Goal: Task Accomplishment & Management: Manage account settings

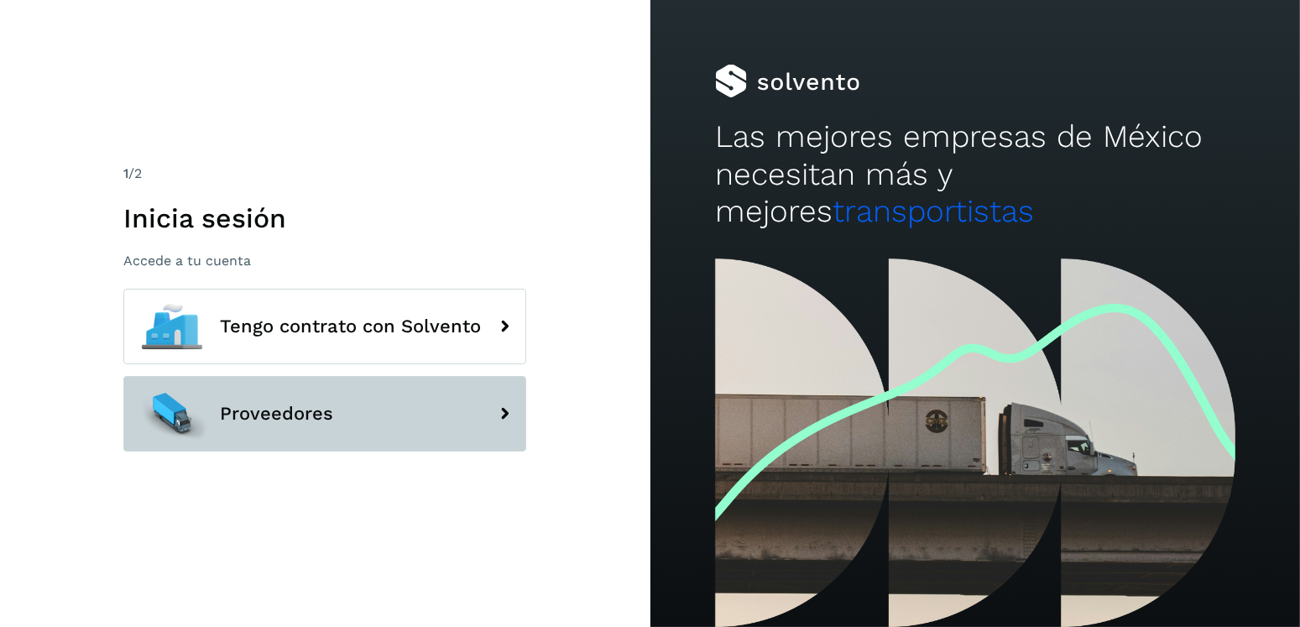
click at [338, 388] on button "Proveedores" at bounding box center [324, 414] width 403 height 76
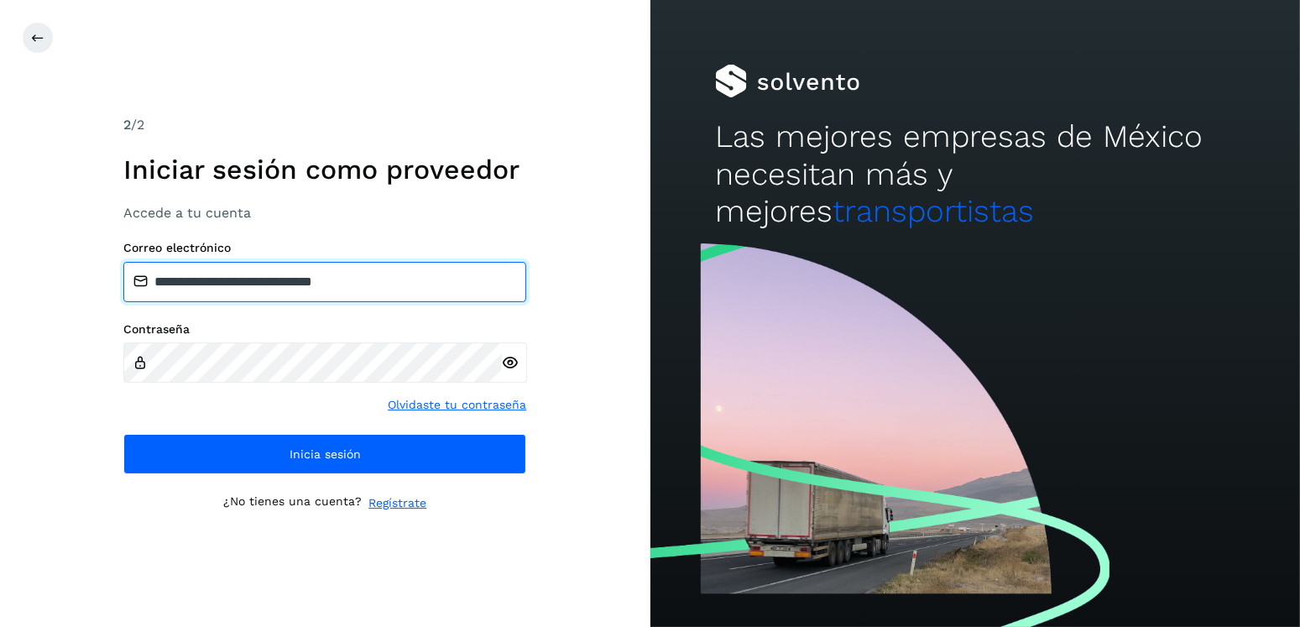
drag, startPoint x: 430, startPoint y: 287, endPoint x: 236, endPoint y: 287, distance: 193.8
click at [236, 287] on input "**********" at bounding box center [324, 282] width 403 height 40
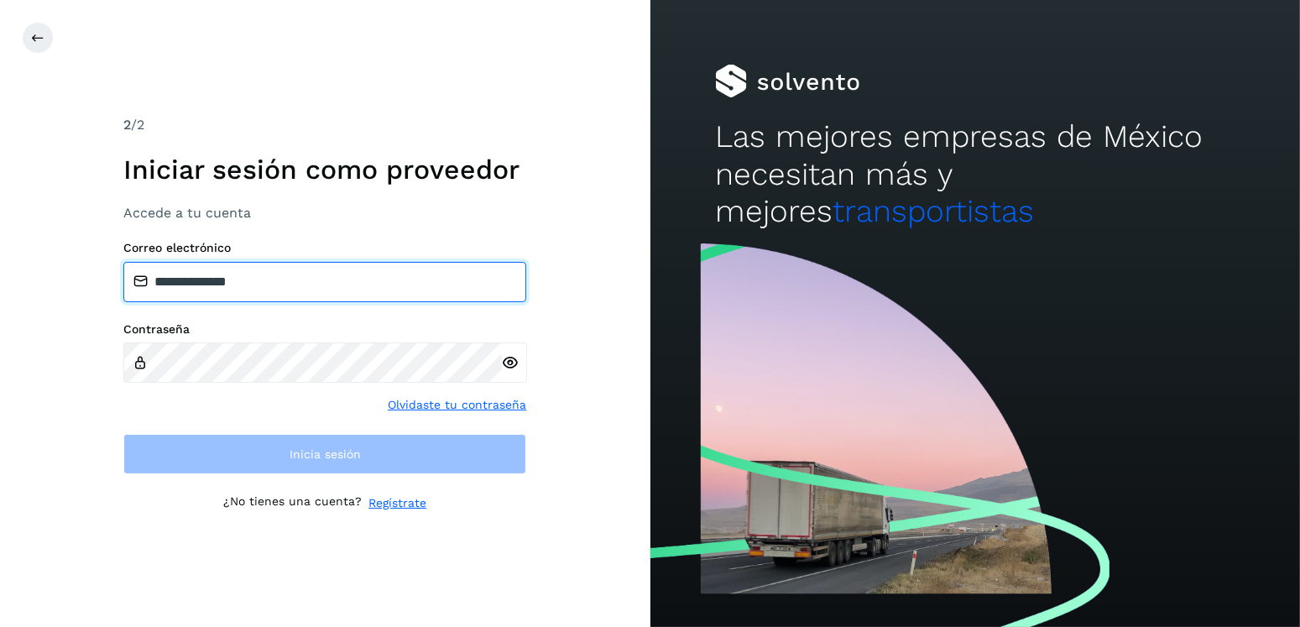
type input "**********"
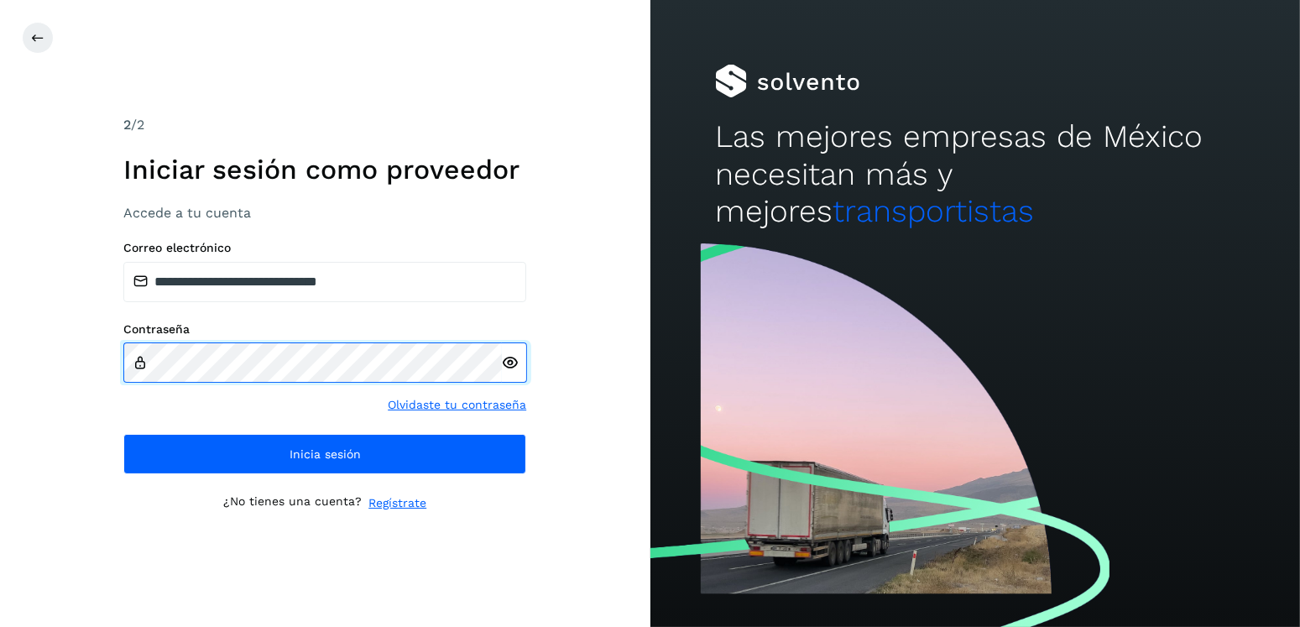
click at [86, 372] on div "**********" at bounding box center [325, 313] width 650 height 627
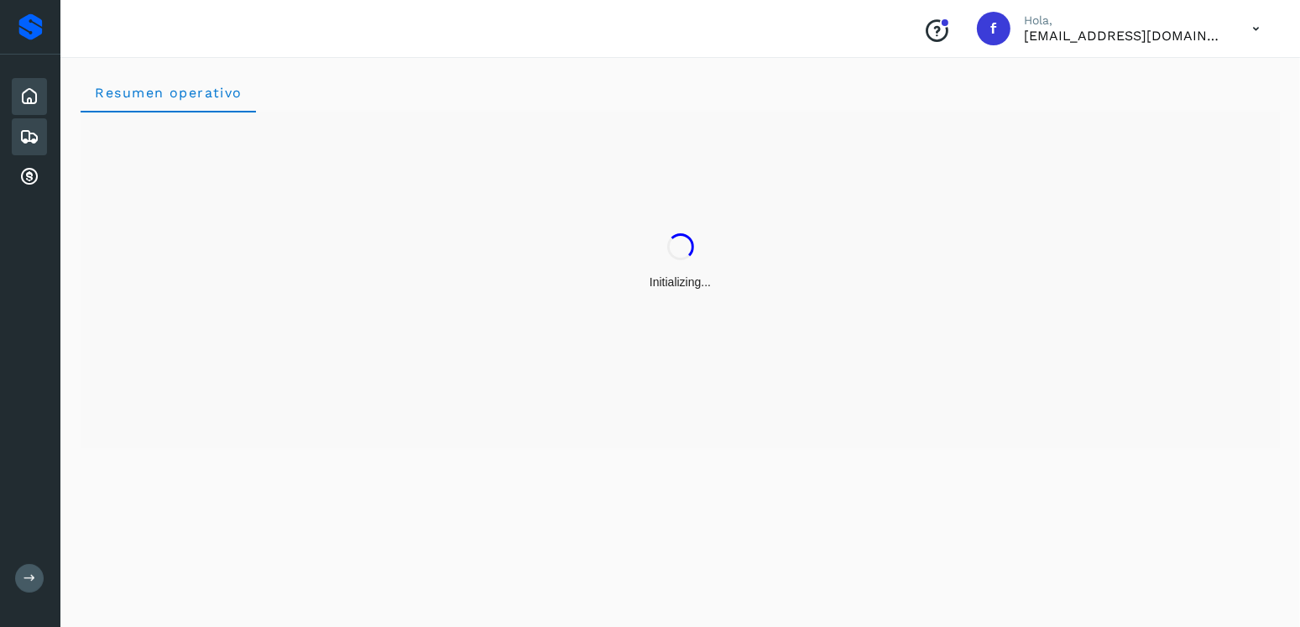
click at [38, 133] on icon at bounding box center [29, 137] width 20 height 20
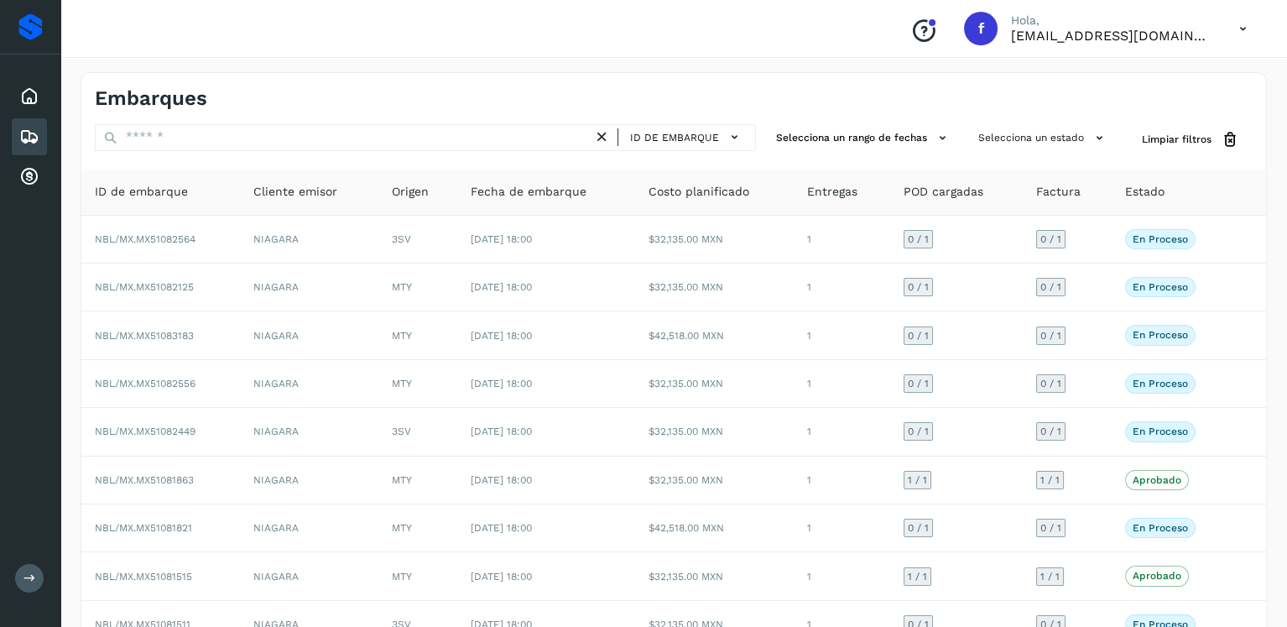
click at [223, 153] on div "ID de embarque Selecciona un rango de fechas Selecciona un estado Limpiar filtr…" at bounding box center [673, 439] width 1185 height 631
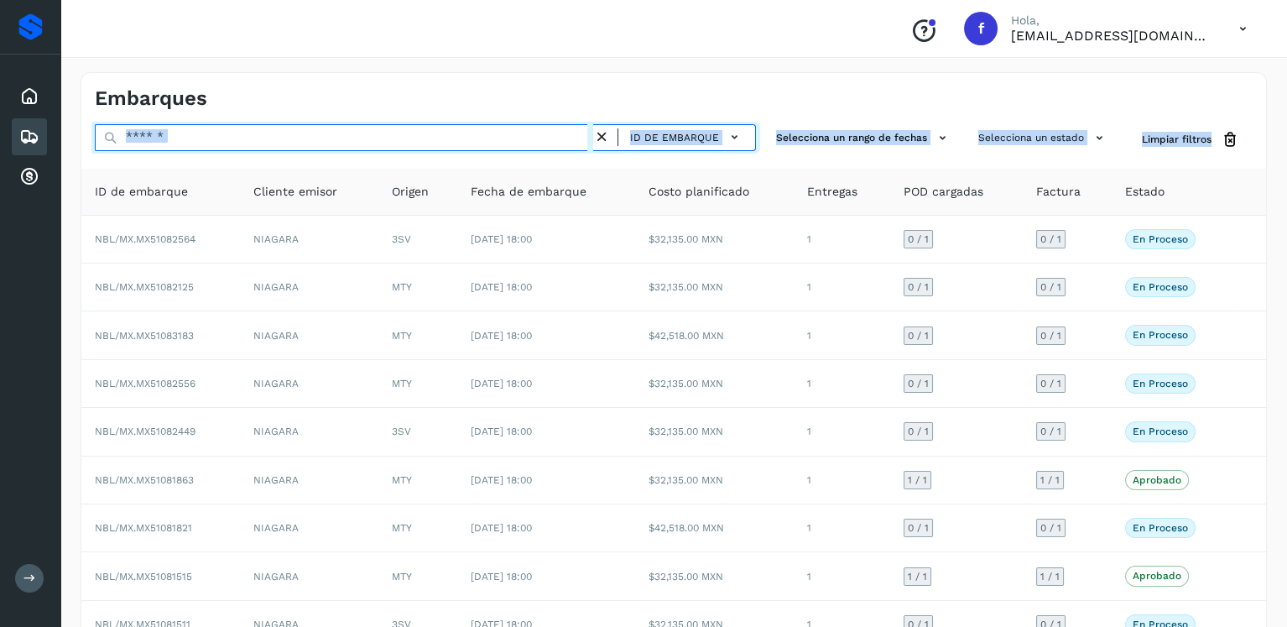
click at [229, 138] on input "text" at bounding box center [344, 137] width 498 height 27
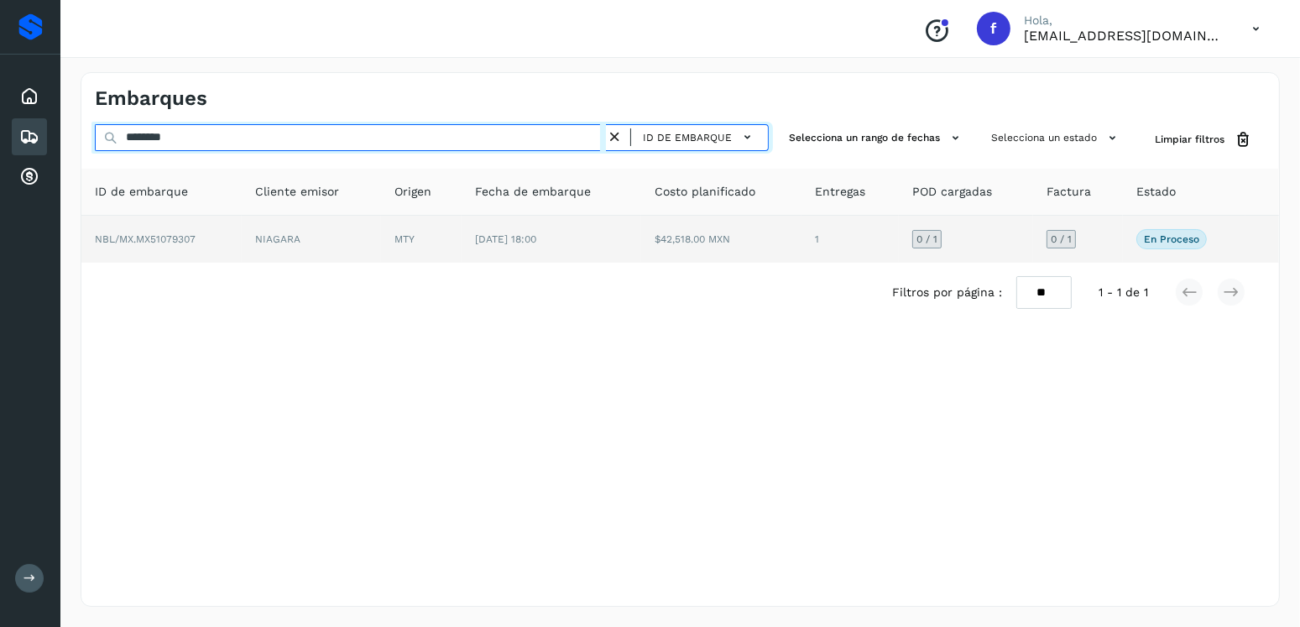
type input "********"
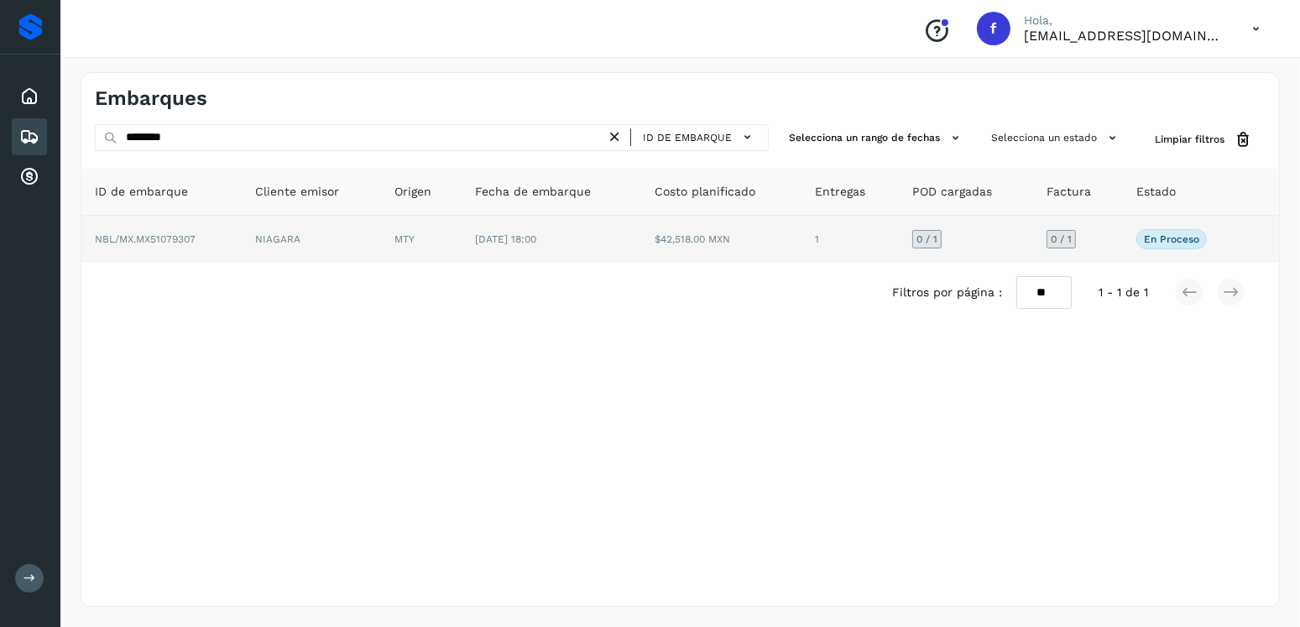
click at [656, 256] on td "$42,518.00 MXN" at bounding box center [721, 239] width 160 height 47
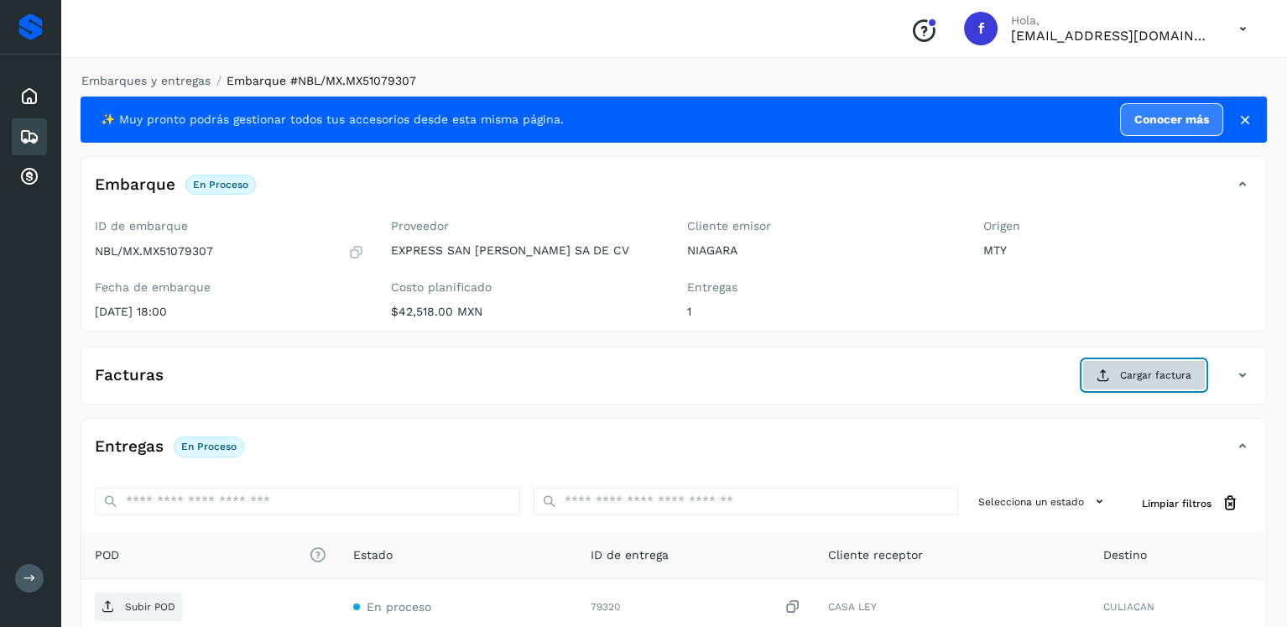
click at [1140, 381] on span "Cargar factura" at bounding box center [1155, 374] width 71 height 15
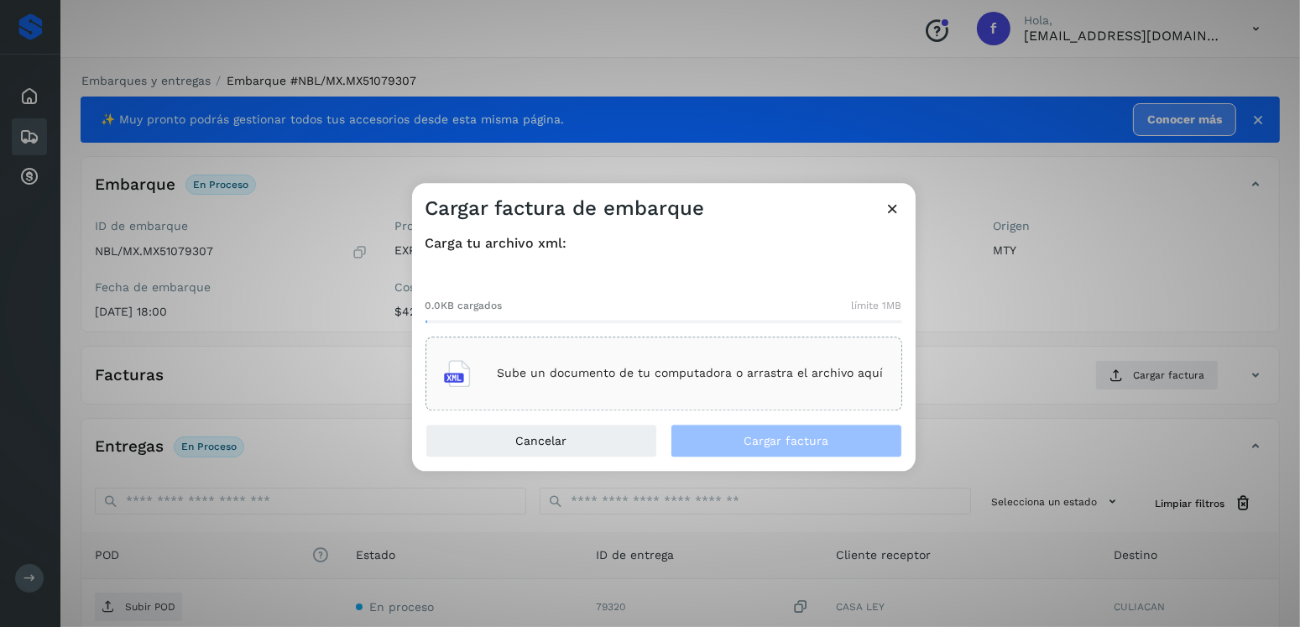
click at [706, 363] on div "Sube un documento de tu computadora o arrastra el archivo aquí" at bounding box center [664, 373] width 440 height 45
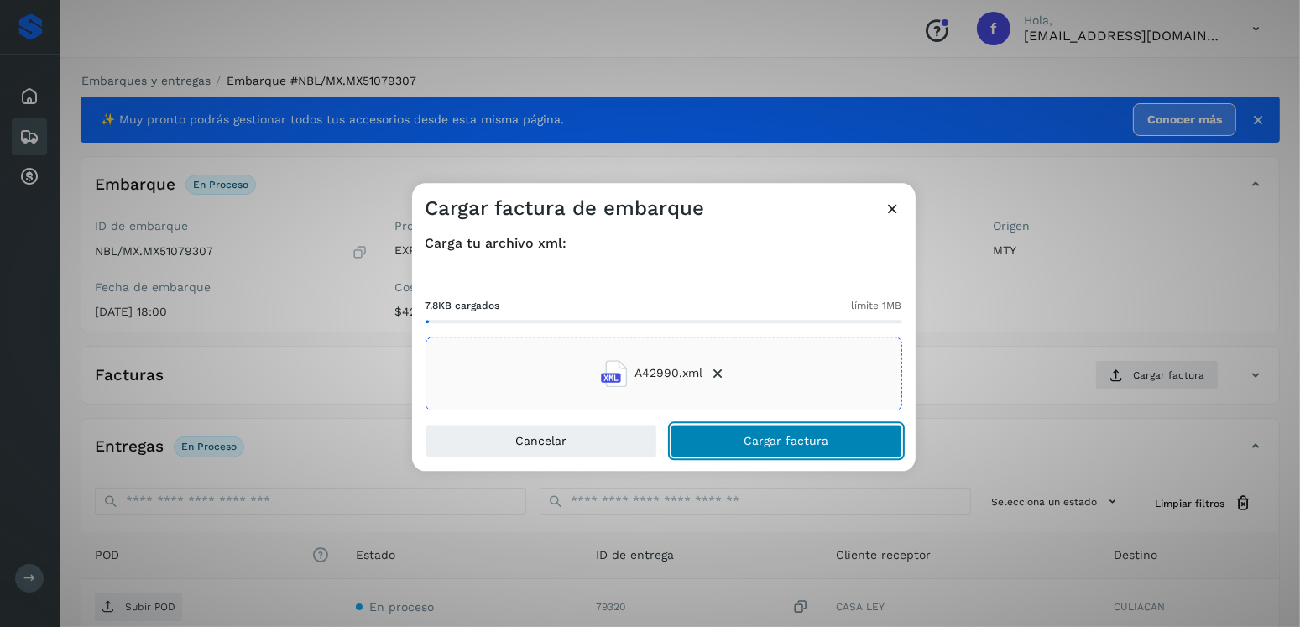
click at [765, 453] on button "Cargar factura" at bounding box center [786, 441] width 232 height 34
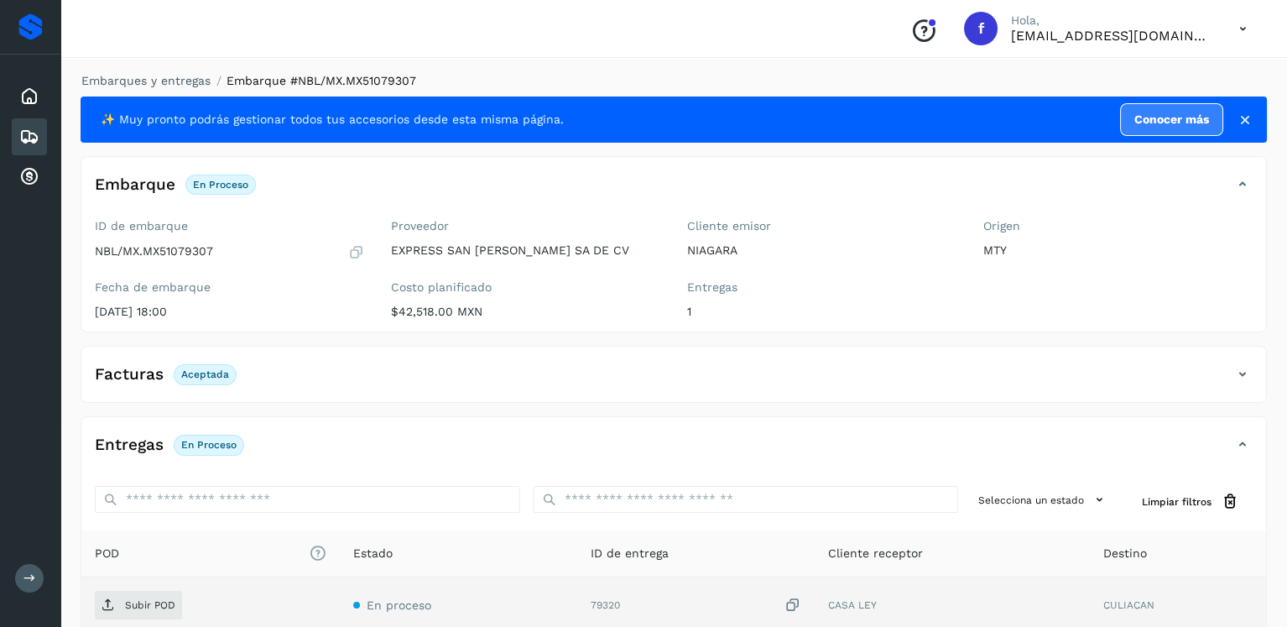
scroll to position [168, 0]
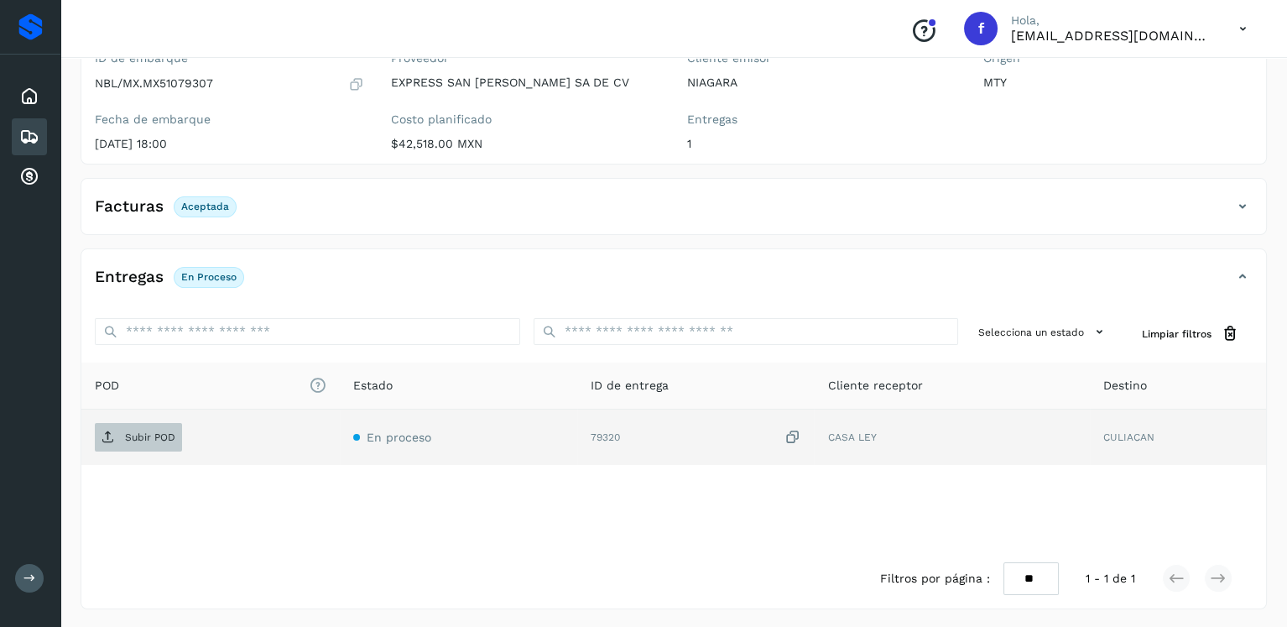
click at [136, 432] on p "Subir POD" at bounding box center [150, 437] width 50 height 12
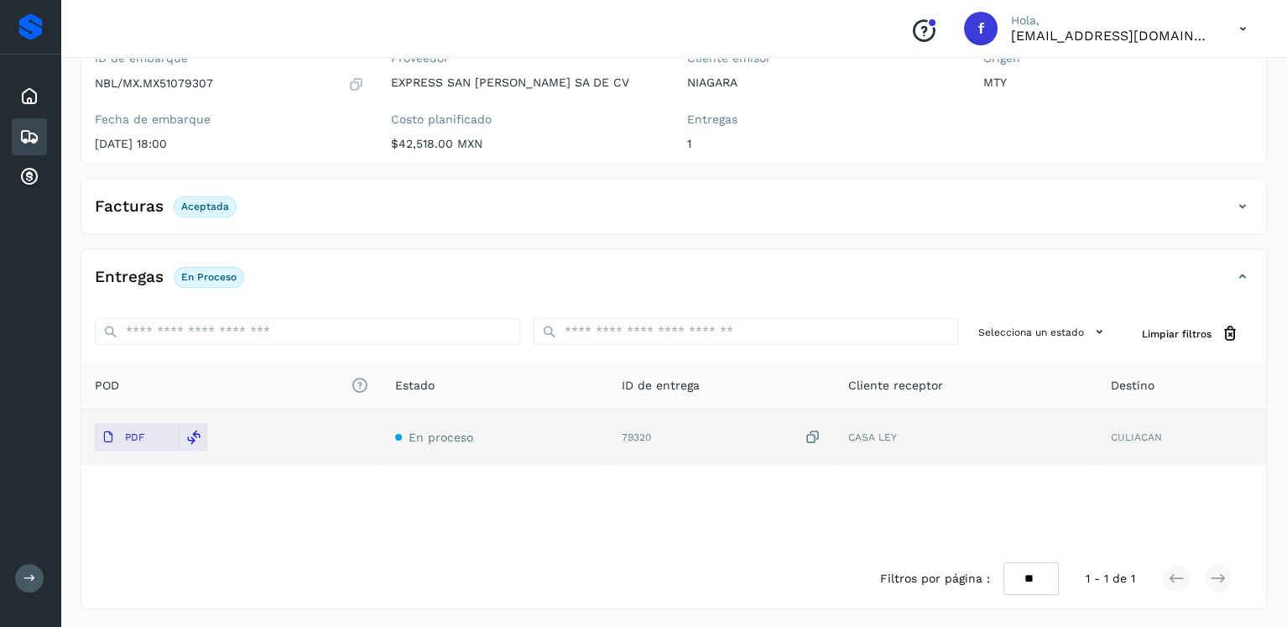
scroll to position [0, 0]
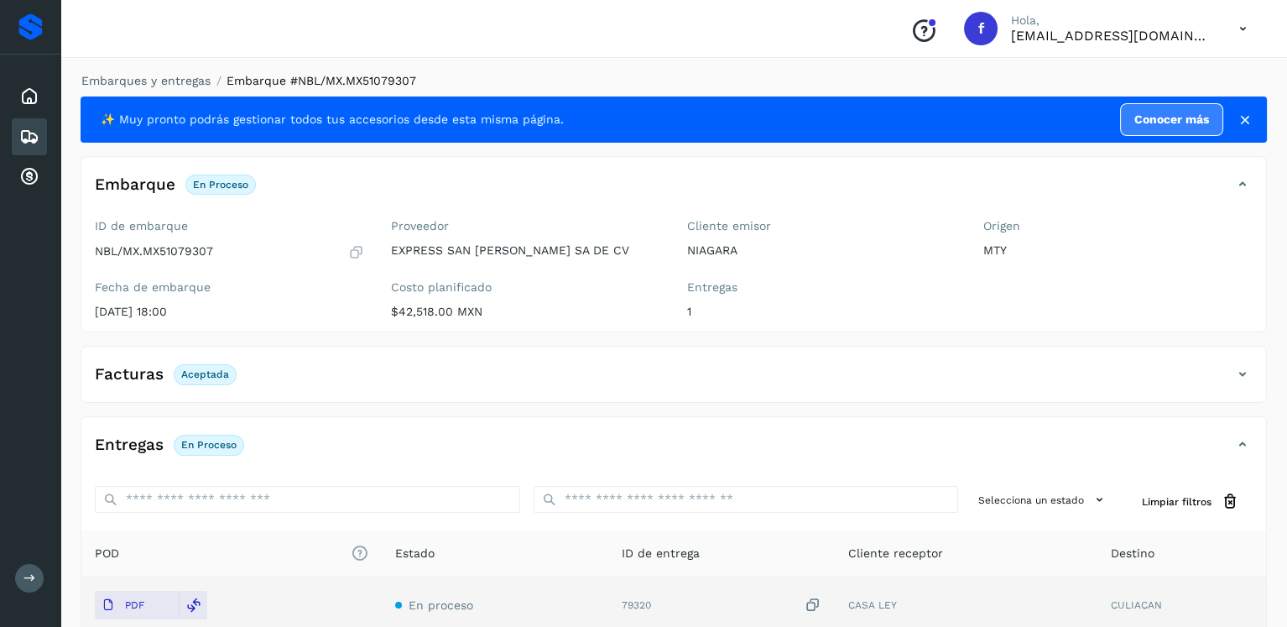
click at [25, 128] on icon at bounding box center [29, 137] width 20 height 20
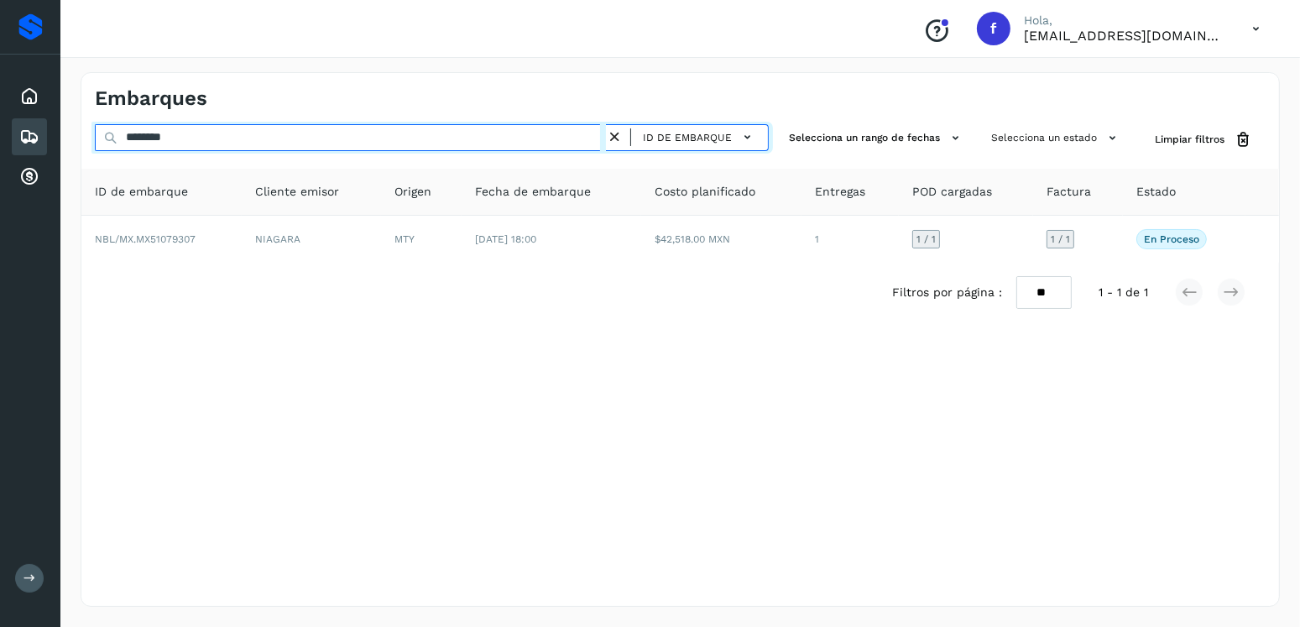
drag, startPoint x: 112, startPoint y: 137, endPoint x: 94, endPoint y: 137, distance: 17.6
click at [95, 137] on input "********" at bounding box center [350, 137] width 511 height 27
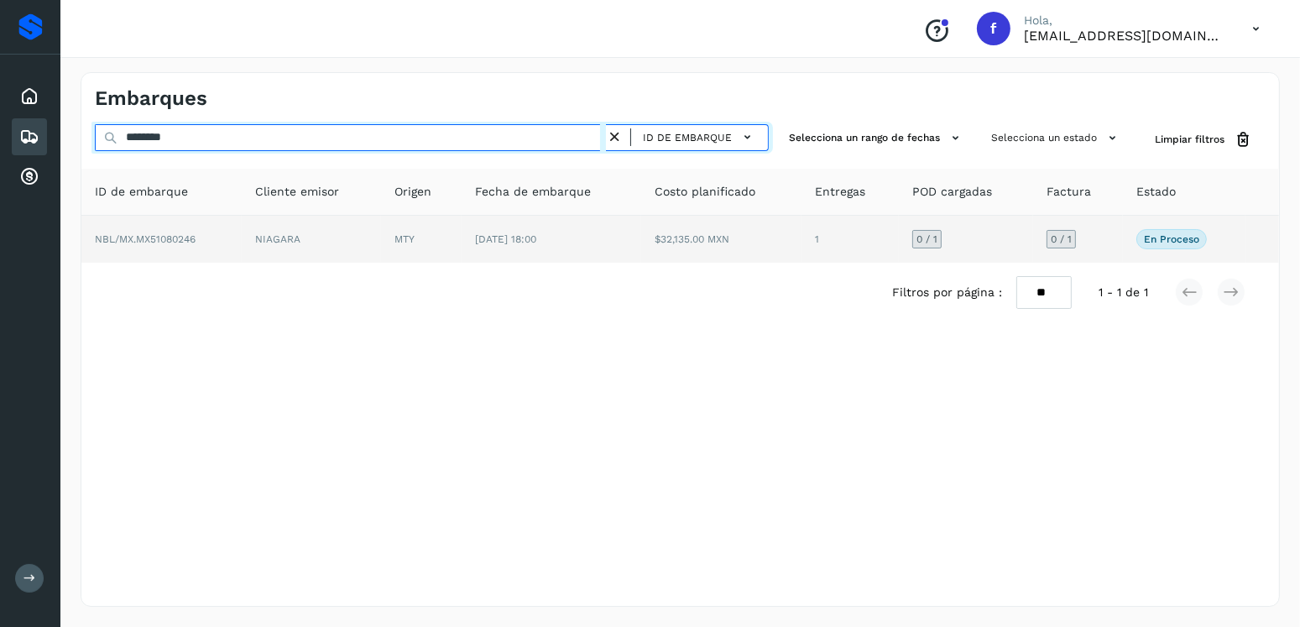
type input "********"
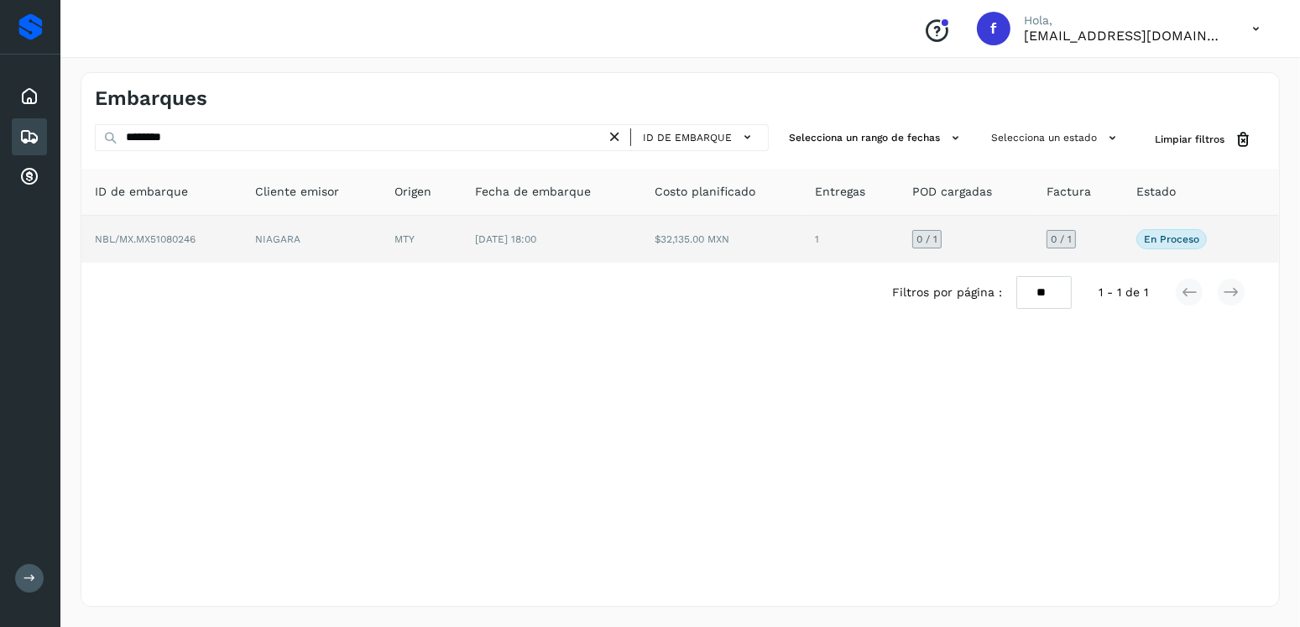
click at [800, 252] on td "$32,135.00 MXN" at bounding box center [721, 239] width 160 height 47
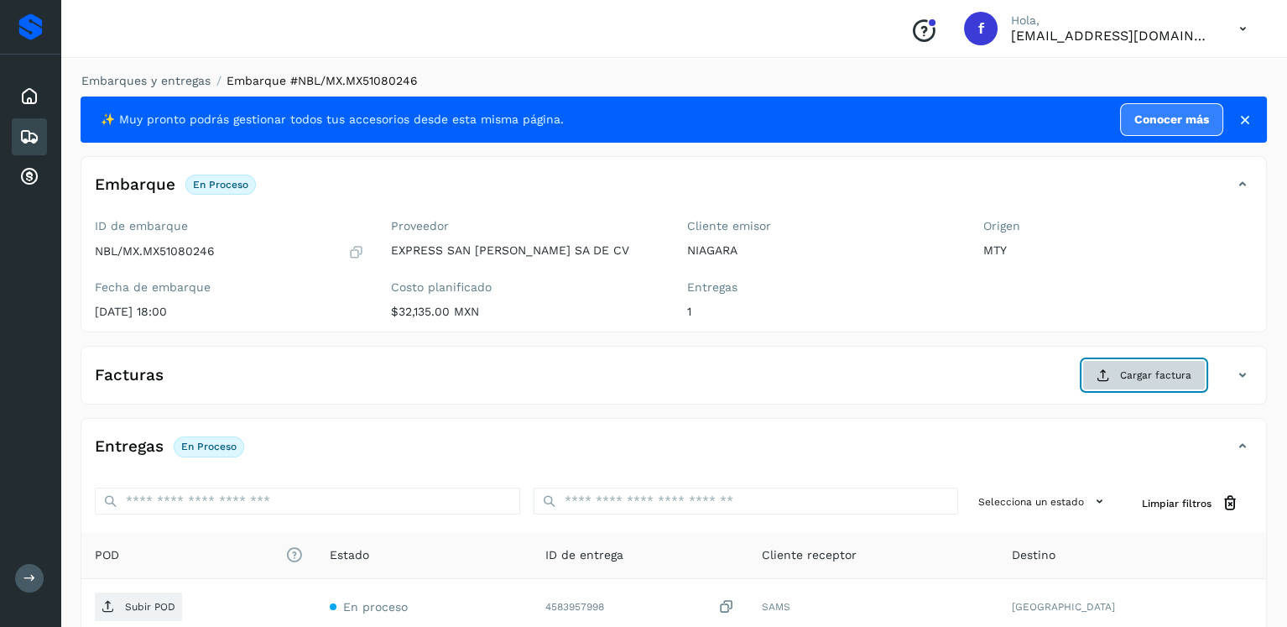
click at [1161, 375] on span "Cargar factura" at bounding box center [1155, 374] width 71 height 15
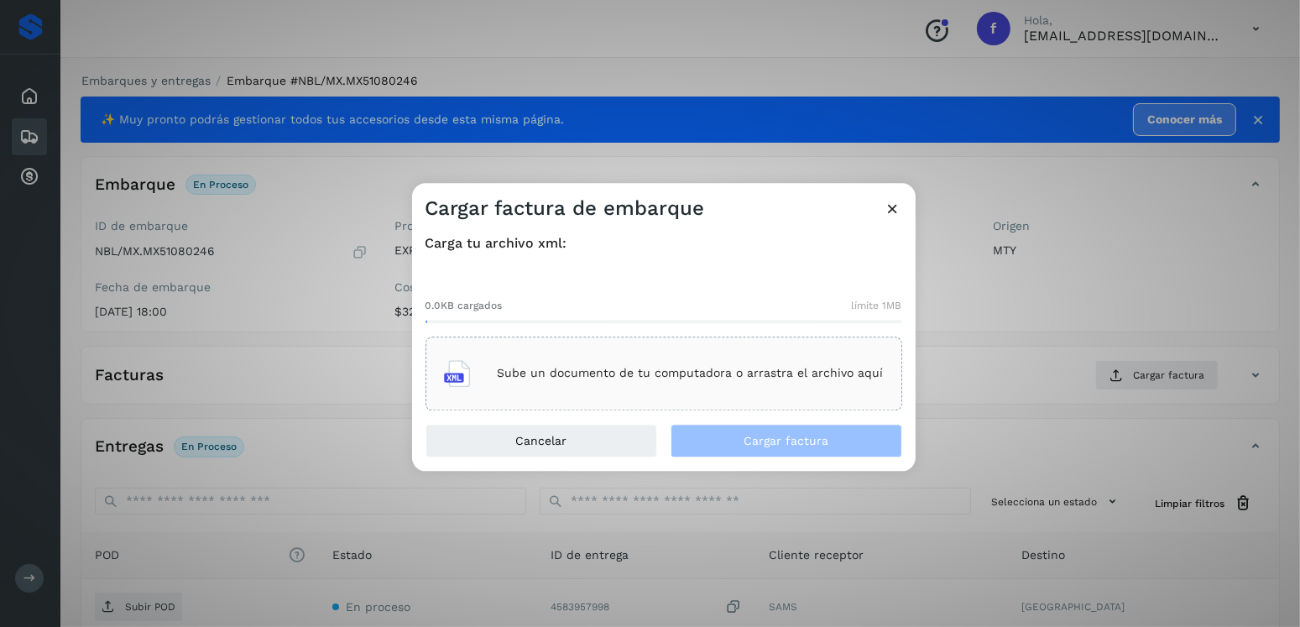
click at [699, 358] on div "Sube un documento de tu computadora o arrastra el archivo aquí" at bounding box center [664, 373] width 440 height 45
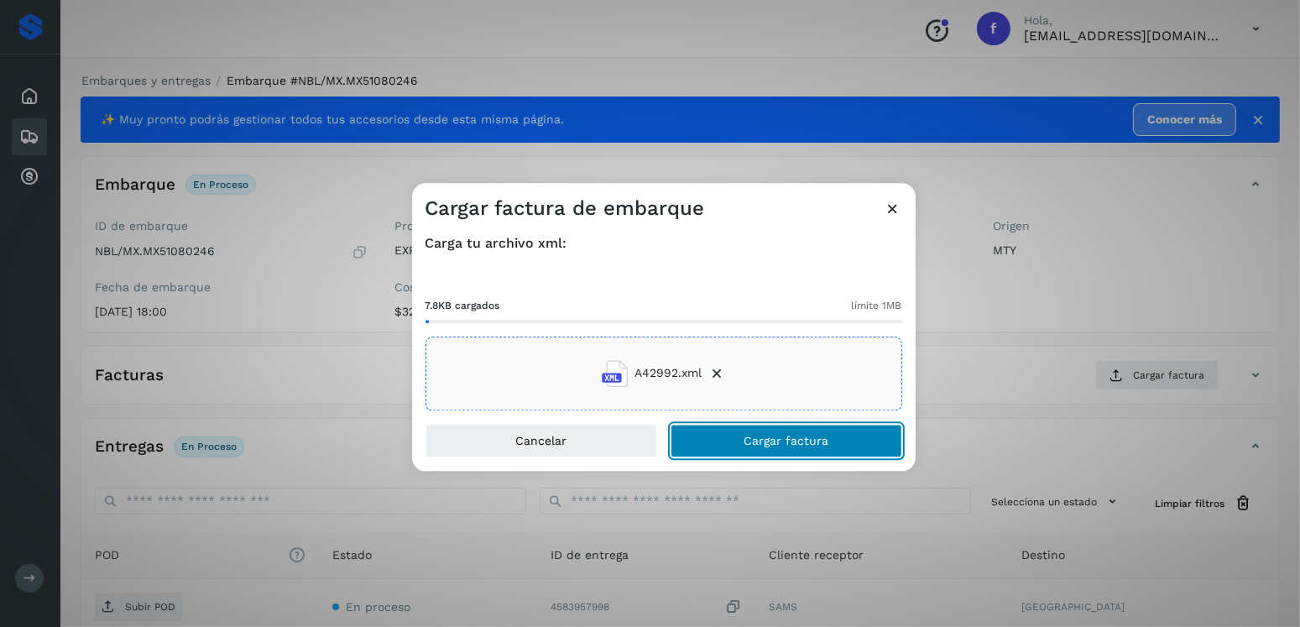
click at [774, 452] on button "Cargar factura" at bounding box center [786, 441] width 232 height 34
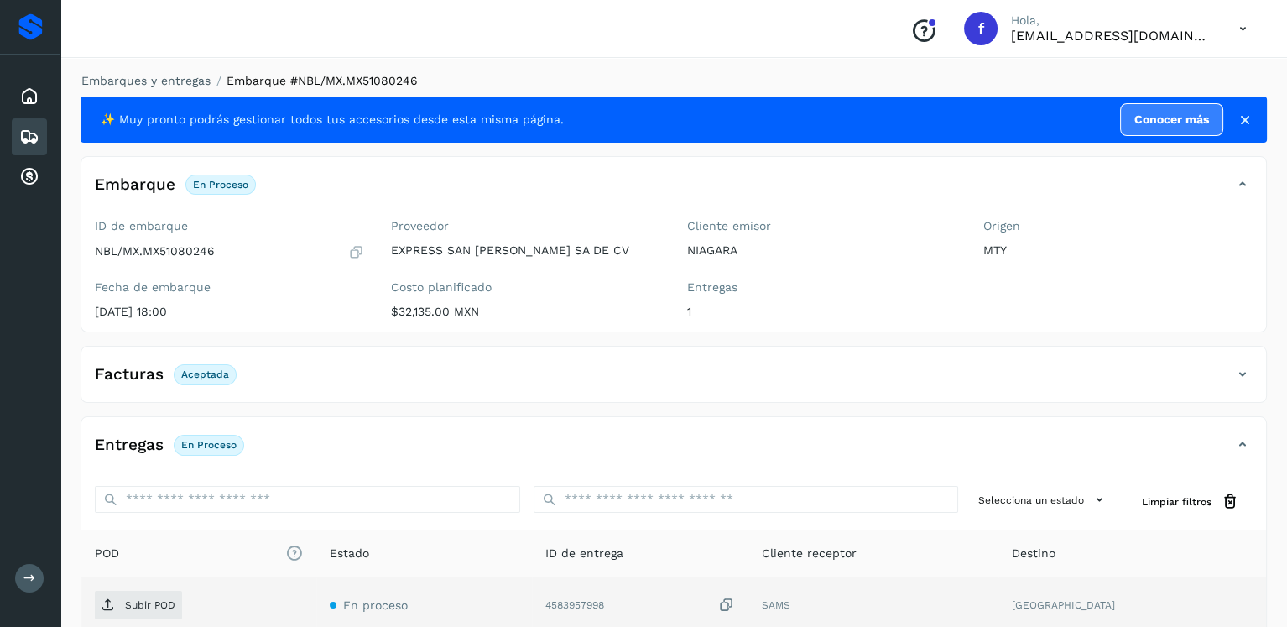
scroll to position [168, 0]
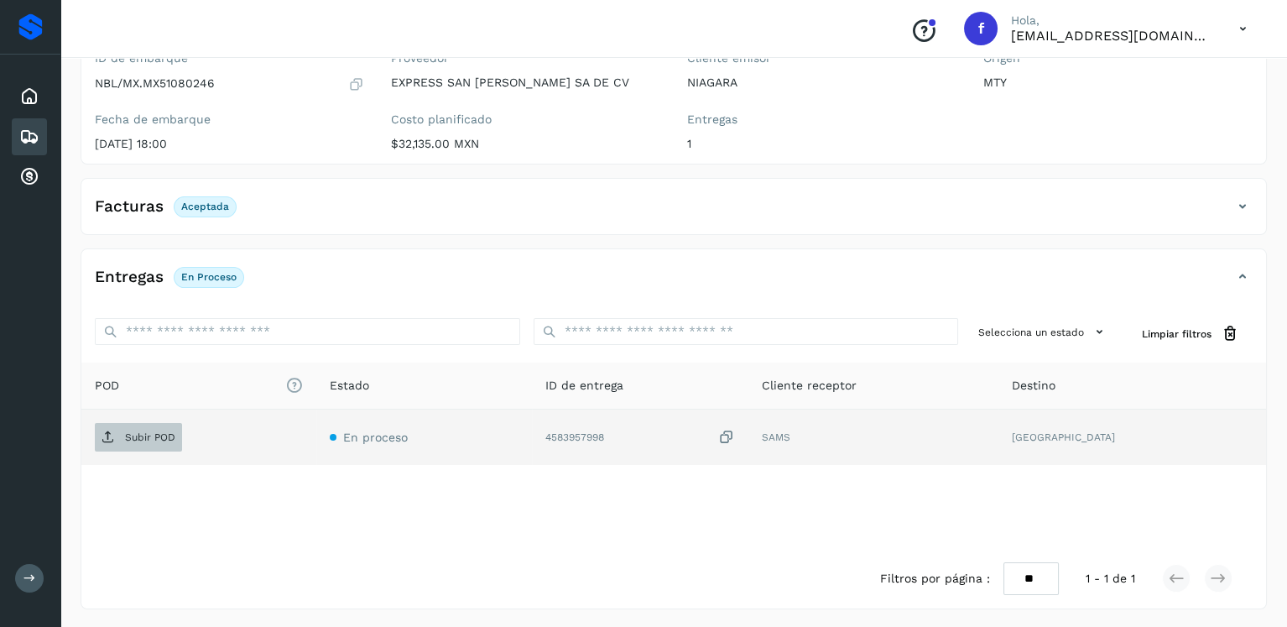
click at [158, 431] on p "Subir POD" at bounding box center [150, 437] width 50 height 12
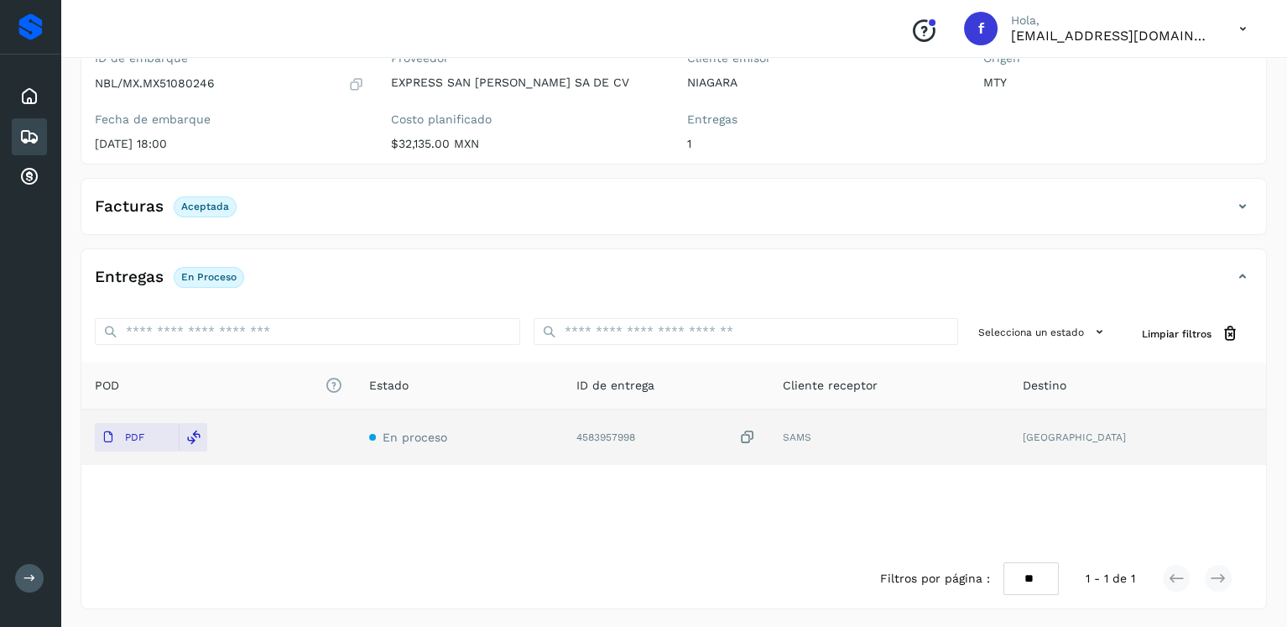
click at [23, 131] on icon at bounding box center [29, 137] width 20 height 20
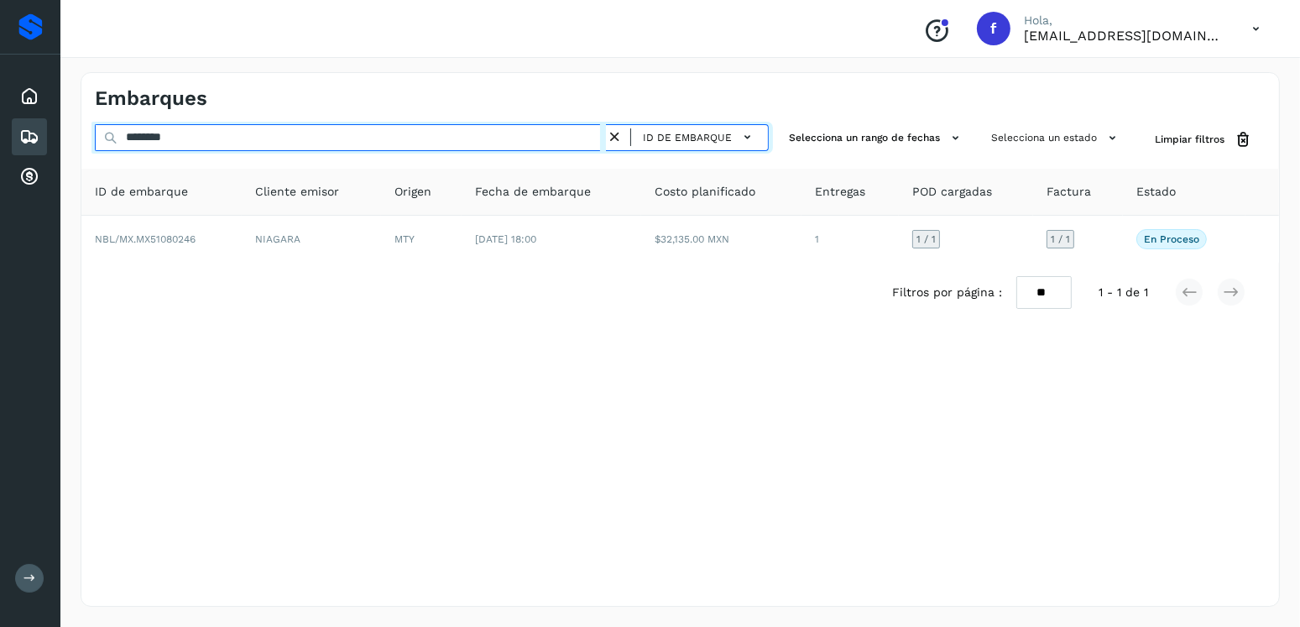
drag, startPoint x: 216, startPoint y: 144, endPoint x: 76, endPoint y: 153, distance: 140.4
click at [76, 153] on div "Embarques ******** ID de embarque Selecciona un rango de fechas Selecciona un e…" at bounding box center [679, 339] width 1239 height 575
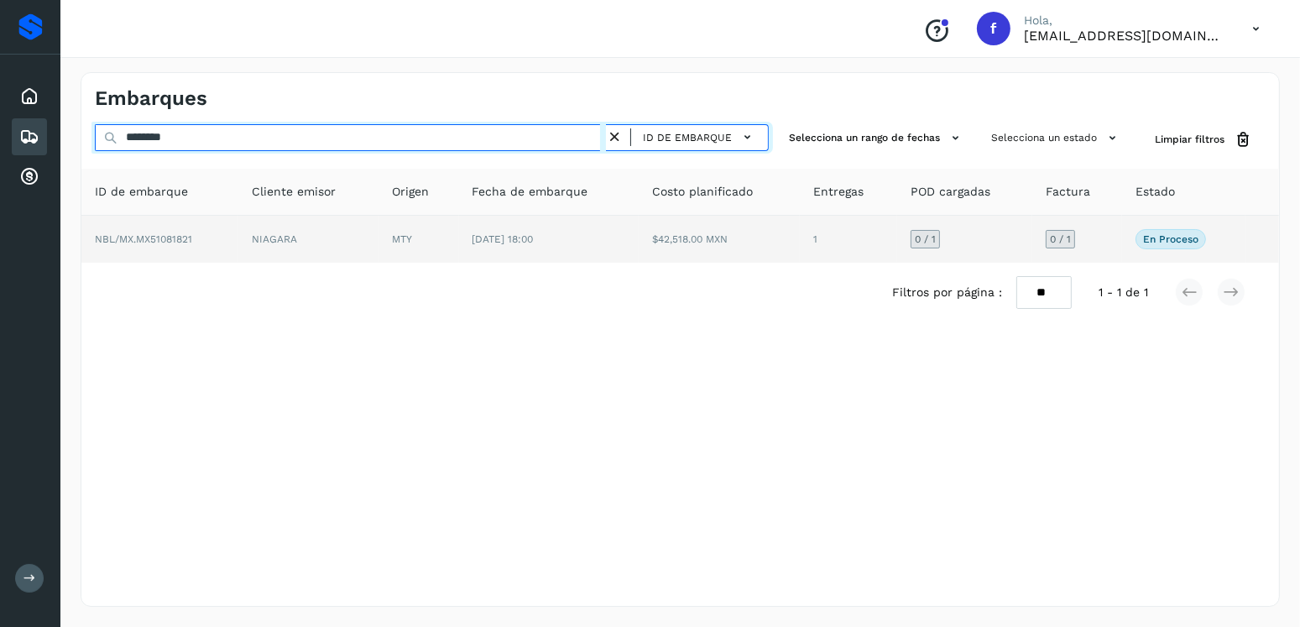
type input "********"
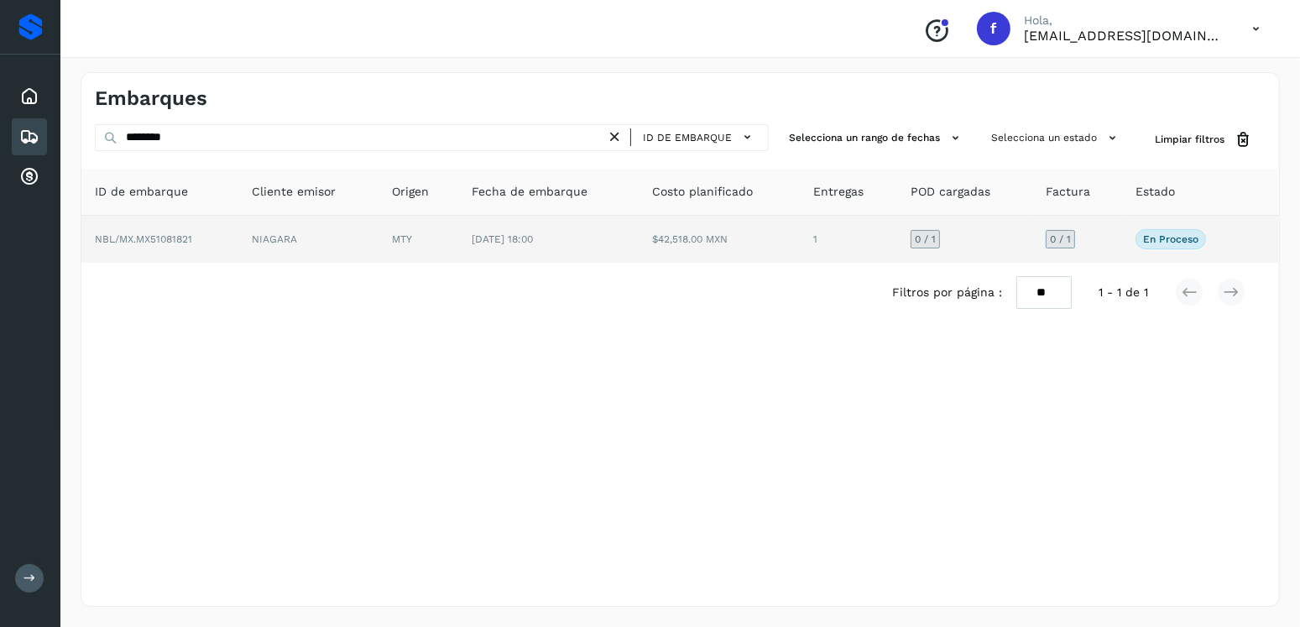
click at [550, 216] on td "[DATE] 18:00" at bounding box center [549, 239] width 180 height 47
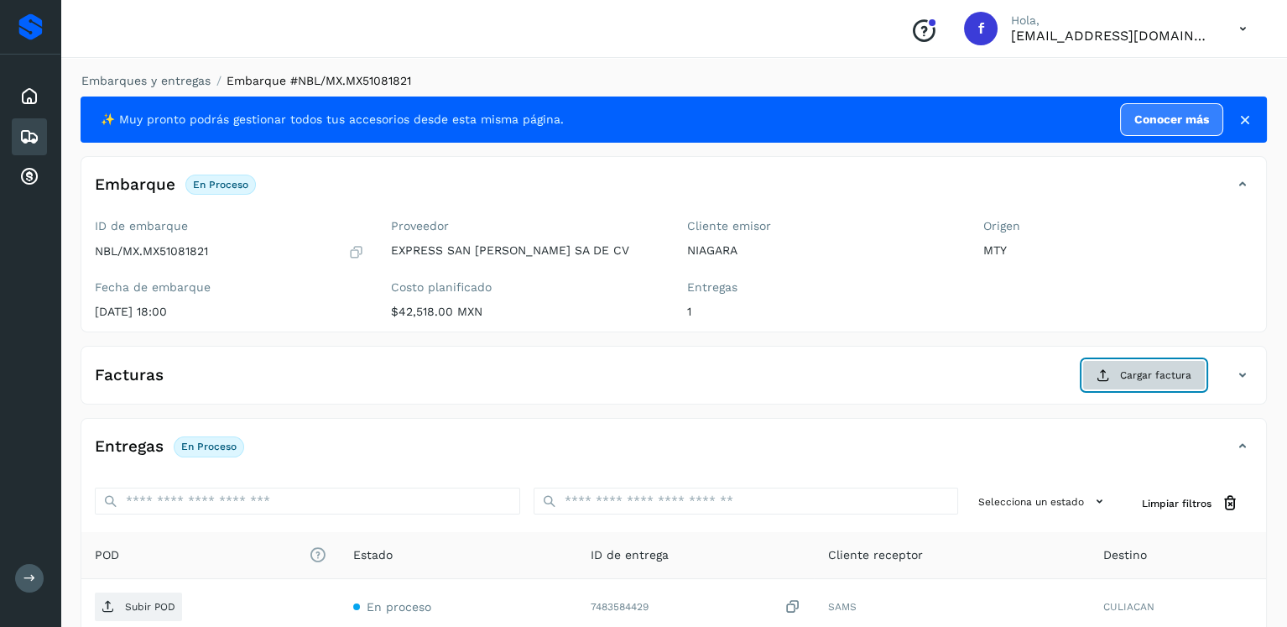
click at [1160, 362] on button "Cargar factura" at bounding box center [1143, 375] width 123 height 30
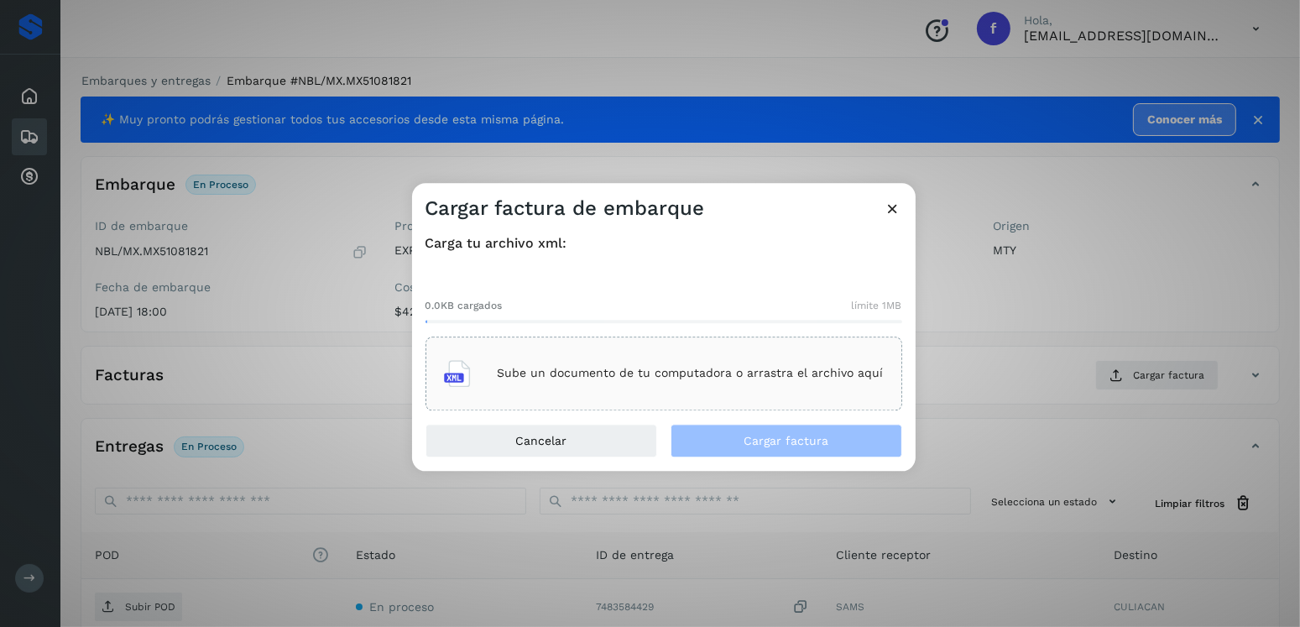
click at [580, 375] on p "Sube un documento de tu computadora o arrastra el archivo aquí" at bounding box center [691, 374] width 386 height 14
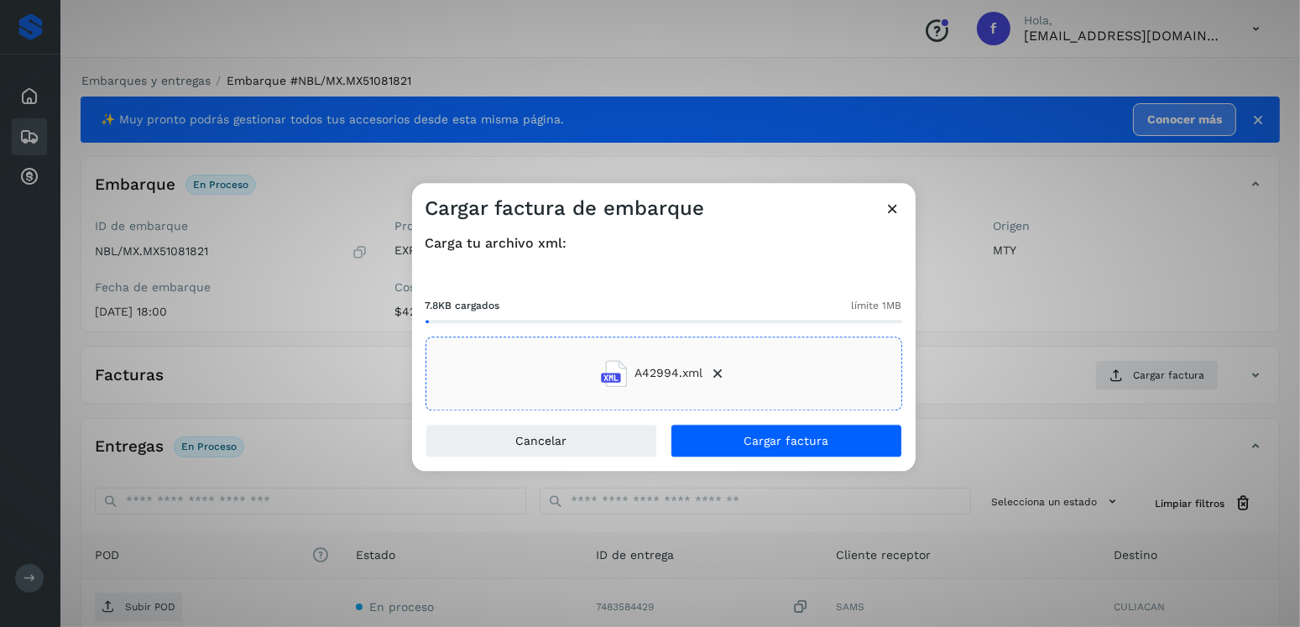
click at [758, 413] on div "Carga tu archivo xml: 7.8KB cargados límite 1MB A42994.xml" at bounding box center [663, 322] width 503 height 202
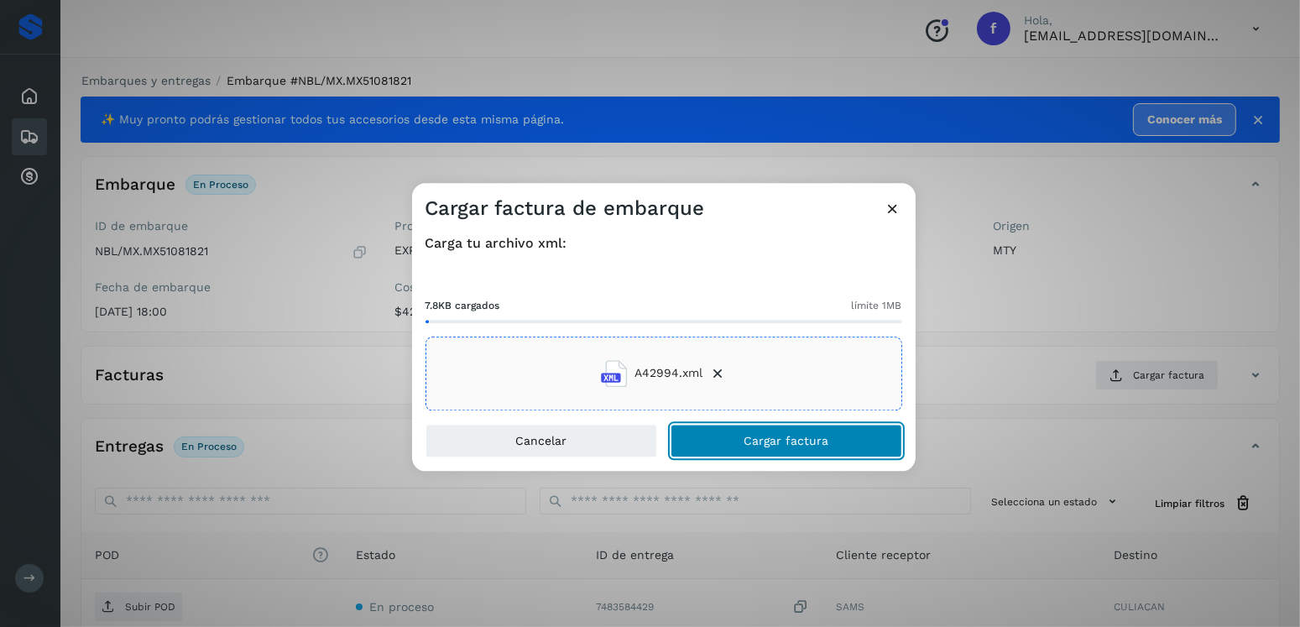
click at [771, 425] on button "Cargar factura" at bounding box center [786, 441] width 232 height 34
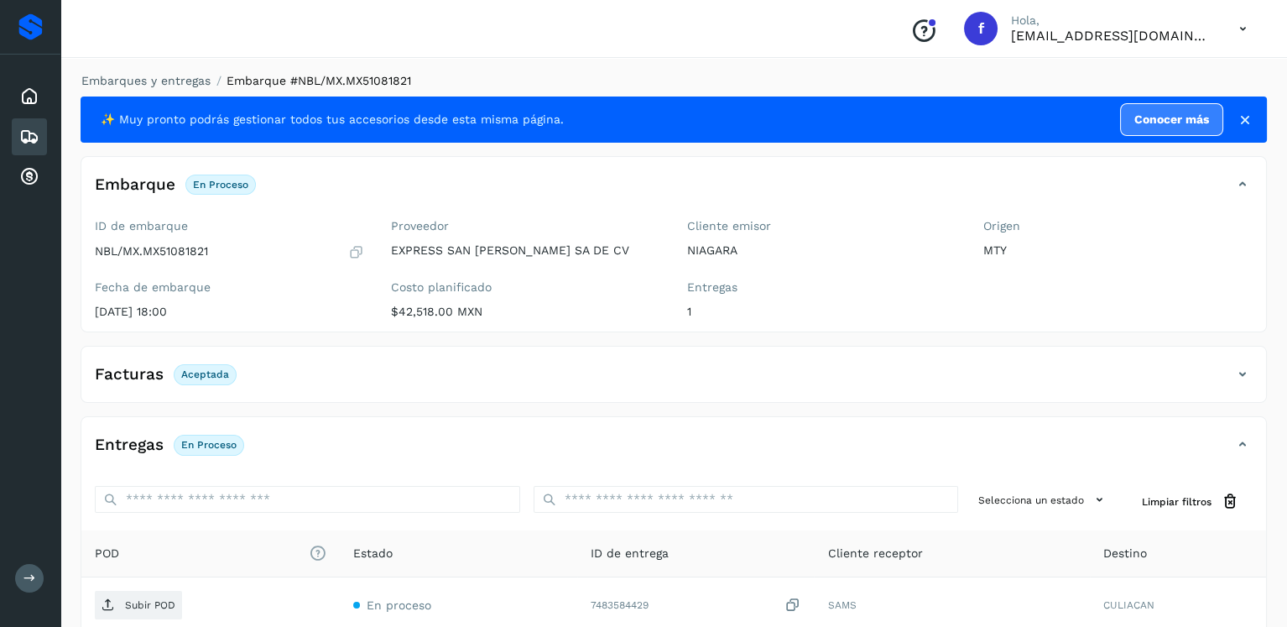
scroll to position [168, 0]
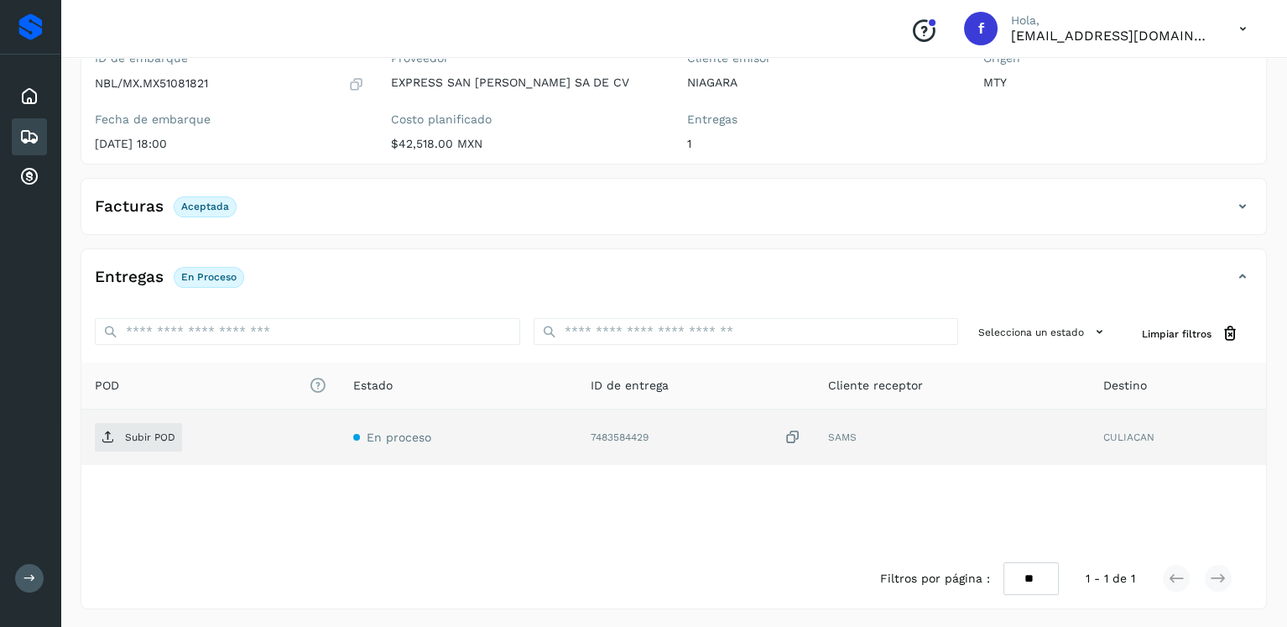
click at [150, 419] on td "Subir POD" at bounding box center [210, 436] width 258 height 55
click at [154, 415] on td "Subir POD" at bounding box center [210, 436] width 258 height 55
click at [155, 419] on td "Subir POD" at bounding box center [210, 436] width 258 height 55
click at [156, 426] on span "Subir POD" at bounding box center [138, 437] width 87 height 27
click at [34, 127] on icon at bounding box center [29, 137] width 20 height 20
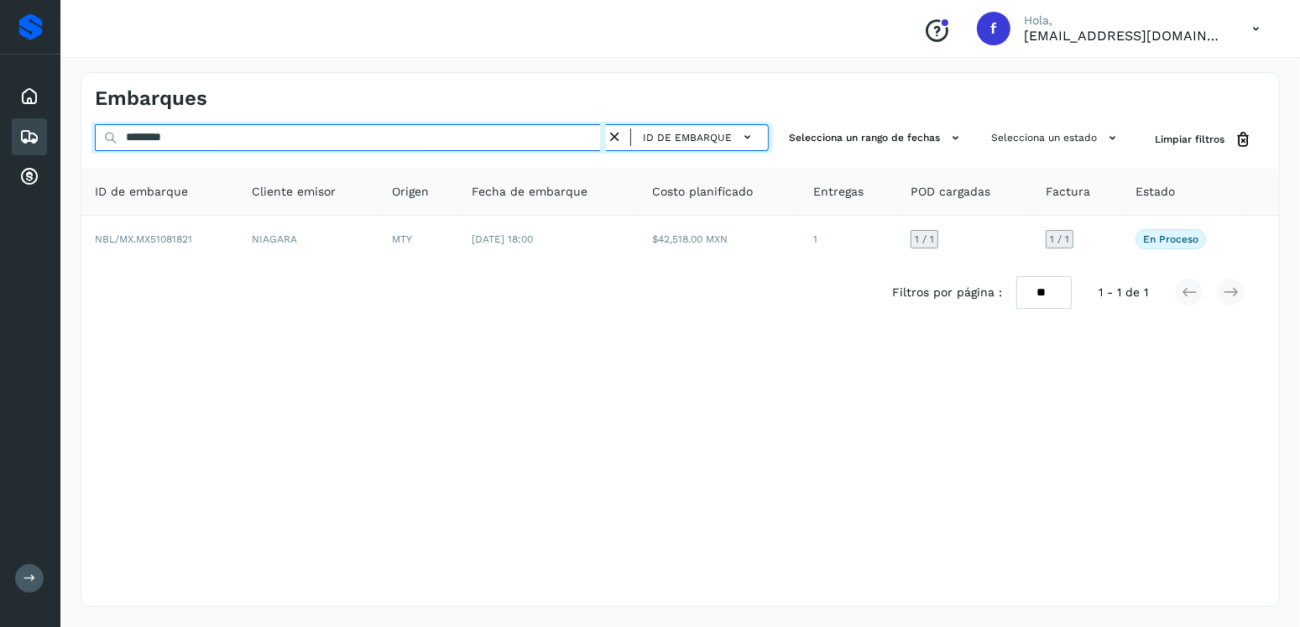
drag, startPoint x: 133, startPoint y: 149, endPoint x: 96, endPoint y: 154, distance: 36.3
click at [96, 154] on div "******** ID de embarque" at bounding box center [432, 139] width 674 height 31
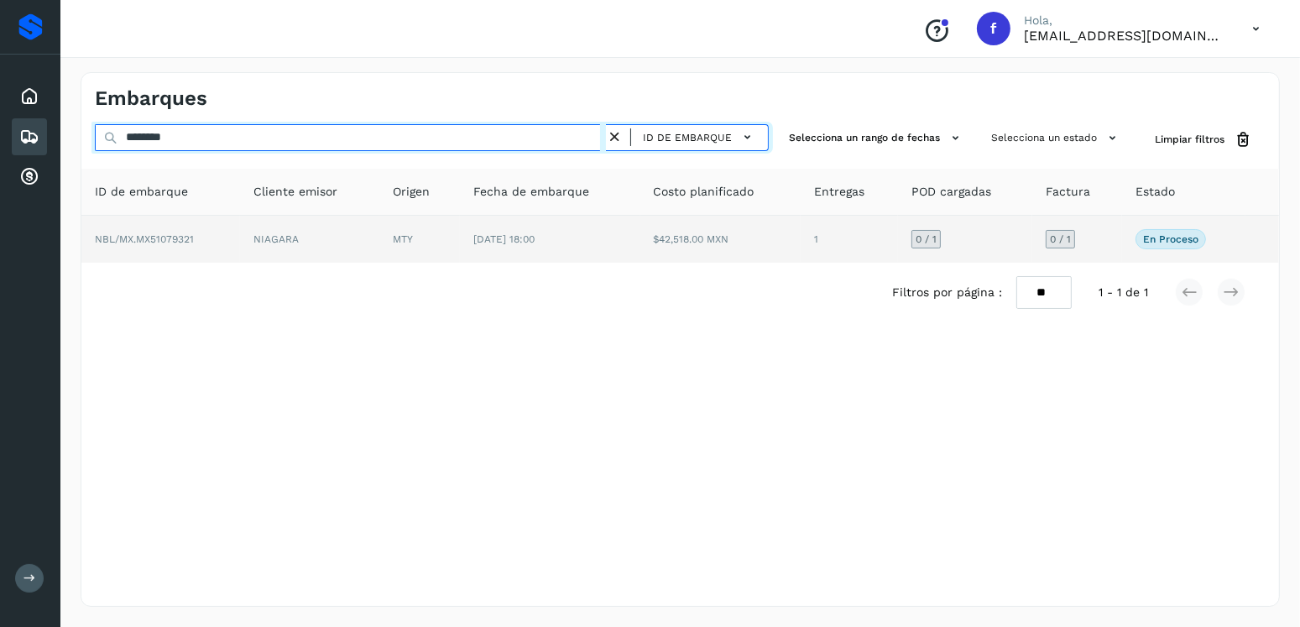
type input "********"
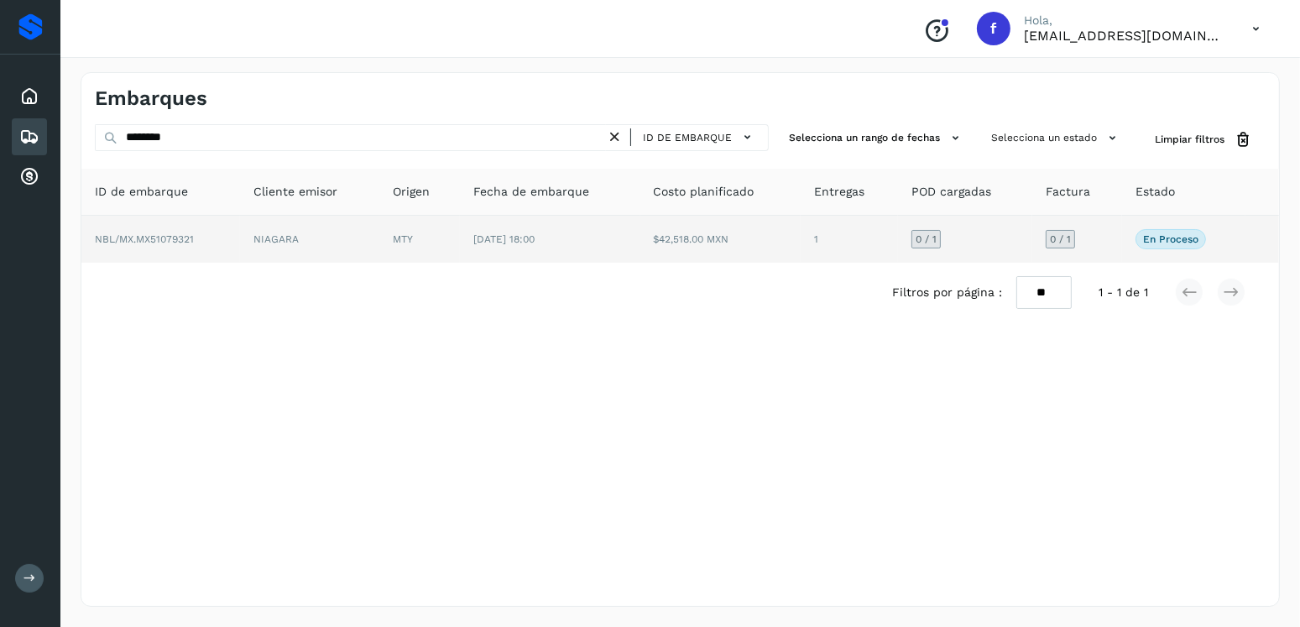
click at [692, 250] on td "$42,518.00 MXN" at bounding box center [720, 239] width 161 height 47
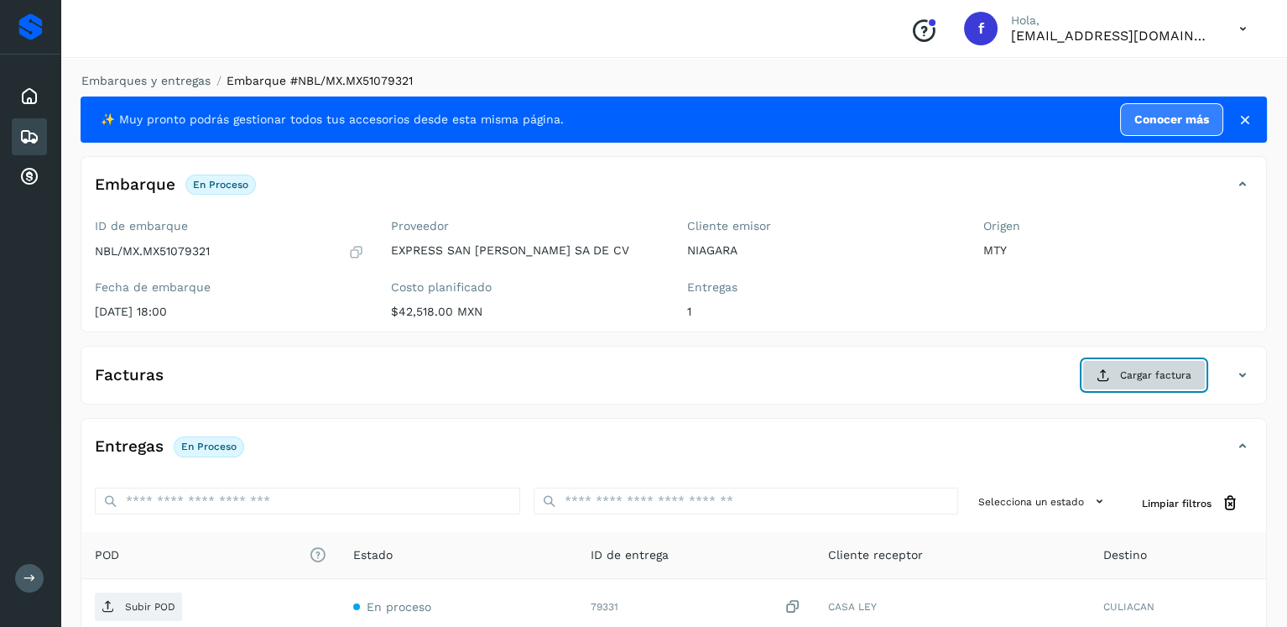
click at [1120, 371] on button "Cargar factura" at bounding box center [1143, 375] width 123 height 30
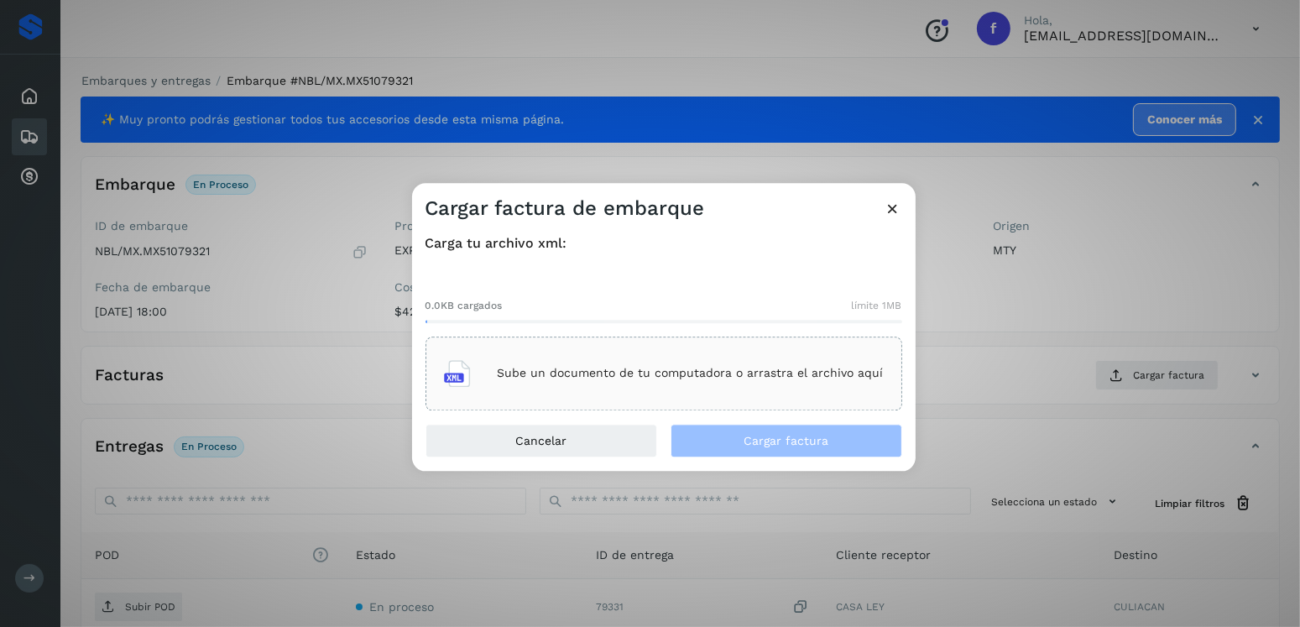
click at [884, 357] on div "Sube un documento de tu computadora o arrastra el archivo aquí" at bounding box center [663, 373] width 477 height 74
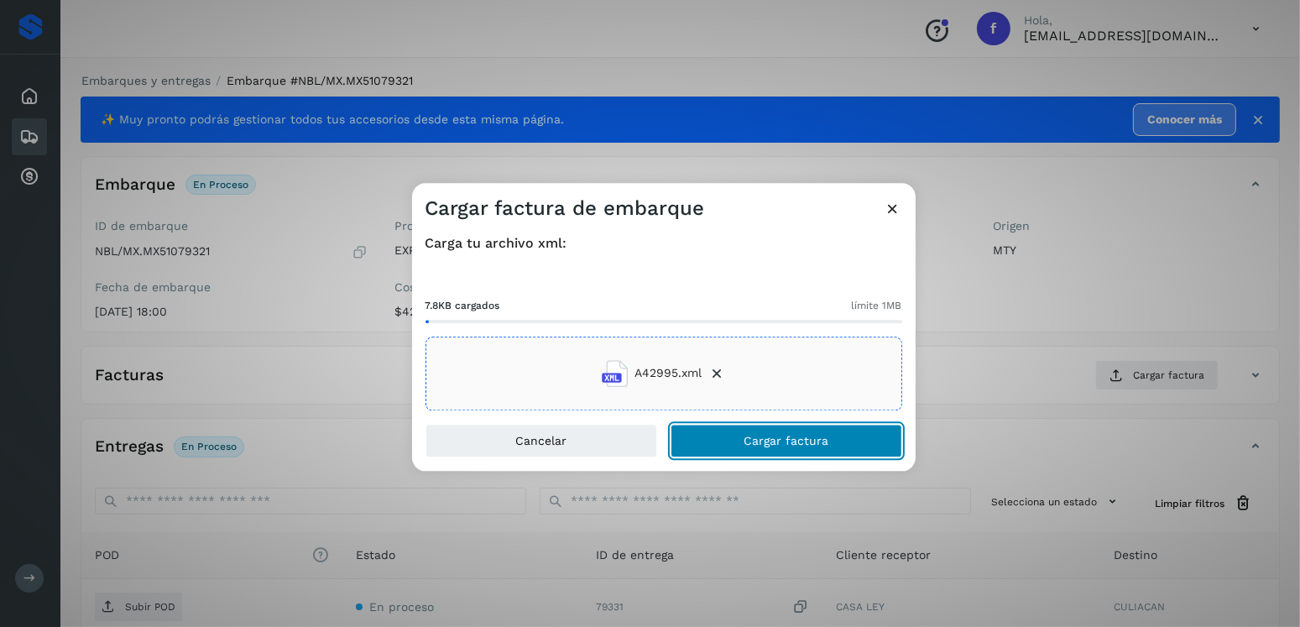
click at [747, 428] on button "Cargar factura" at bounding box center [786, 441] width 232 height 34
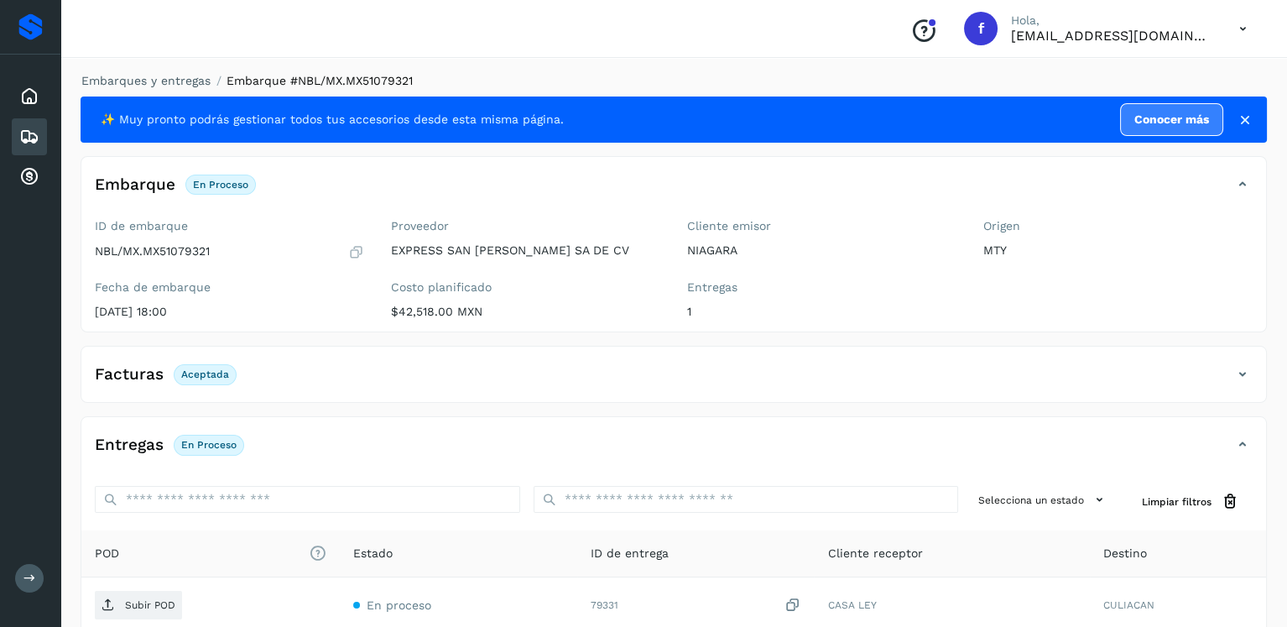
scroll to position [168, 0]
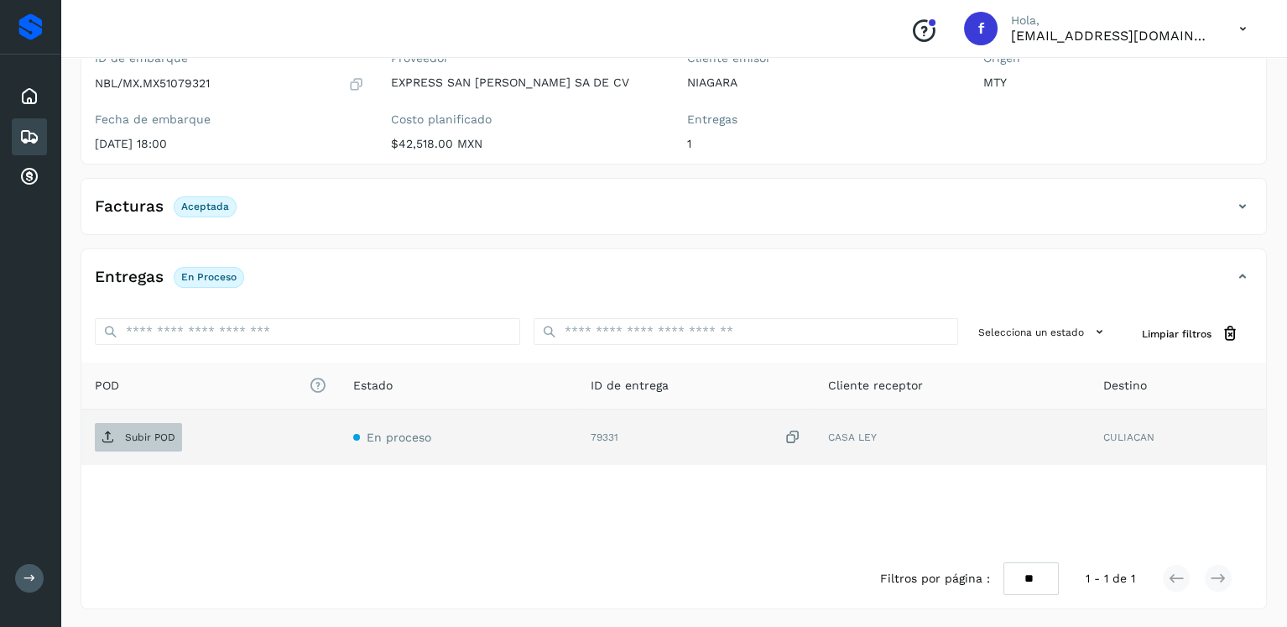
click at [133, 440] on p "Subir POD" at bounding box center [150, 437] width 50 height 12
click at [30, 141] on icon at bounding box center [29, 137] width 20 height 20
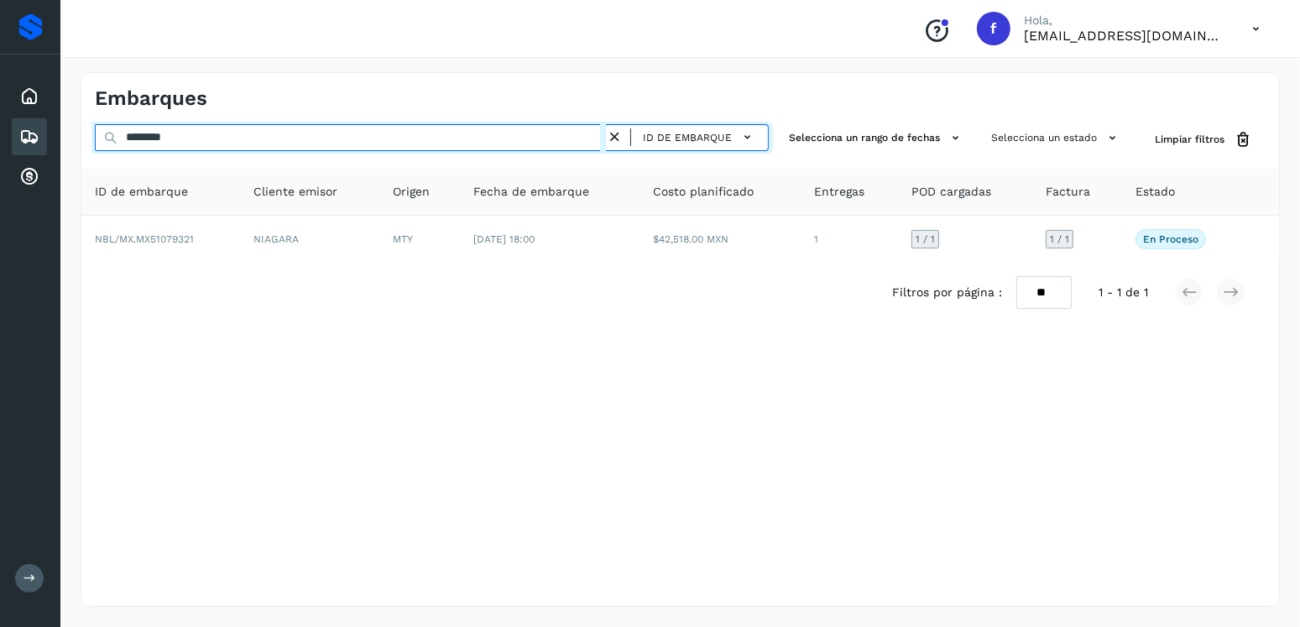
drag, startPoint x: 154, startPoint y: 136, endPoint x: 98, endPoint y: 137, distance: 56.2
click at [98, 137] on input "********" at bounding box center [350, 137] width 511 height 27
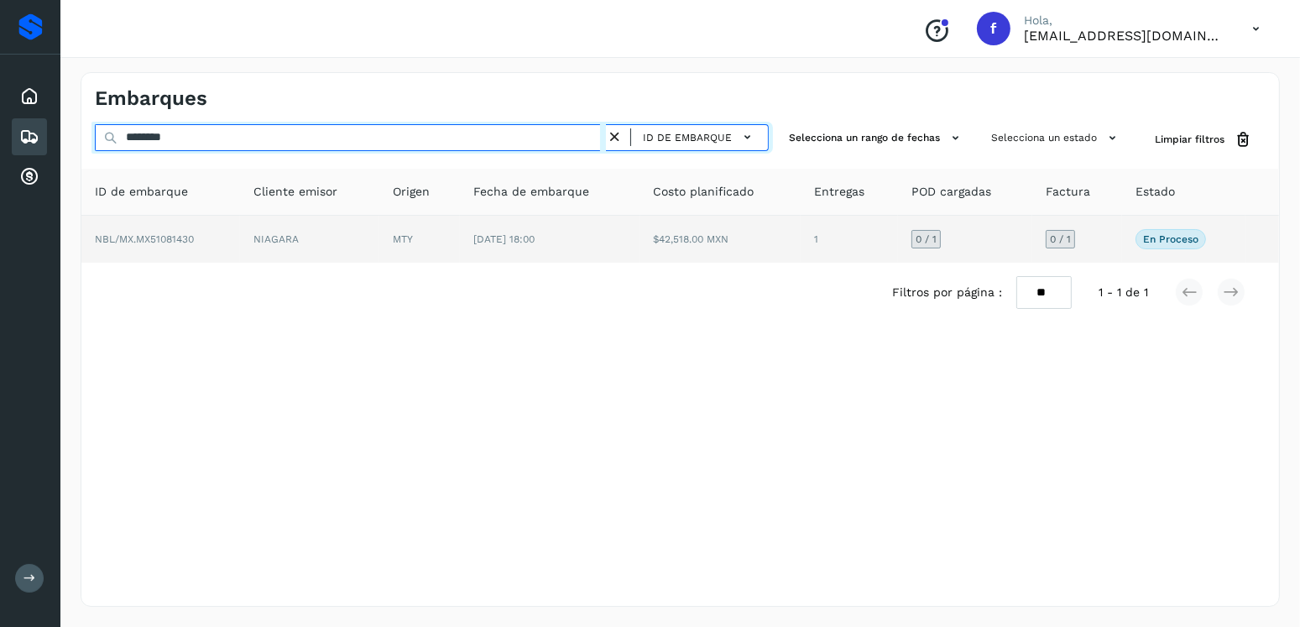
type input "********"
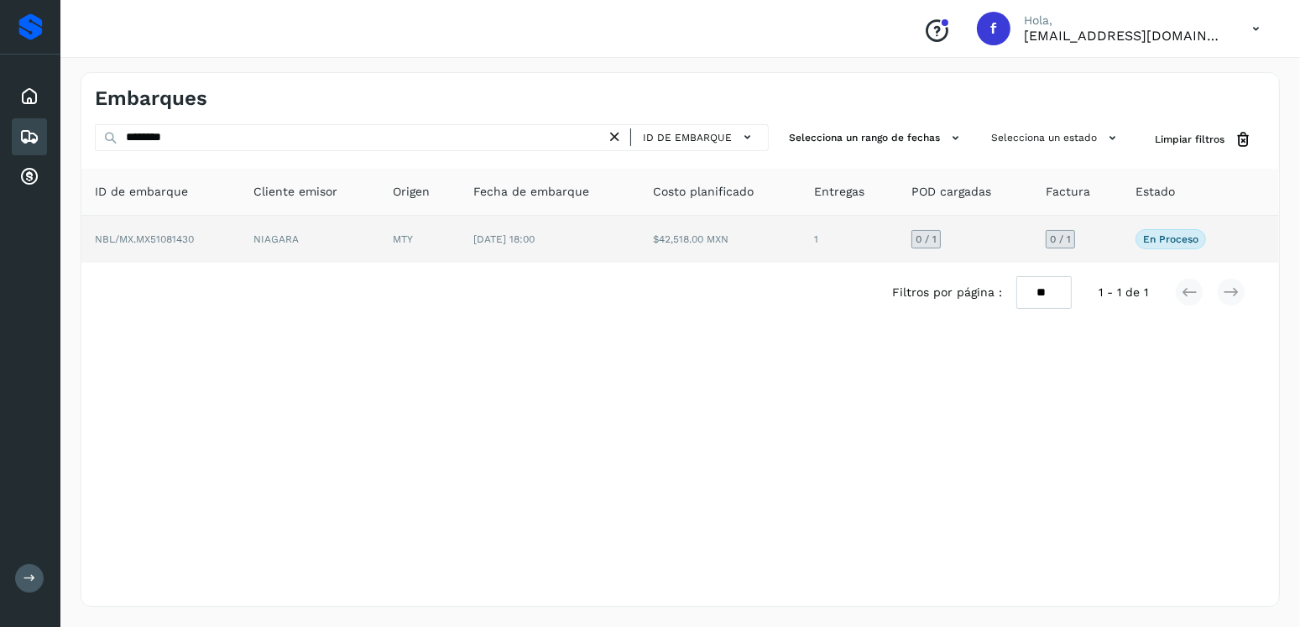
click at [618, 260] on td "[DATE] 18:00" at bounding box center [550, 239] width 180 height 47
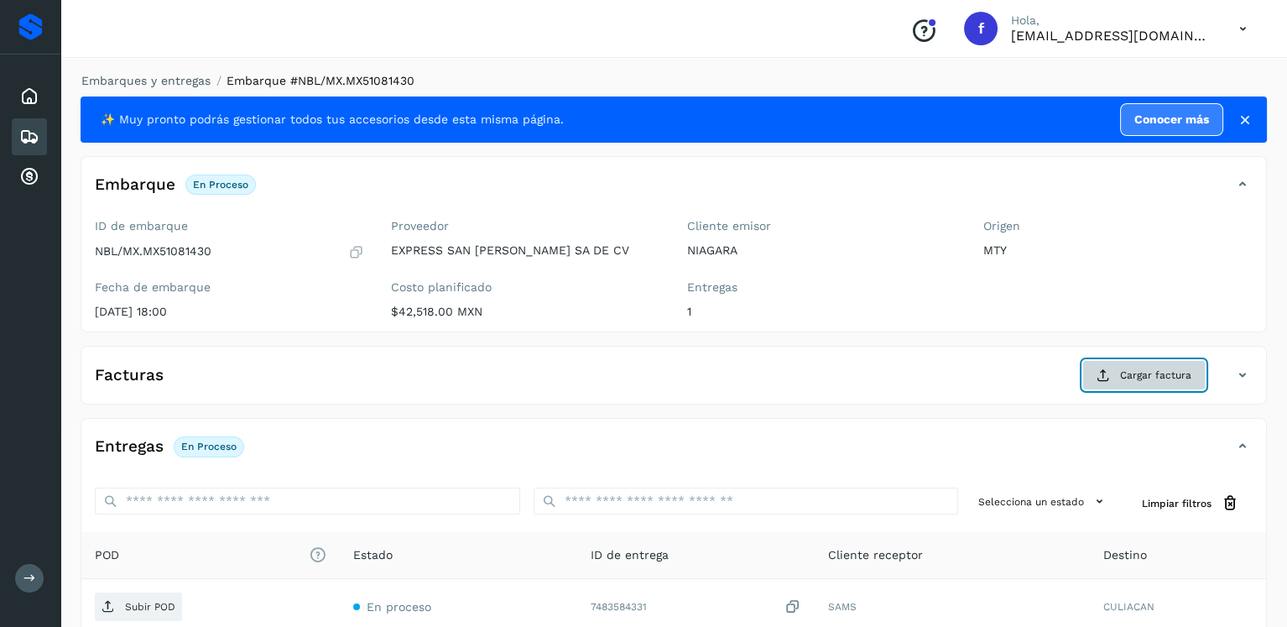
click at [1134, 365] on button "Cargar factura" at bounding box center [1143, 375] width 123 height 30
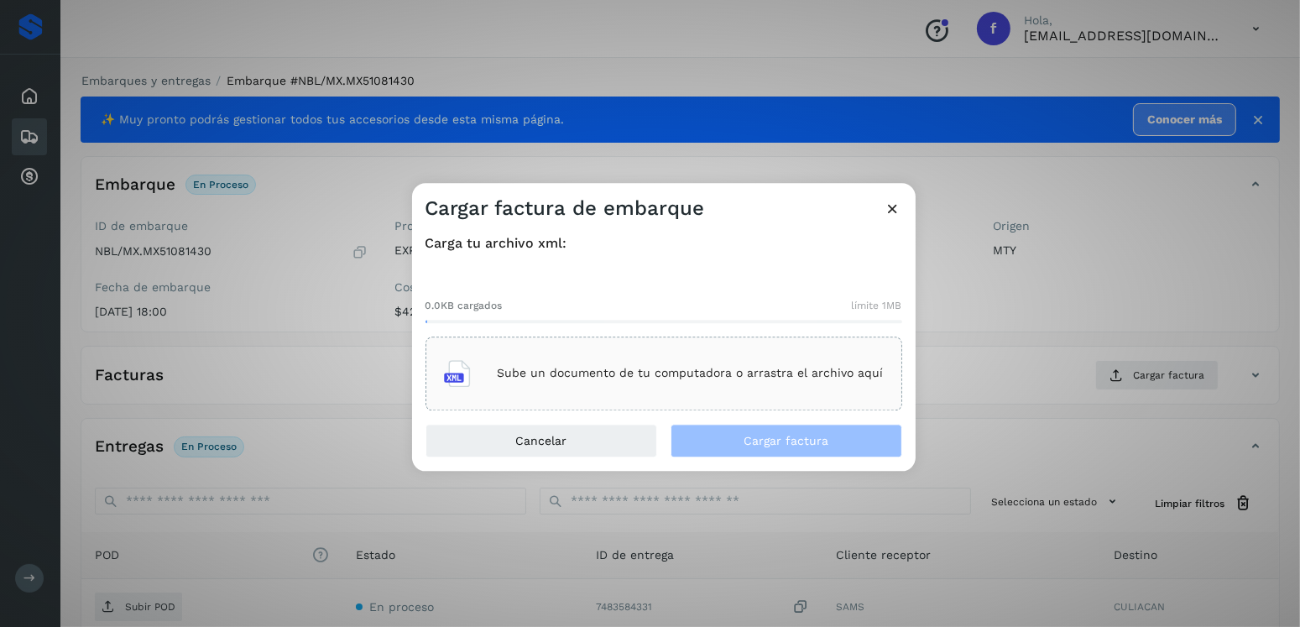
click at [670, 361] on div "Sube un documento de tu computadora o arrastra el archivo aquí" at bounding box center [664, 373] width 440 height 45
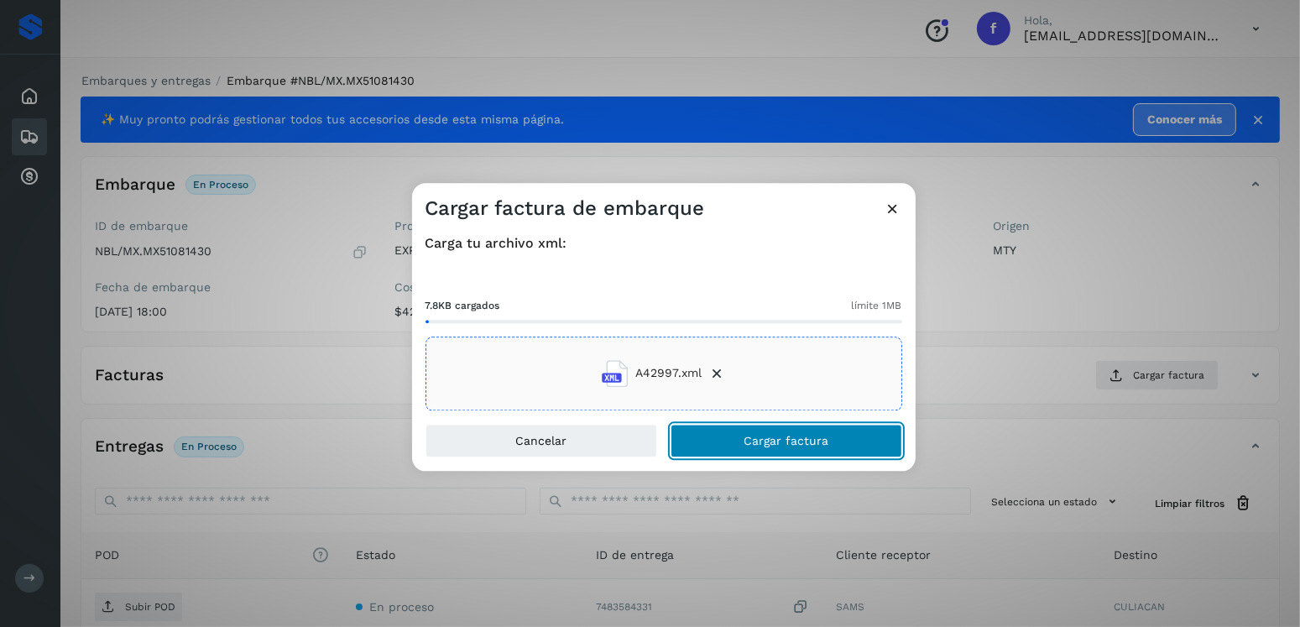
click at [795, 435] on span "Cargar factura" at bounding box center [785, 441] width 85 height 12
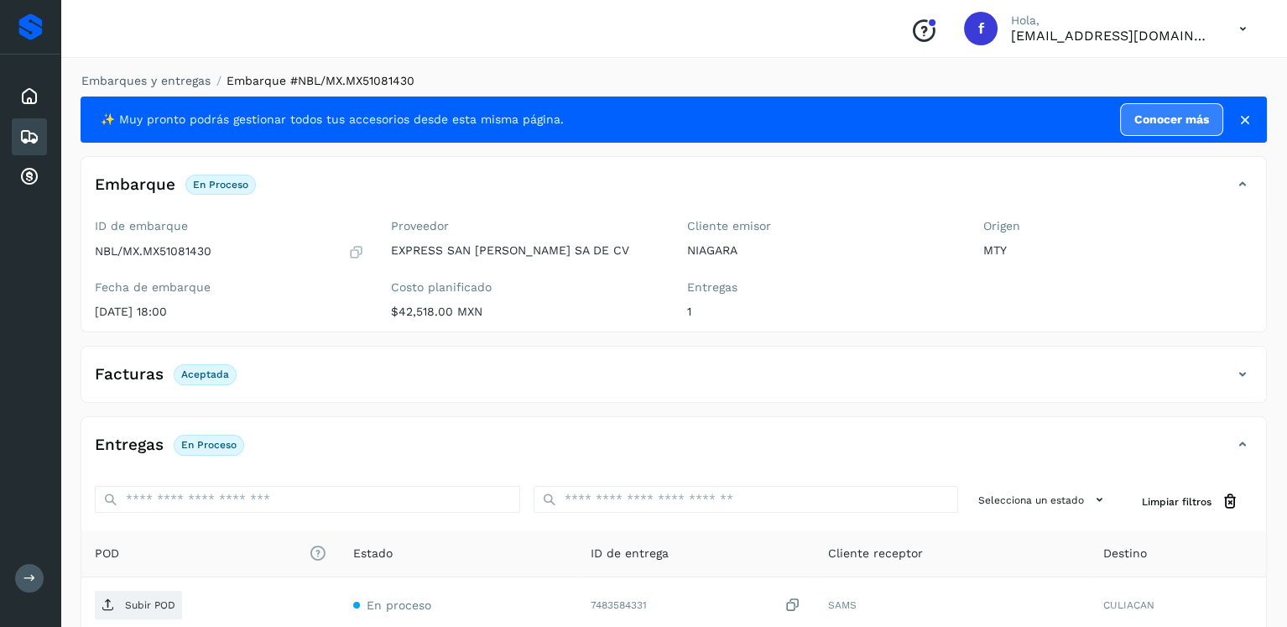
scroll to position [168, 0]
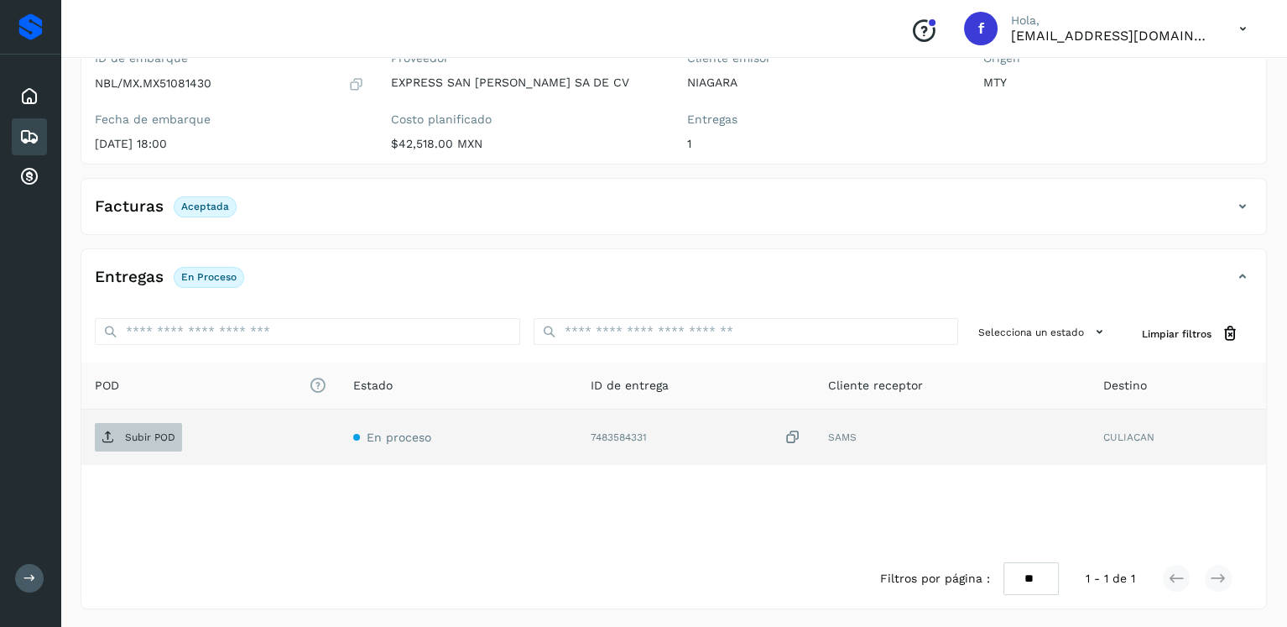
drag, startPoint x: 143, startPoint y: 419, endPoint x: 147, endPoint y: 431, distance: 13.3
click at [143, 420] on td "Subir POD" at bounding box center [210, 436] width 258 height 55
click at [147, 432] on p "Subir POD" at bounding box center [150, 437] width 50 height 12
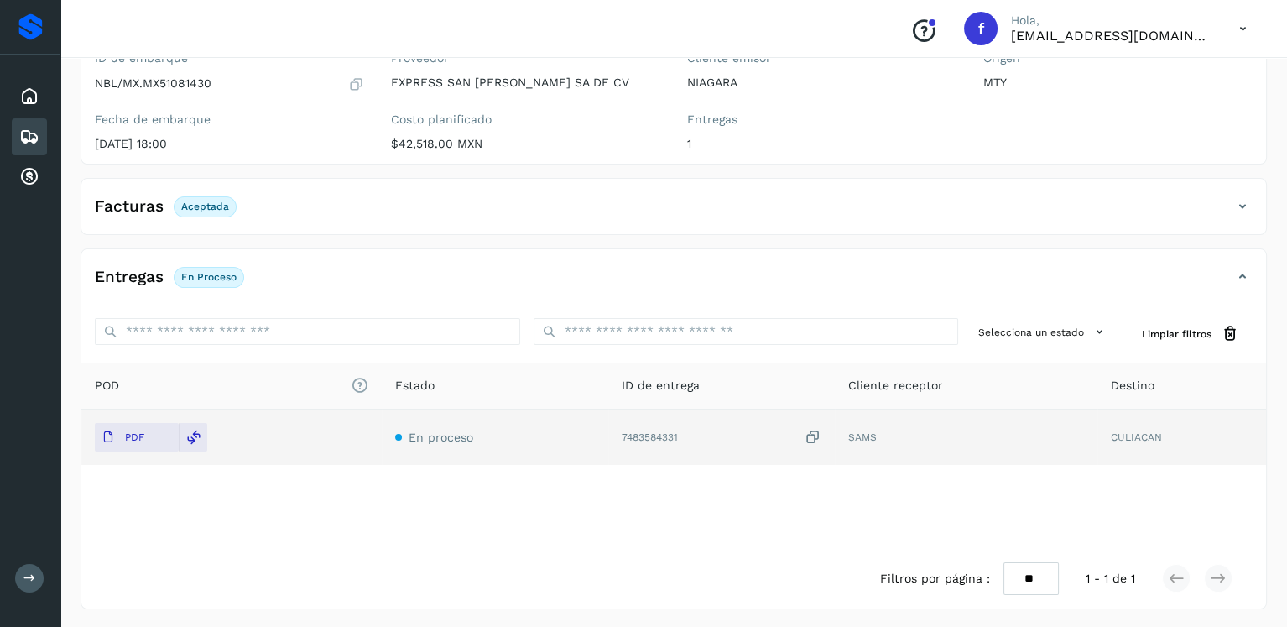
scroll to position [0, 0]
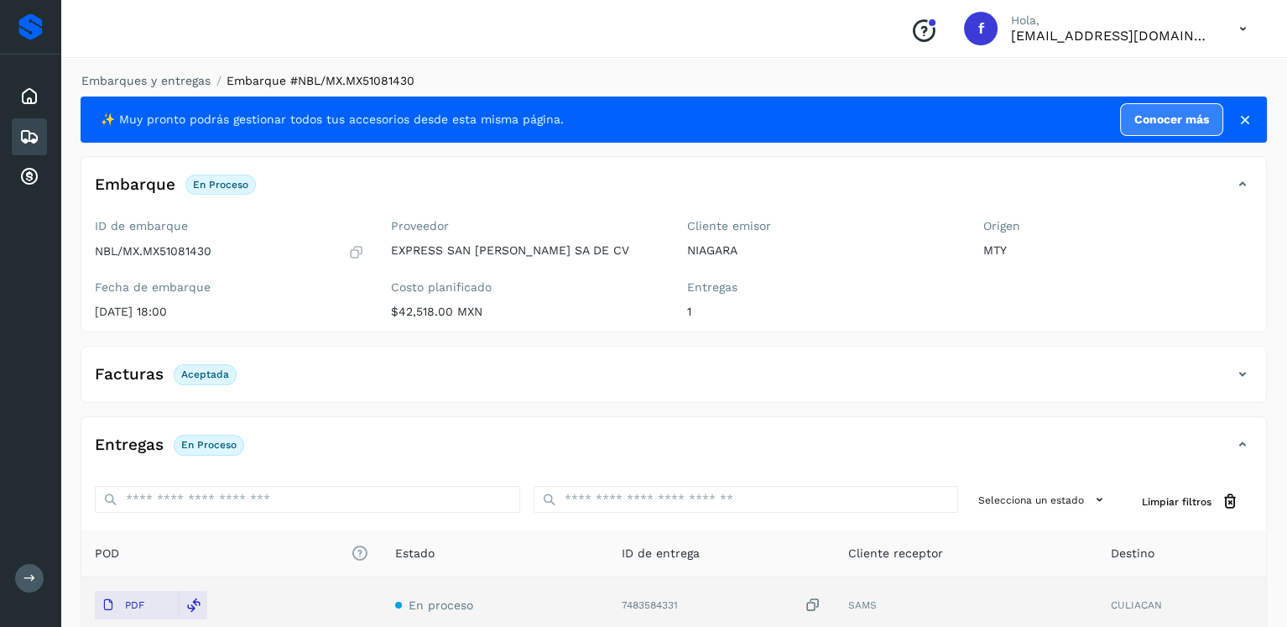
click at [37, 136] on icon at bounding box center [29, 137] width 20 height 20
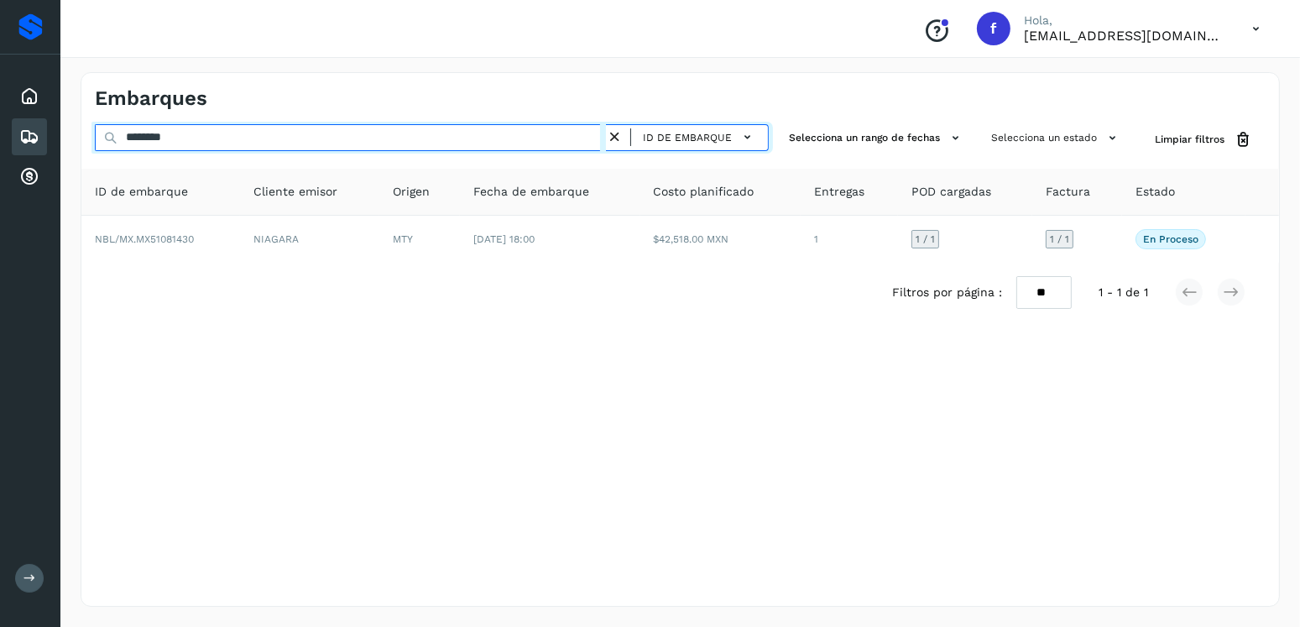
drag, startPoint x: 237, startPoint y: 137, endPoint x: 73, endPoint y: 137, distance: 164.4
click at [73, 137] on div "Embarques ******** ID de embarque Selecciona un rango de fechas Selecciona un e…" at bounding box center [679, 339] width 1239 height 575
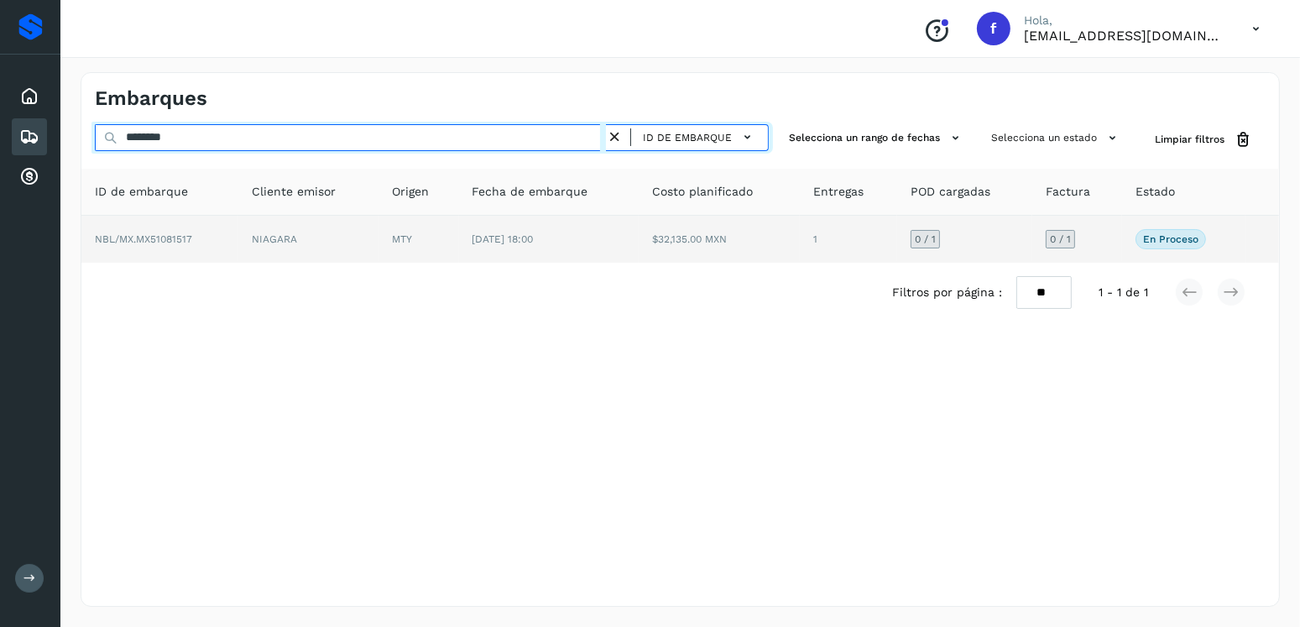
type input "********"
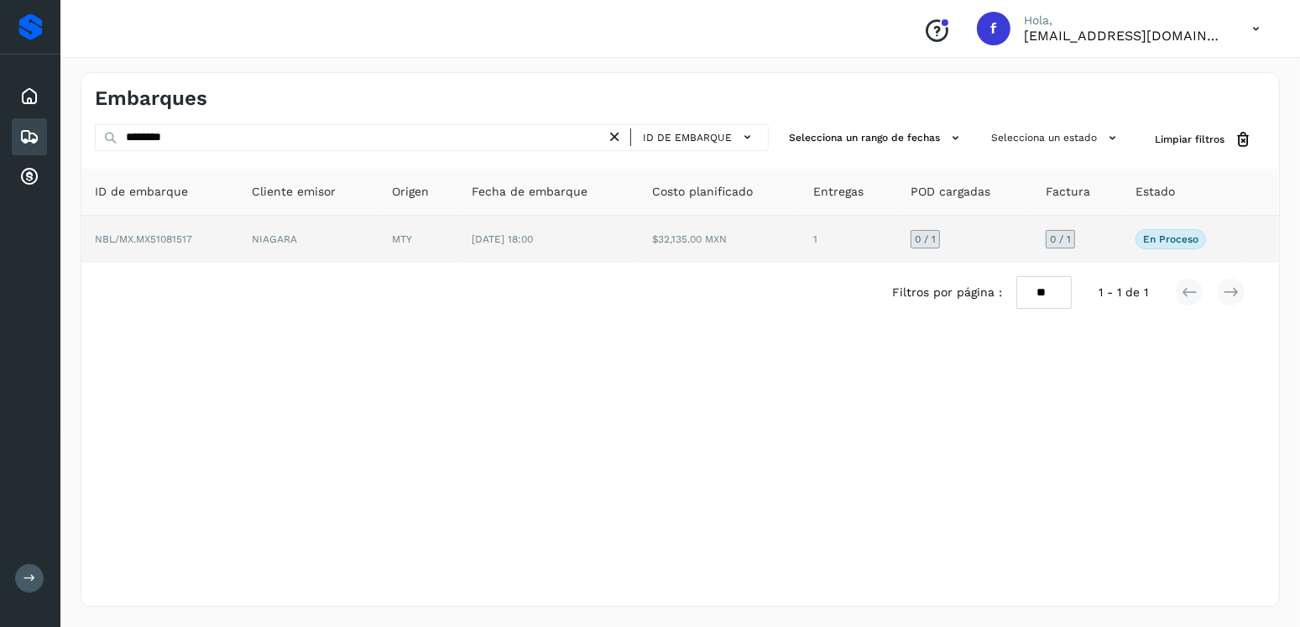
click at [670, 237] on td "$32,135.00 MXN" at bounding box center [718, 239] width 161 height 47
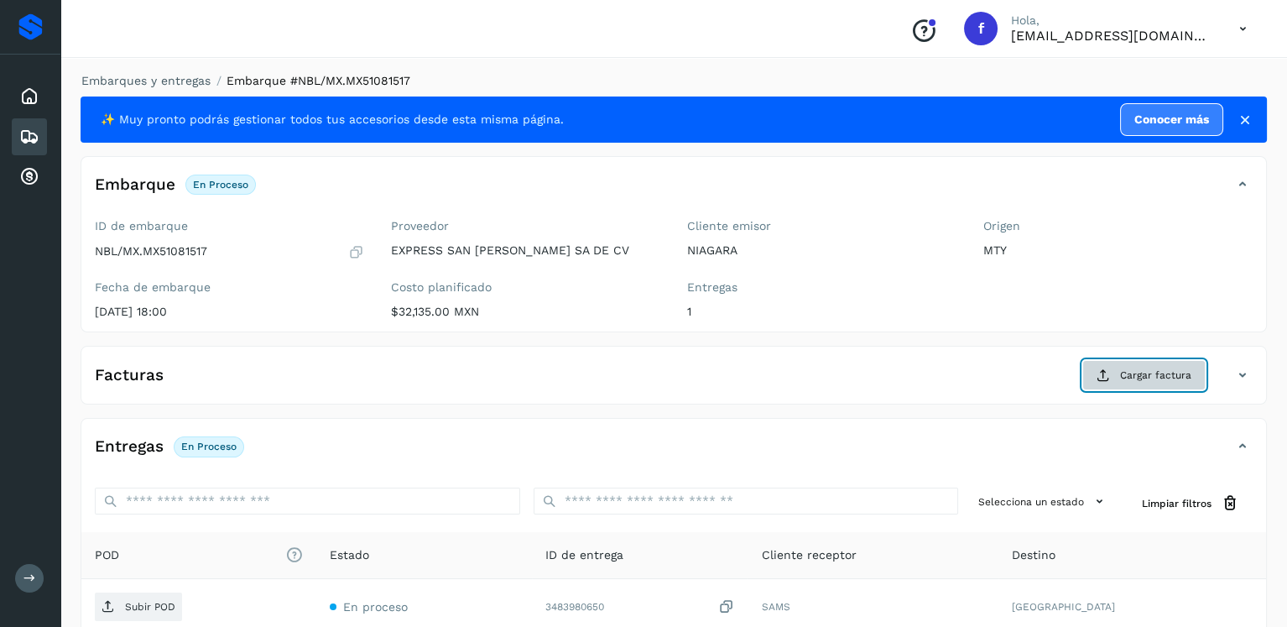
click at [1115, 371] on button "Cargar factura" at bounding box center [1143, 375] width 123 height 30
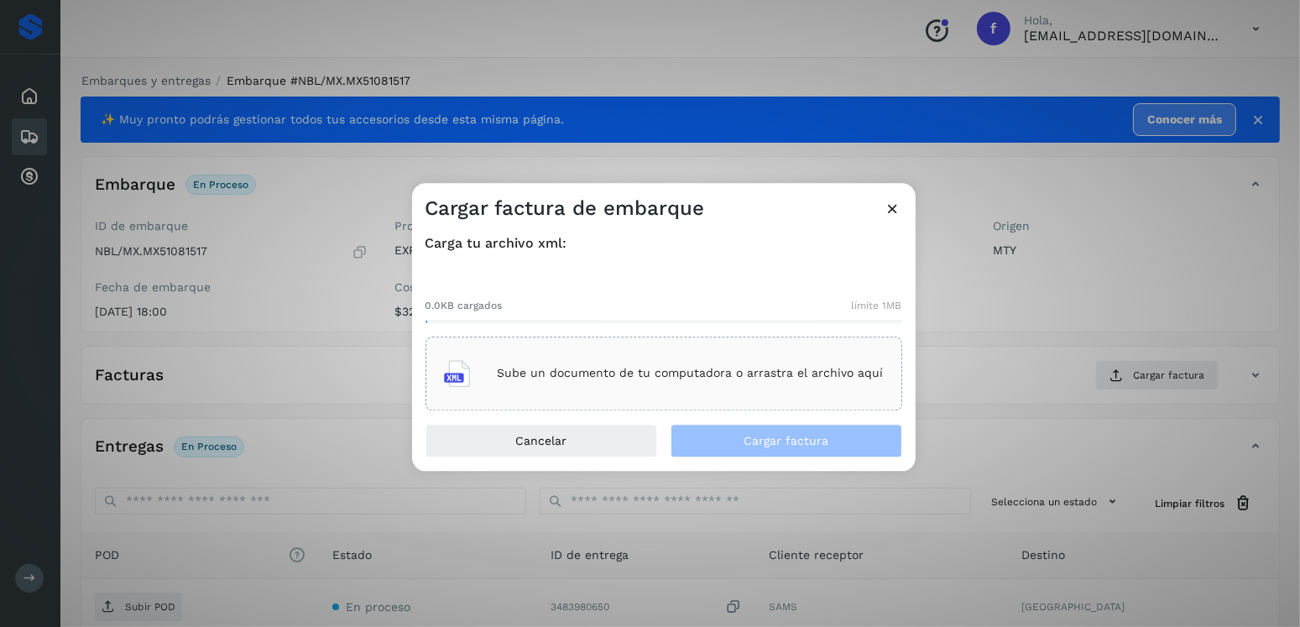
click at [724, 381] on div "Sube un documento de tu computadora o arrastra el archivo aquí" at bounding box center [664, 373] width 440 height 45
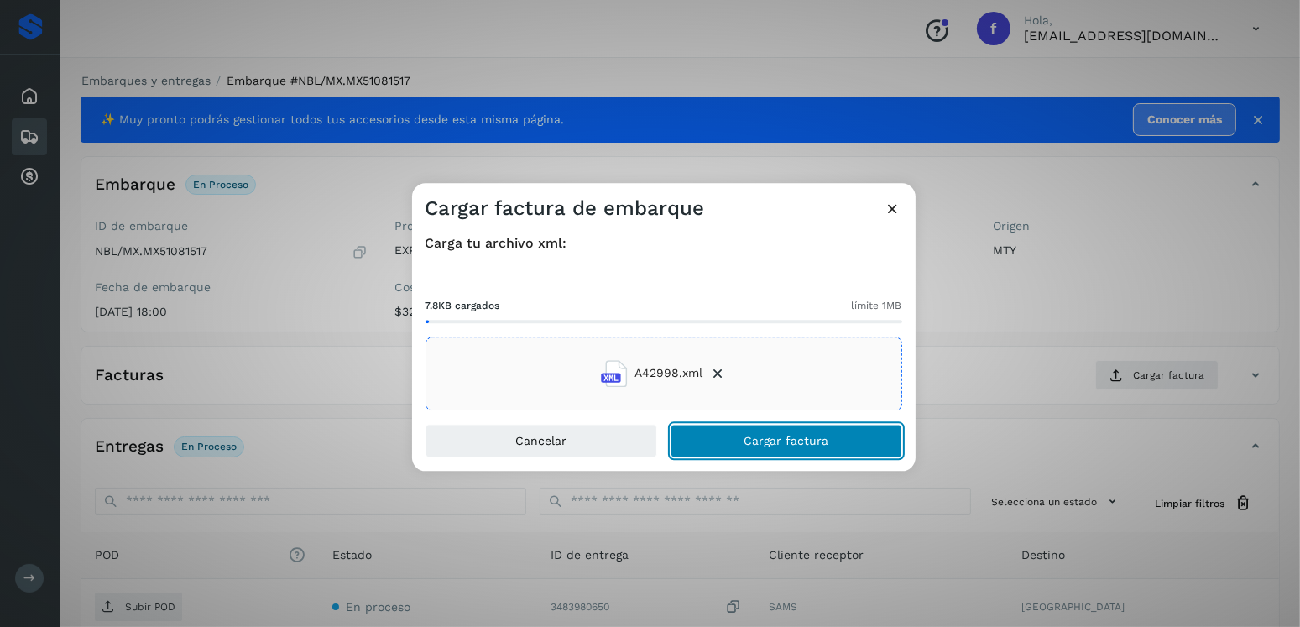
click at [738, 434] on button "Cargar factura" at bounding box center [786, 441] width 232 height 34
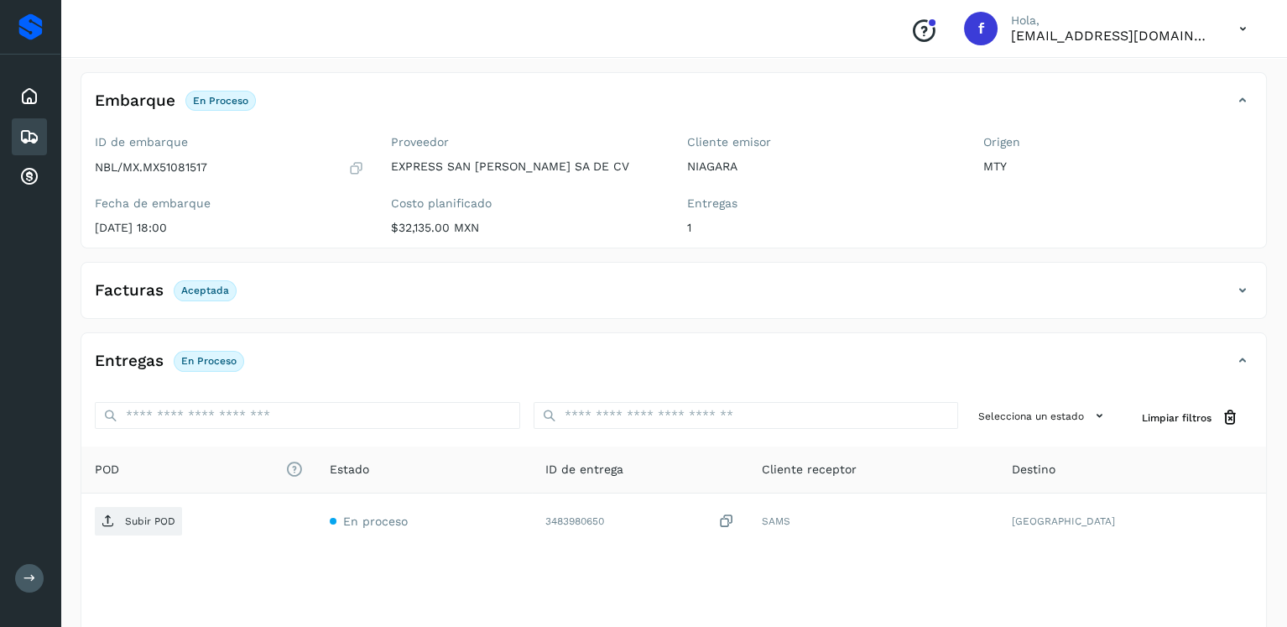
scroll to position [168, 0]
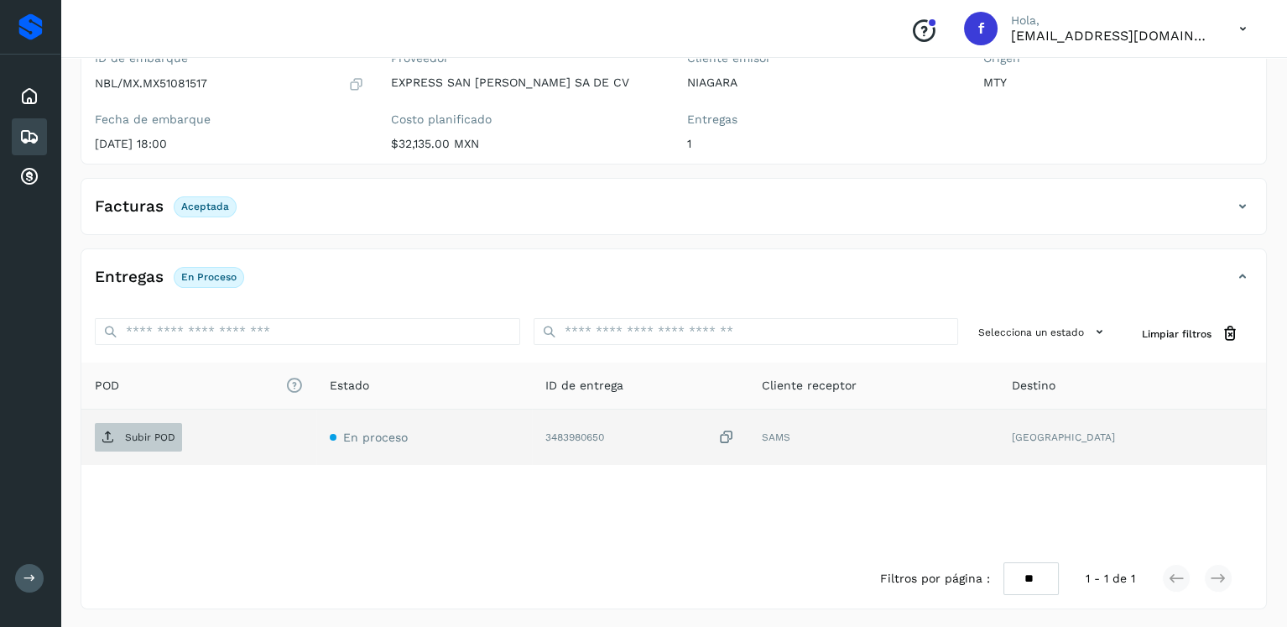
click at [155, 433] on p "Subir POD" at bounding box center [150, 437] width 50 height 12
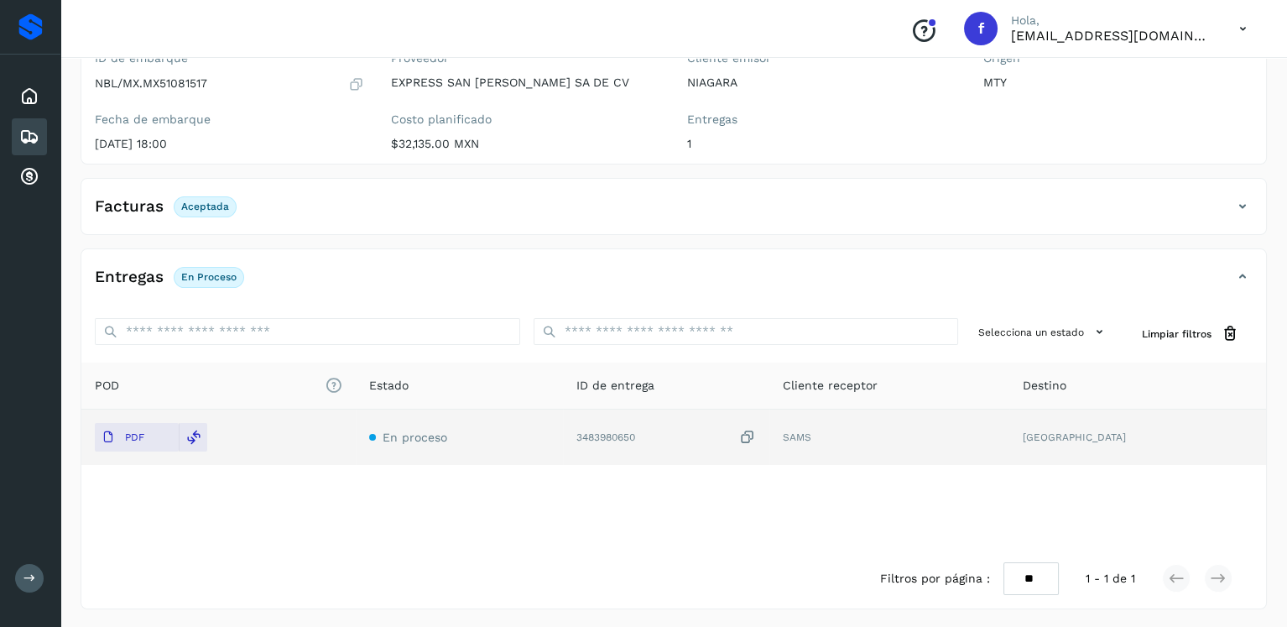
click at [31, 138] on icon at bounding box center [29, 137] width 20 height 20
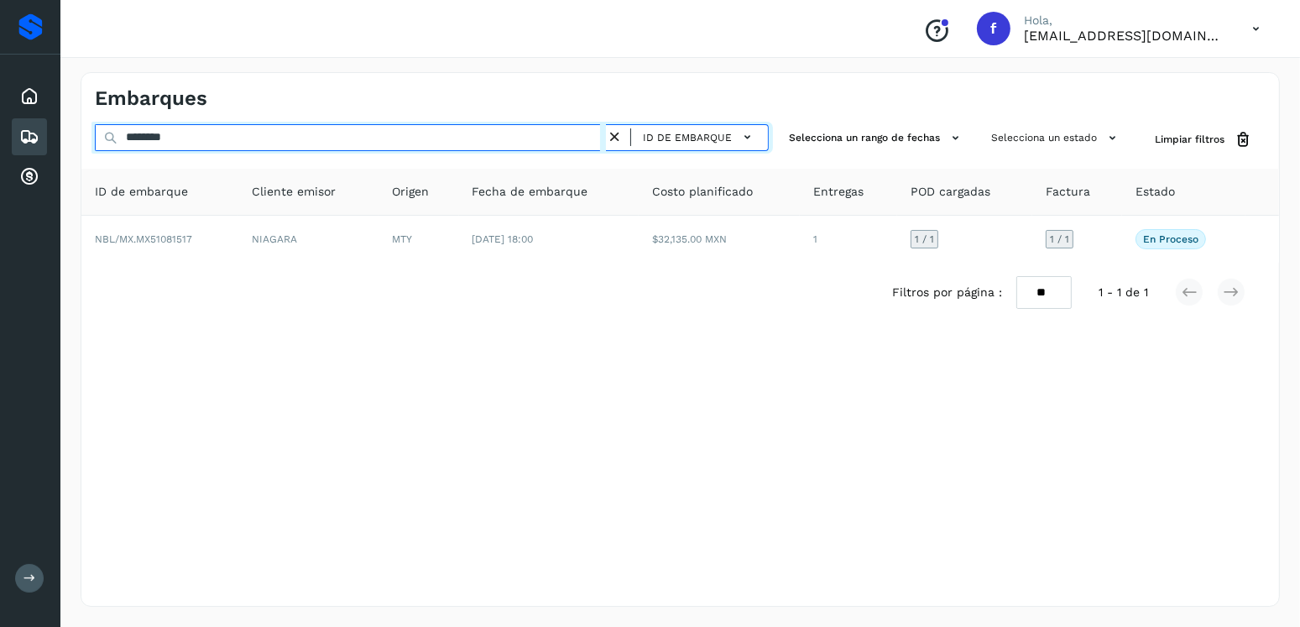
drag, startPoint x: 200, startPoint y: 139, endPoint x: 113, endPoint y: 145, distance: 86.6
click at [113, 145] on div "******** ID de embarque" at bounding box center [432, 139] width 674 height 31
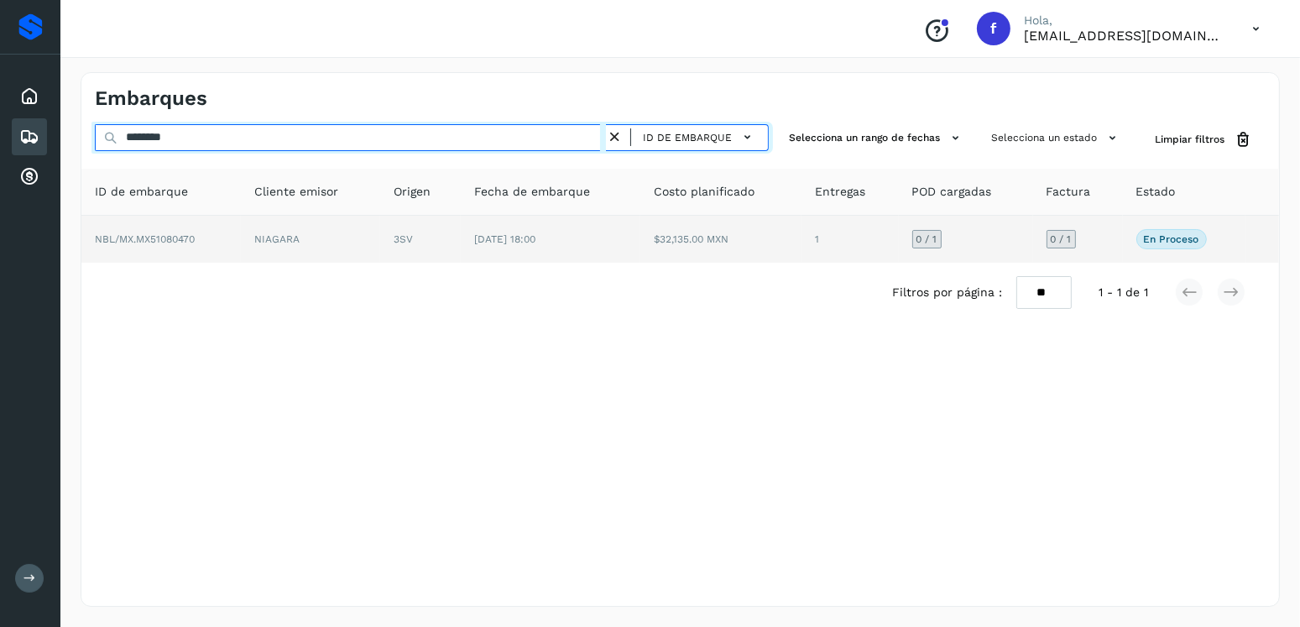
type input "********"
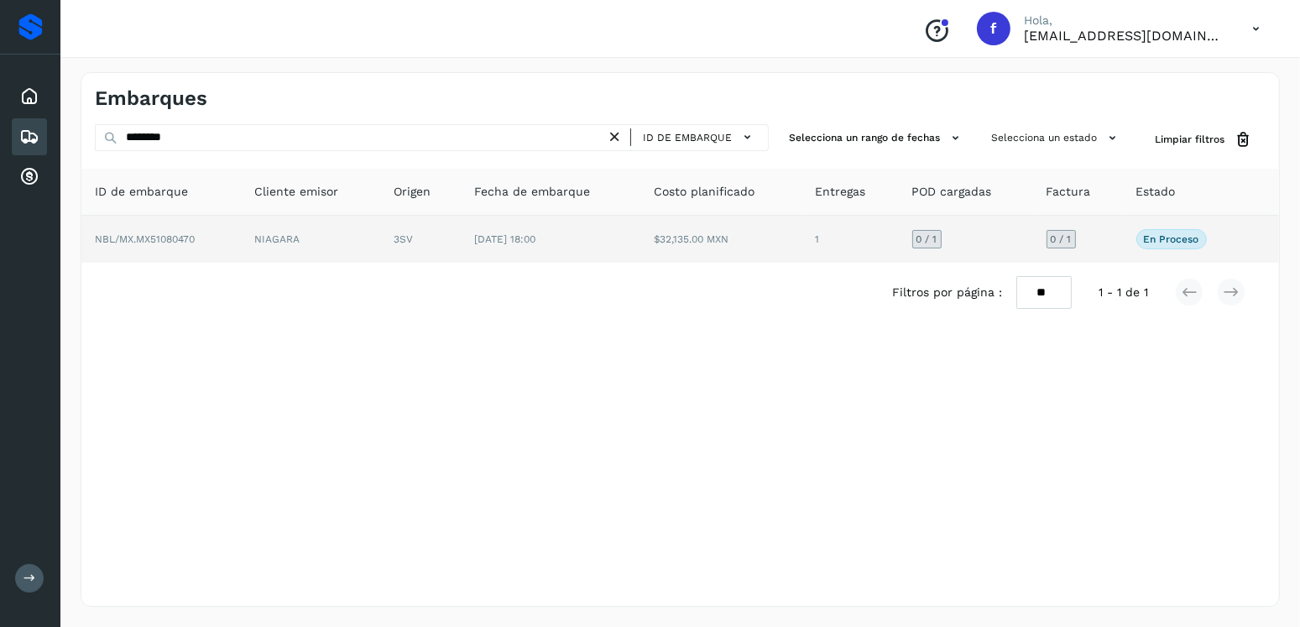
click at [724, 255] on td "$32,135.00 MXN" at bounding box center [720, 239] width 160 height 47
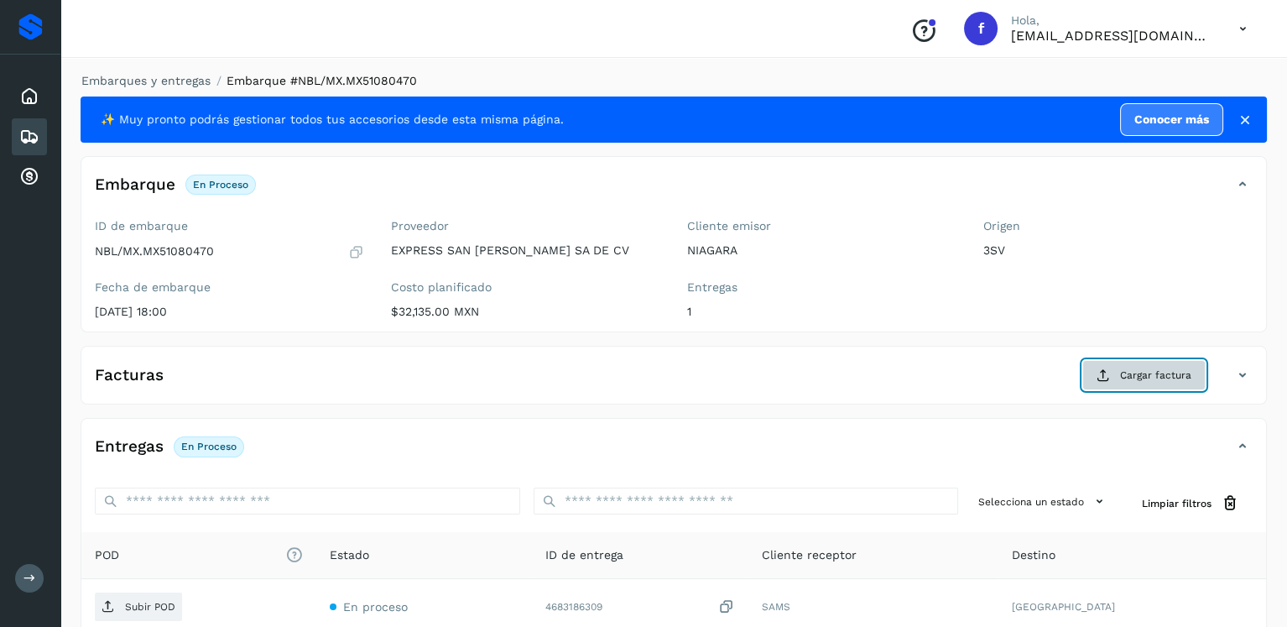
click at [1111, 384] on button "Cargar factura" at bounding box center [1143, 375] width 123 height 30
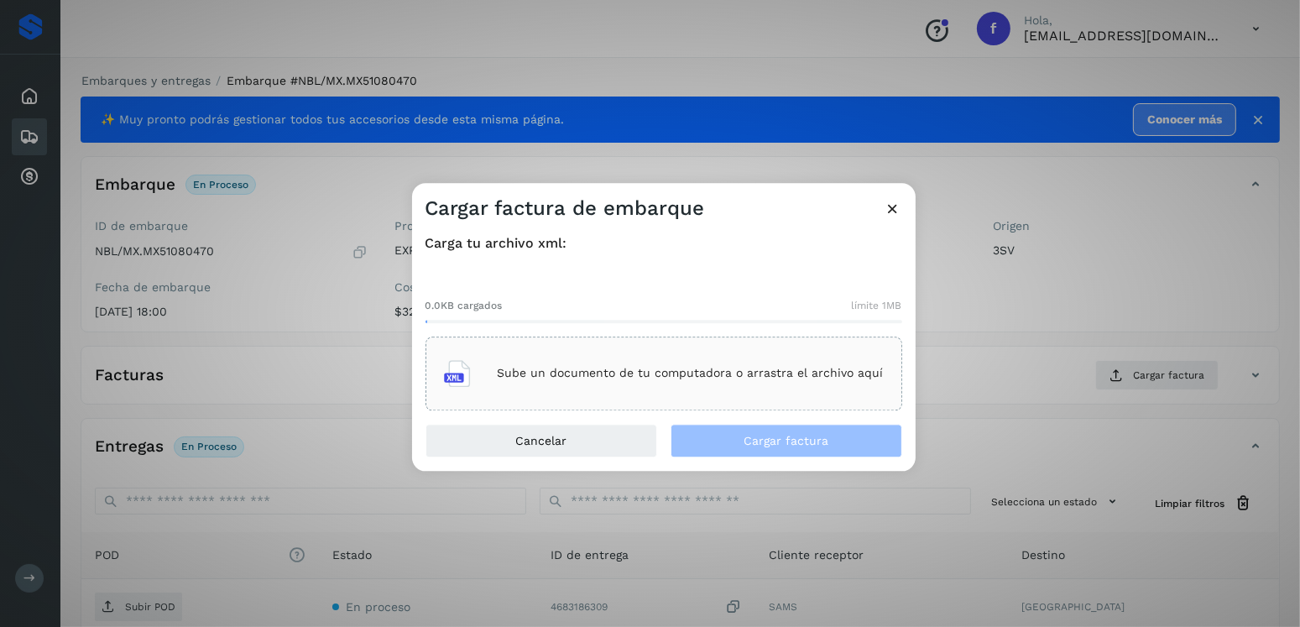
click at [902, 400] on div "Carga tu archivo xml: 0.0KB cargados límite 1MB Sube un documento de tu computa…" at bounding box center [663, 322] width 503 height 202
click at [879, 396] on div "Sube un documento de tu computadora o arrastra el archivo aquí" at bounding box center [663, 373] width 477 height 74
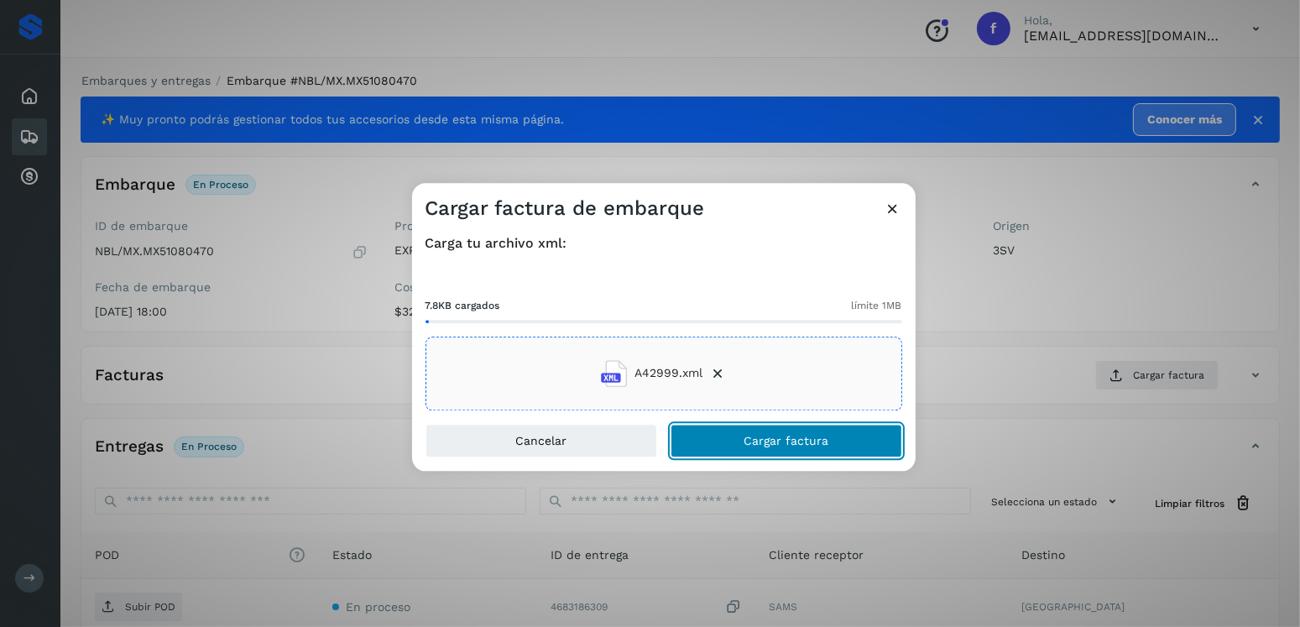
click at [810, 441] on span "Cargar factura" at bounding box center [785, 441] width 85 height 12
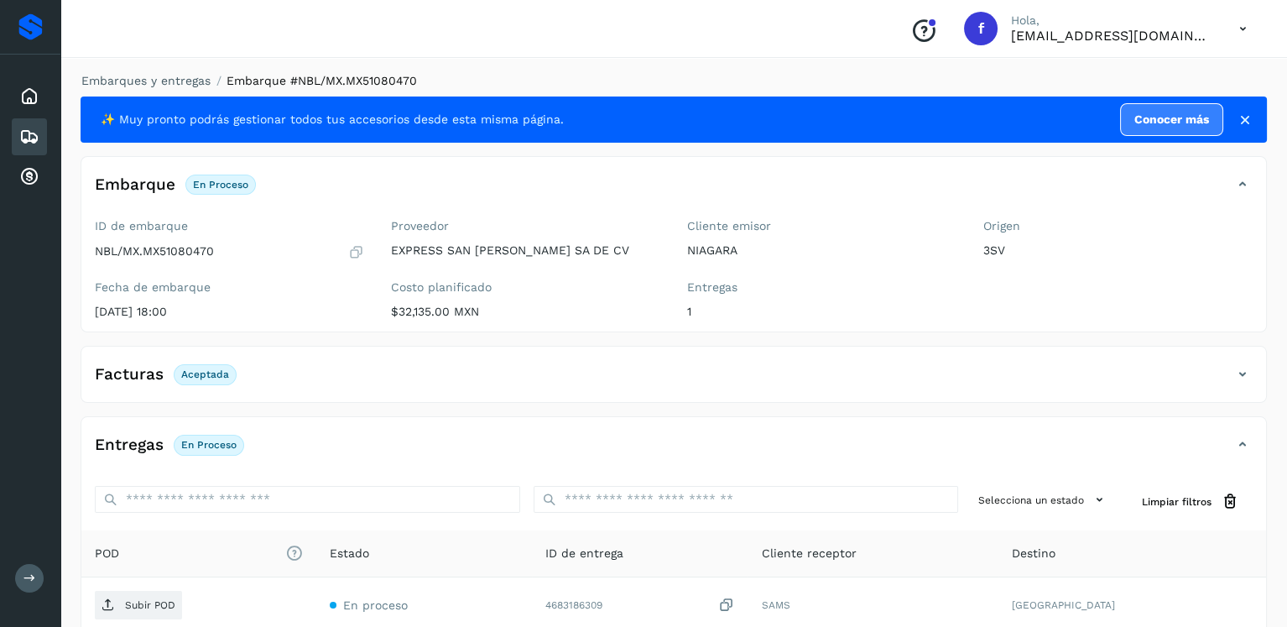
scroll to position [168, 0]
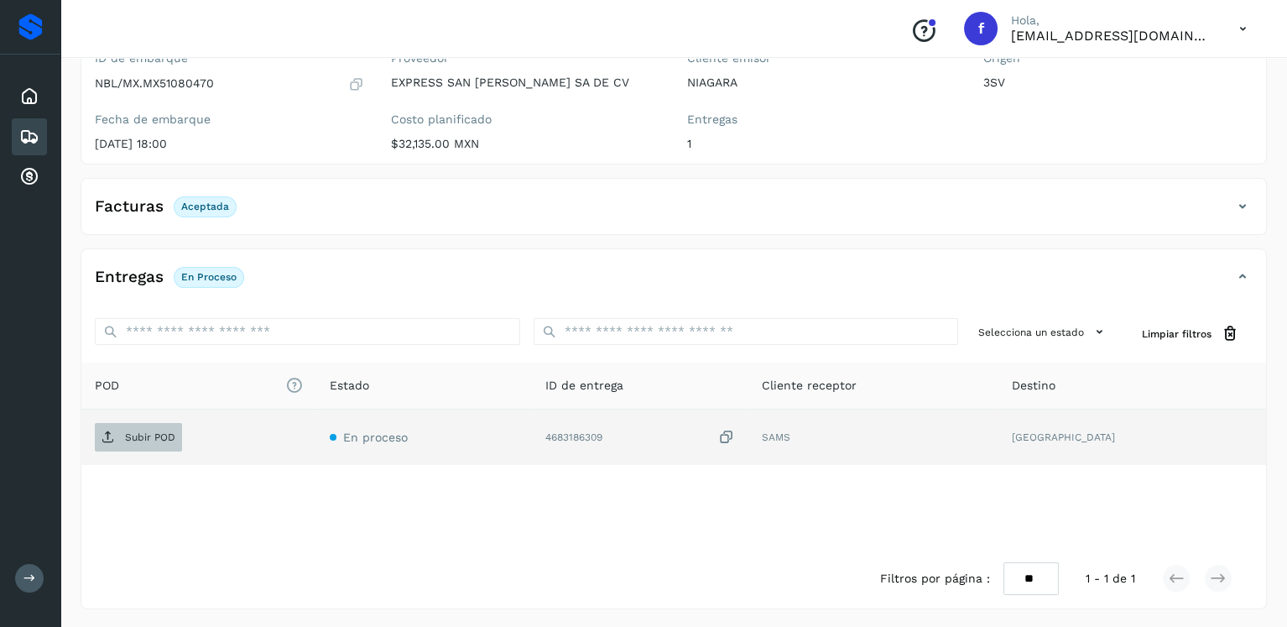
click at [157, 426] on span "Subir POD" at bounding box center [138, 437] width 87 height 27
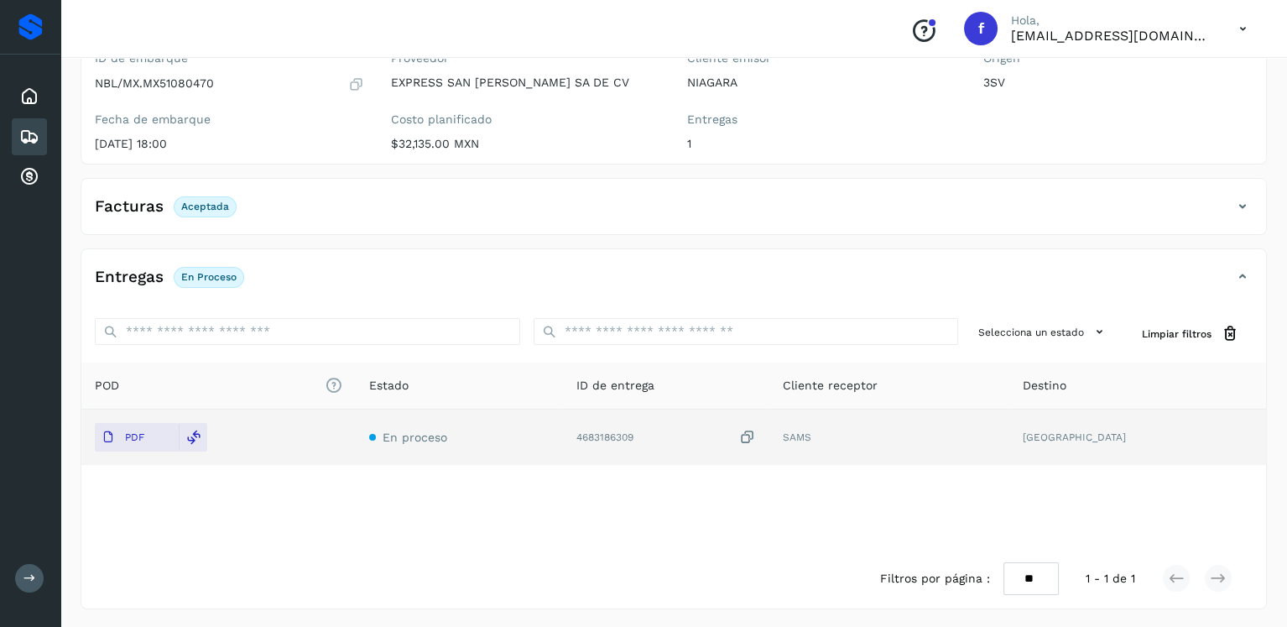
click at [17, 122] on div "Embarques" at bounding box center [29, 136] width 35 height 37
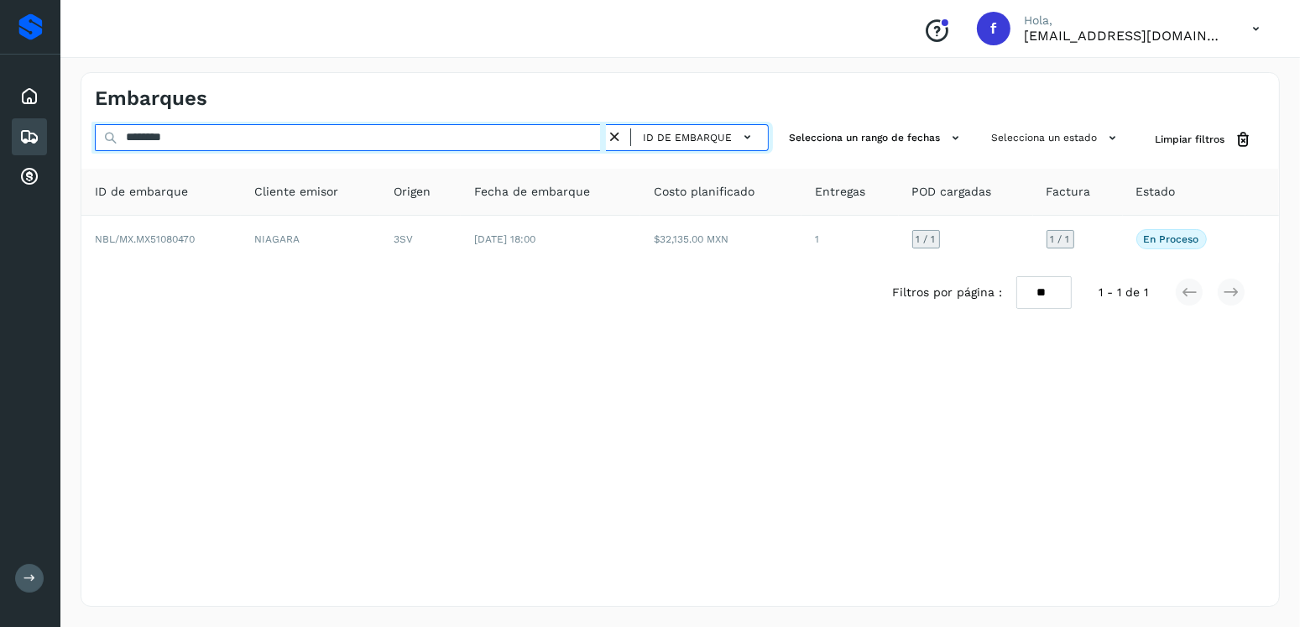
drag, startPoint x: 232, startPoint y: 137, endPoint x: 70, endPoint y: 138, distance: 161.9
click at [70, 138] on div "Embarques ******** ID de embarque Selecciona un rango de fechas Selecciona un e…" at bounding box center [679, 339] width 1239 height 575
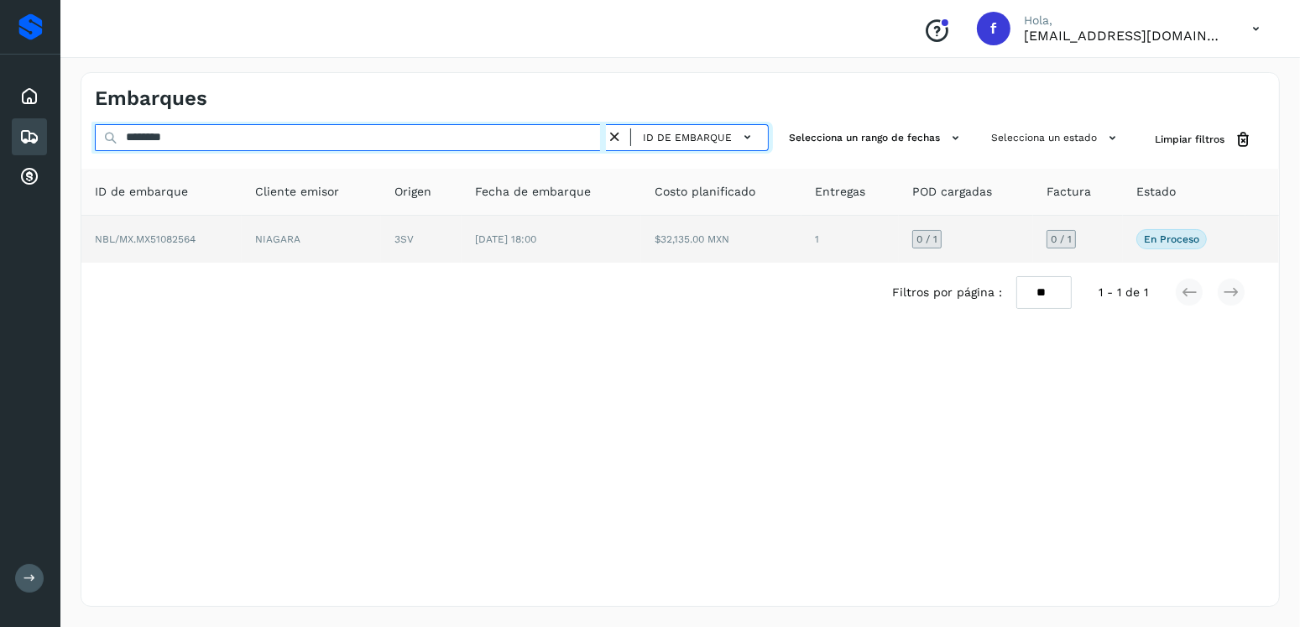
type input "********"
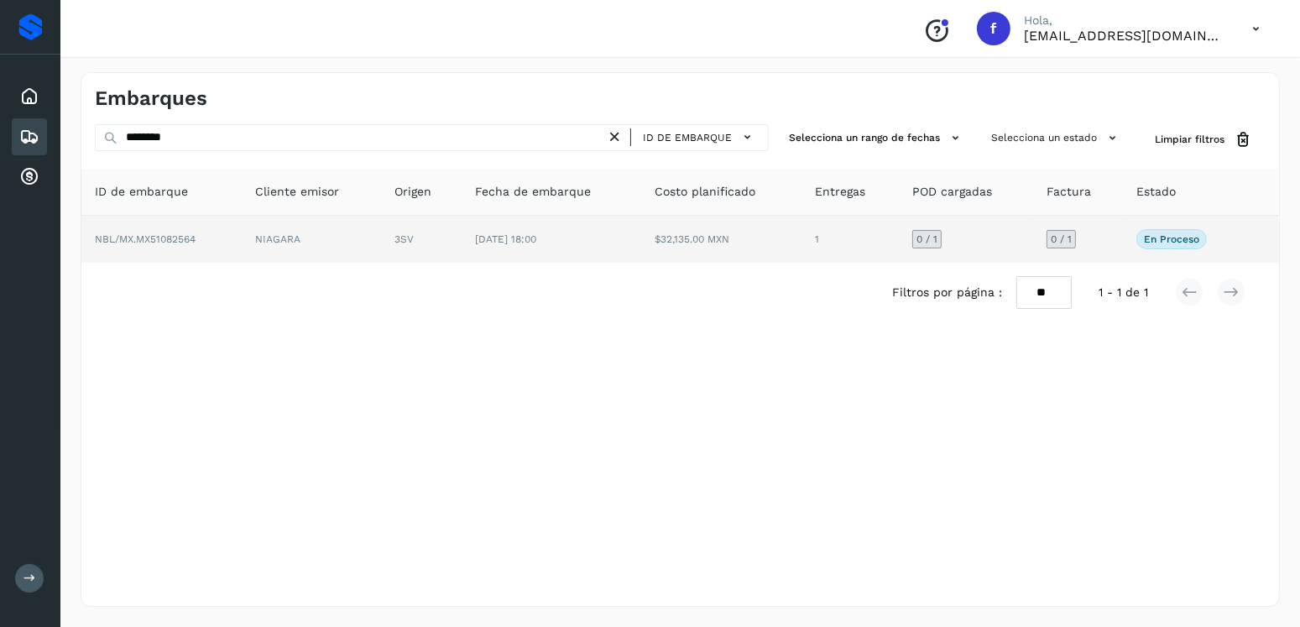
click at [764, 225] on td "$32,135.00 MXN" at bounding box center [721, 239] width 160 height 47
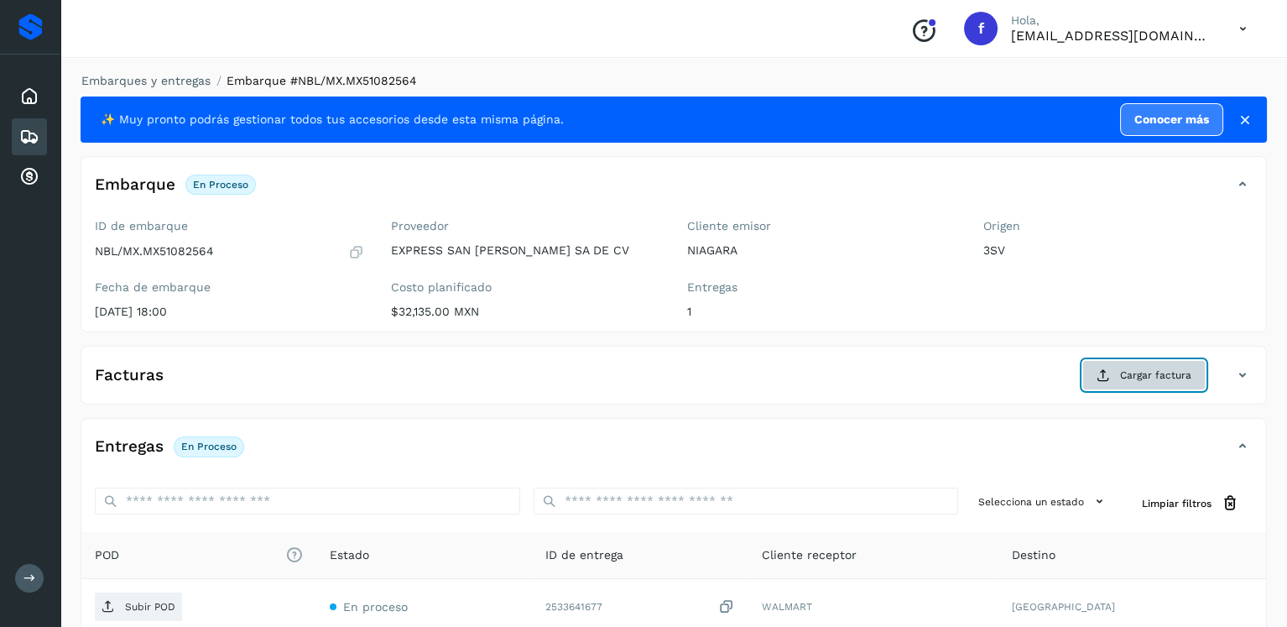
click at [1144, 365] on button "Cargar factura" at bounding box center [1143, 375] width 123 height 30
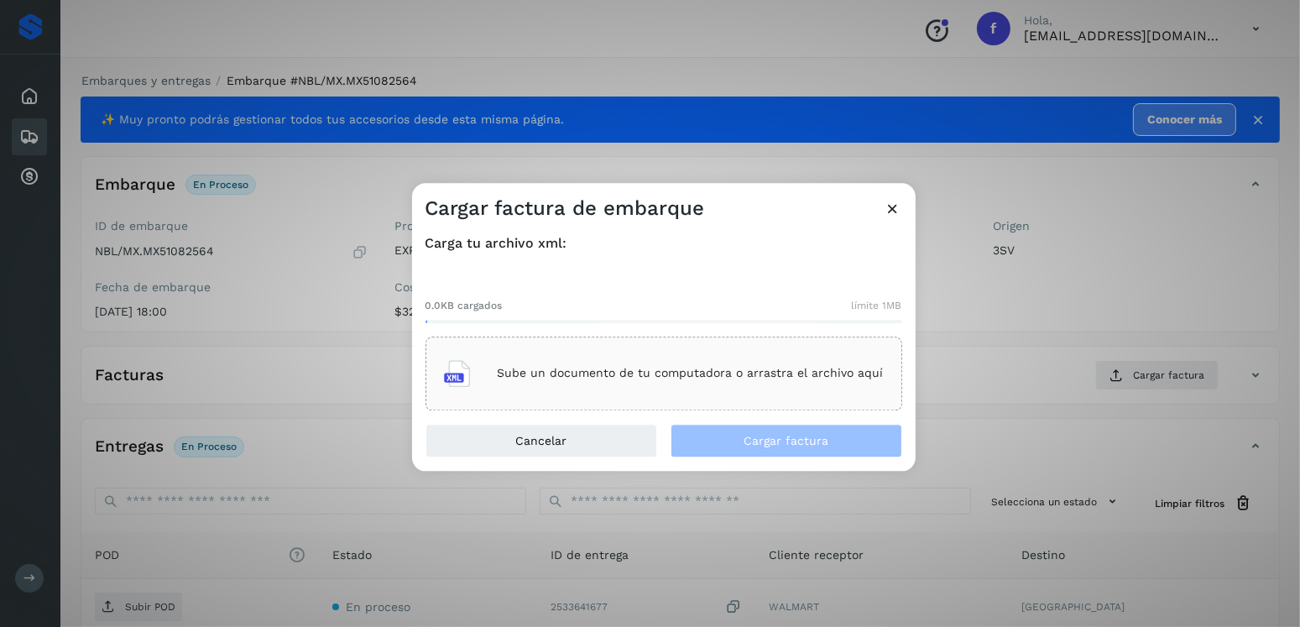
click at [652, 352] on div "Sube un documento de tu computadora o arrastra el archivo aquí" at bounding box center [664, 373] width 440 height 45
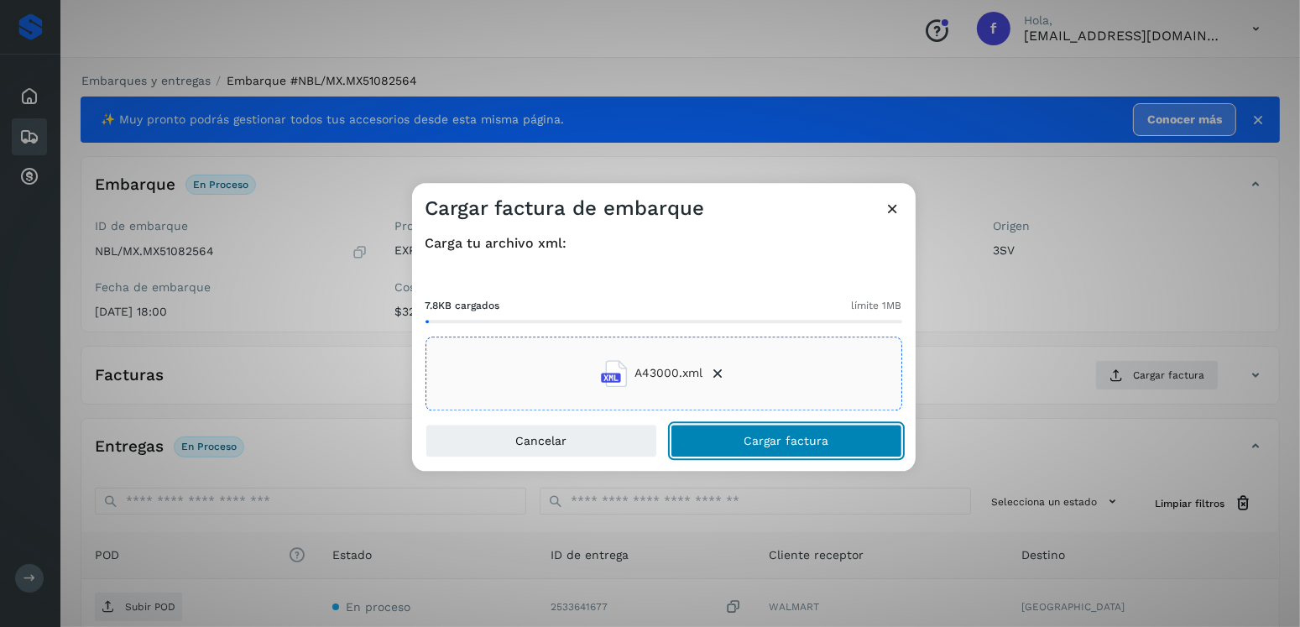
click at [762, 440] on span "Cargar factura" at bounding box center [785, 441] width 85 height 12
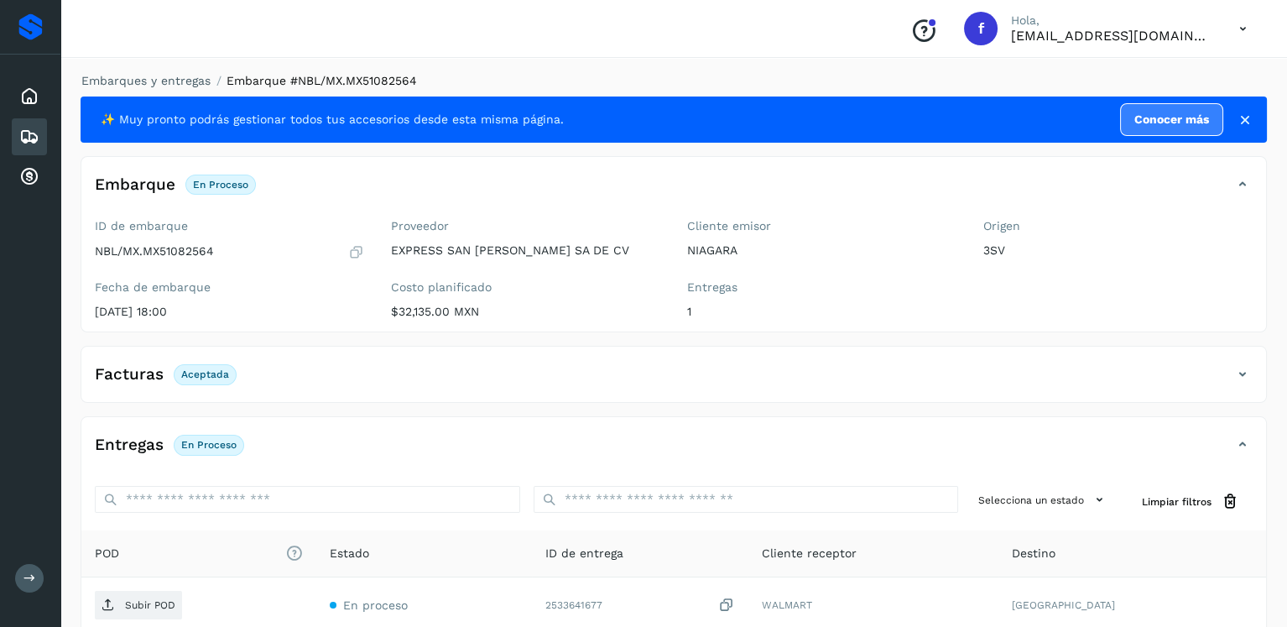
scroll to position [168, 0]
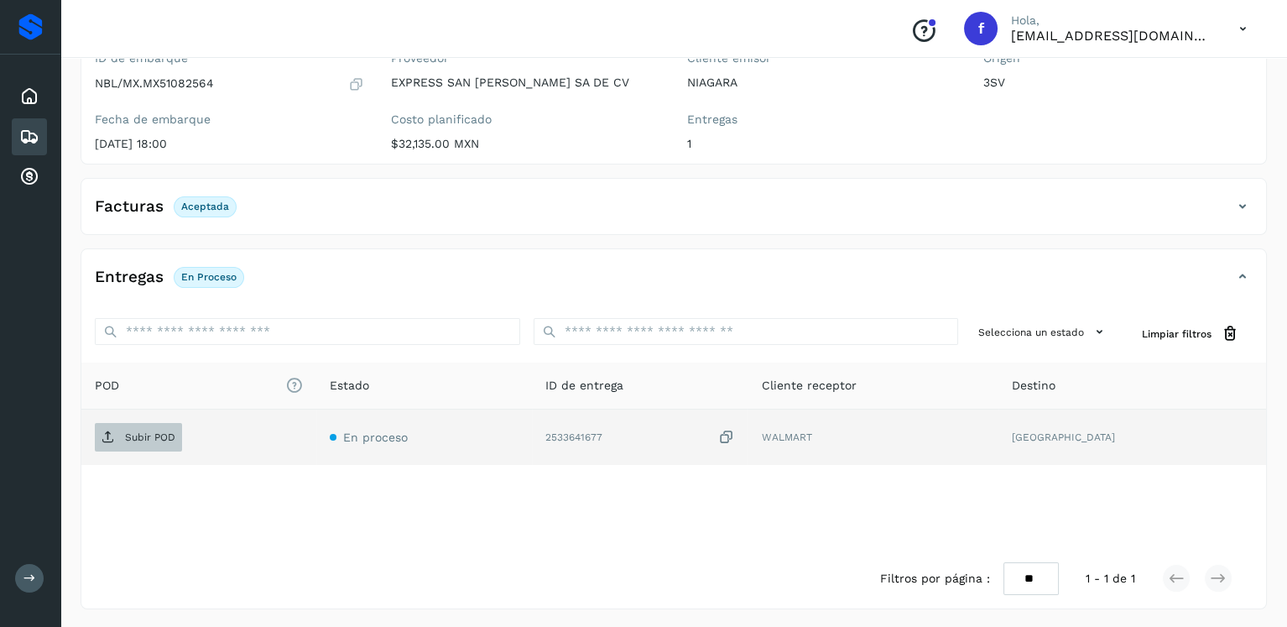
click at [159, 442] on span "Subir POD" at bounding box center [138, 437] width 87 height 27
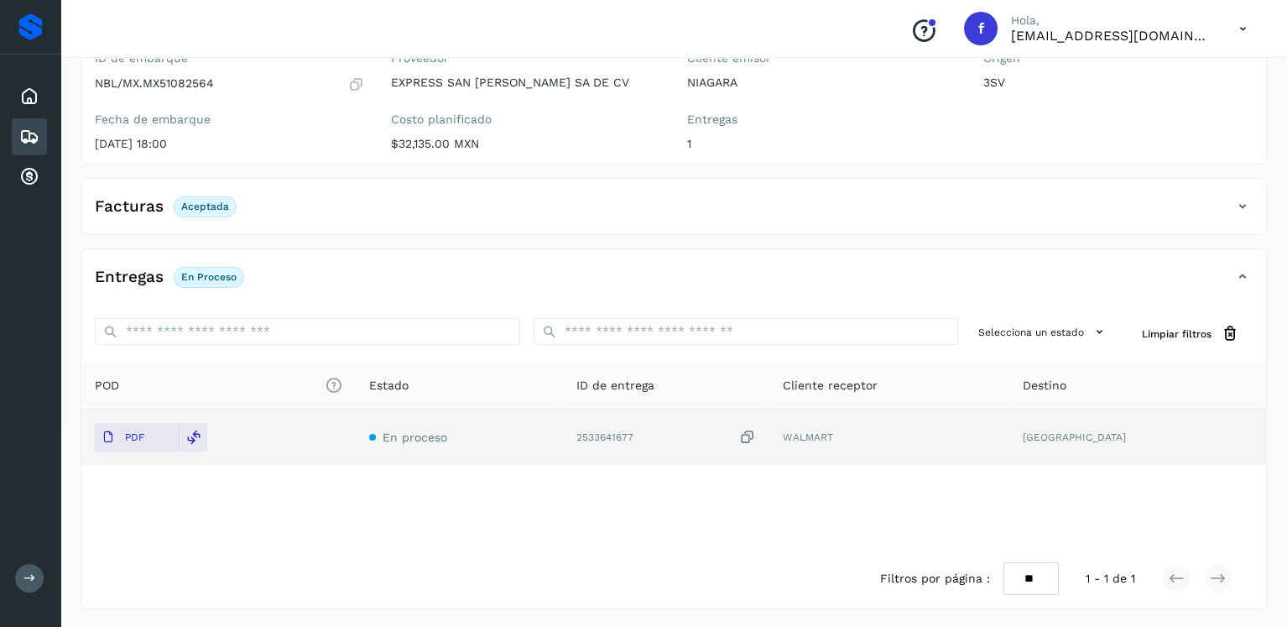
click at [45, 129] on div "Embarques" at bounding box center [29, 136] width 35 height 37
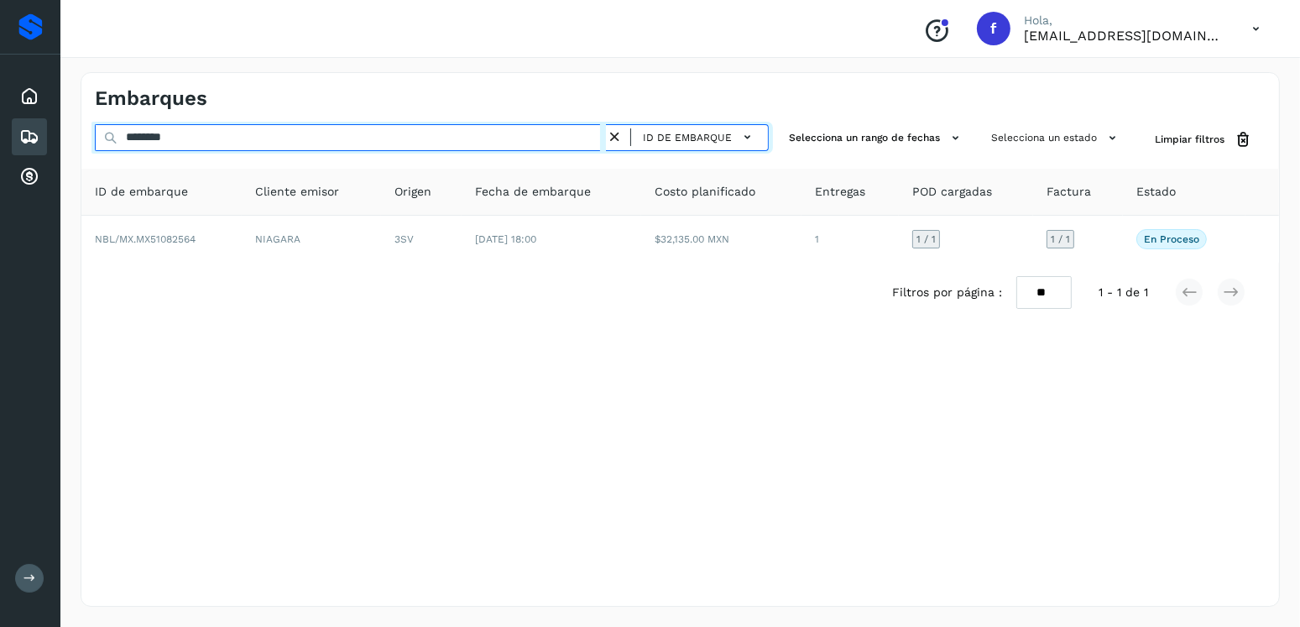
drag, startPoint x: 175, startPoint y: 138, endPoint x: 91, endPoint y: 145, distance: 84.2
click at [91, 145] on div "******** ID de embarque Selecciona un rango de fechas Selecciona un estado Limp…" at bounding box center [679, 139] width 1197 height 31
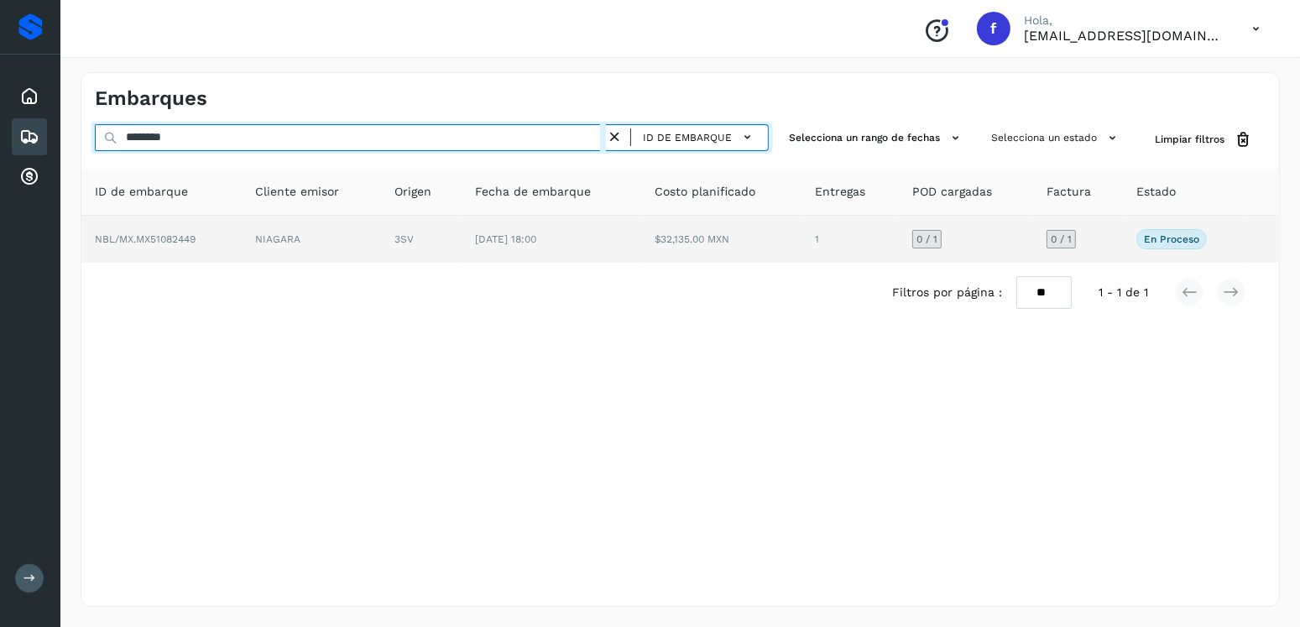
type input "********"
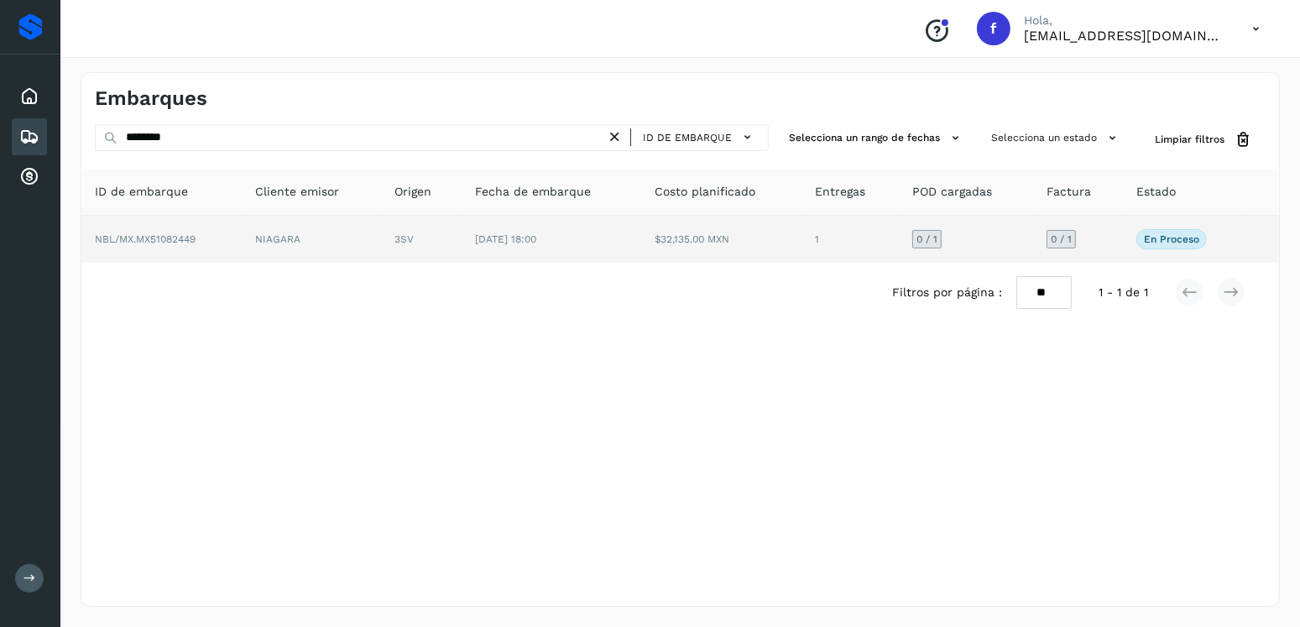
click at [600, 248] on td "[DATE] 18:00" at bounding box center [551, 239] width 180 height 47
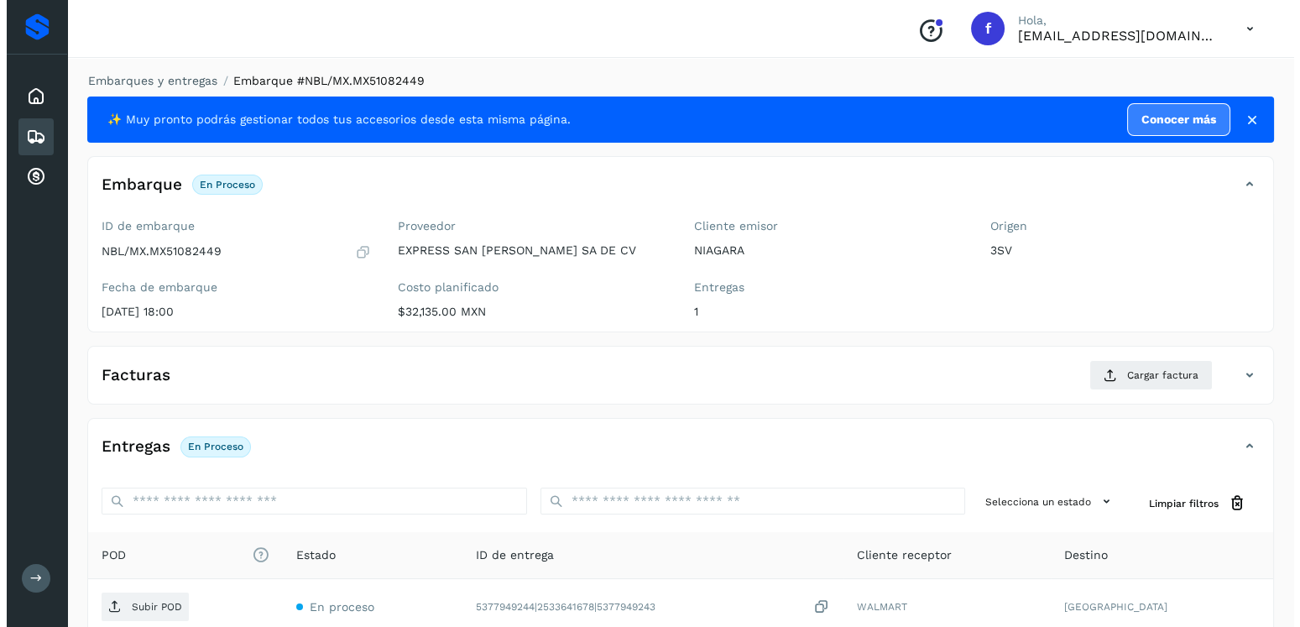
scroll to position [169, 0]
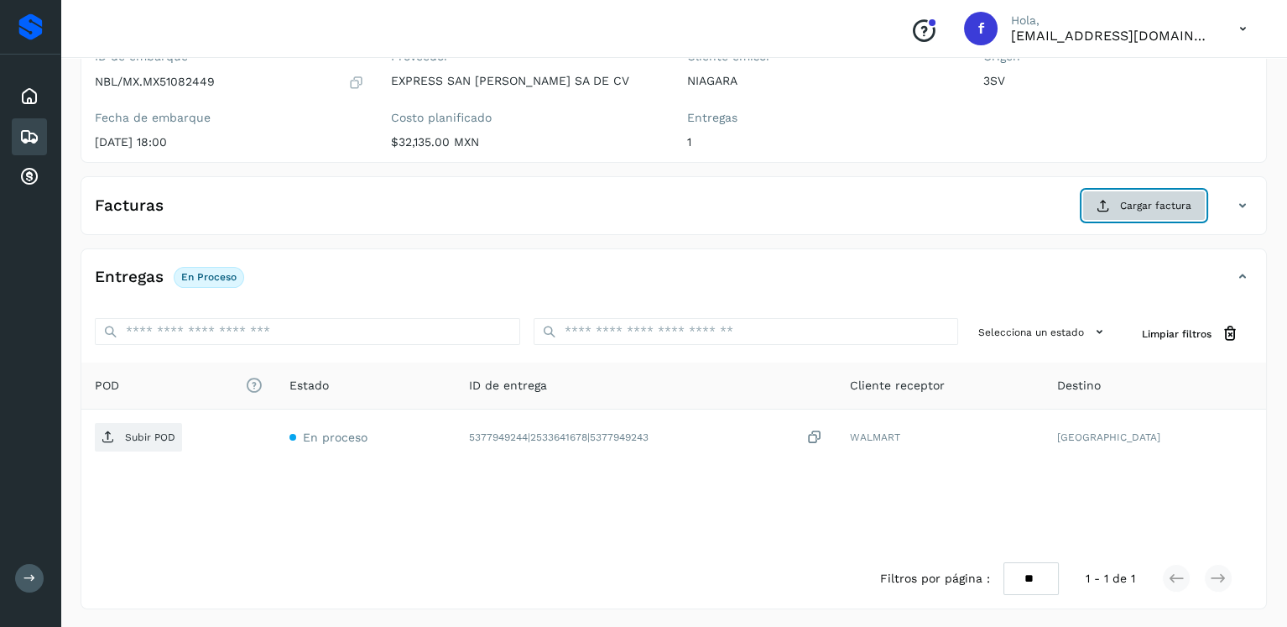
click at [1151, 207] on span "Cargar factura" at bounding box center [1155, 205] width 71 height 15
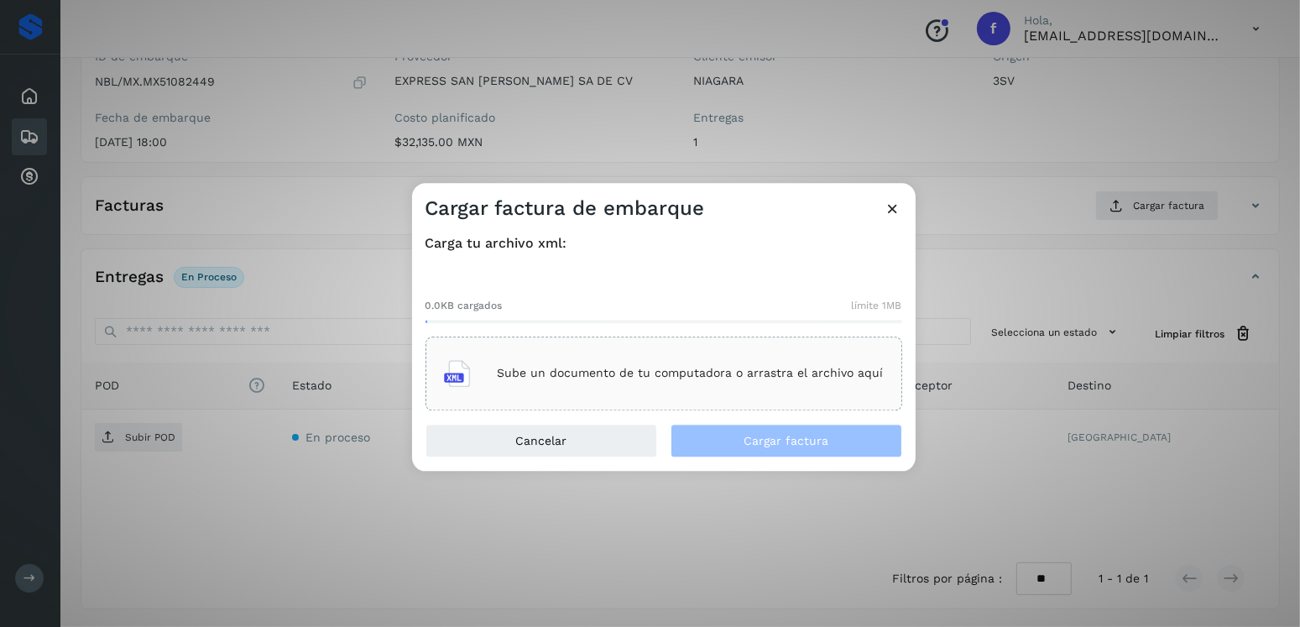
click at [818, 367] on p "Sube un documento de tu computadora o arrastra el archivo aquí" at bounding box center [691, 374] width 386 height 14
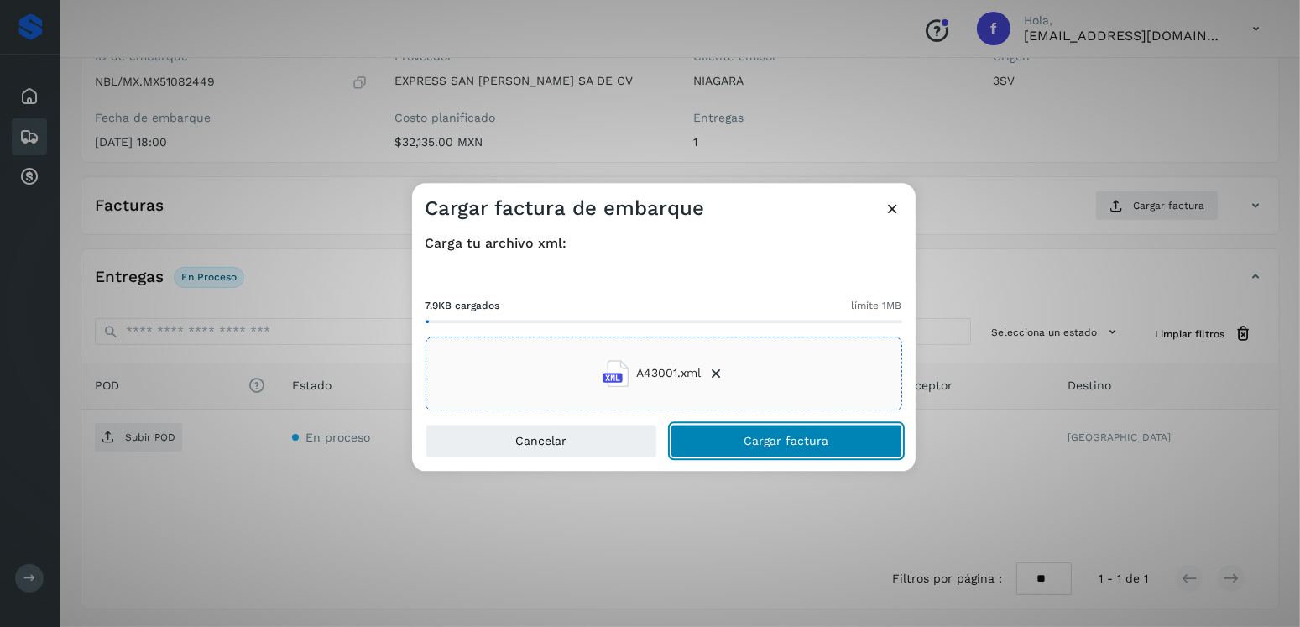
click at [821, 435] on span "Cargar factura" at bounding box center [785, 441] width 85 height 12
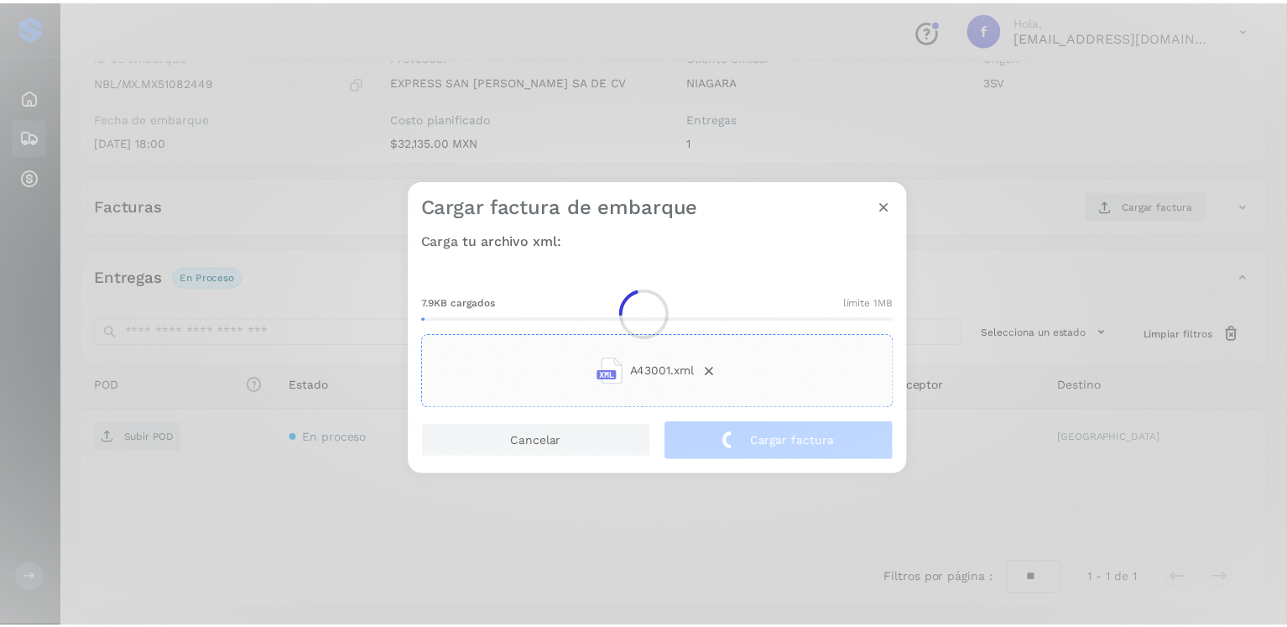
scroll to position [168, 0]
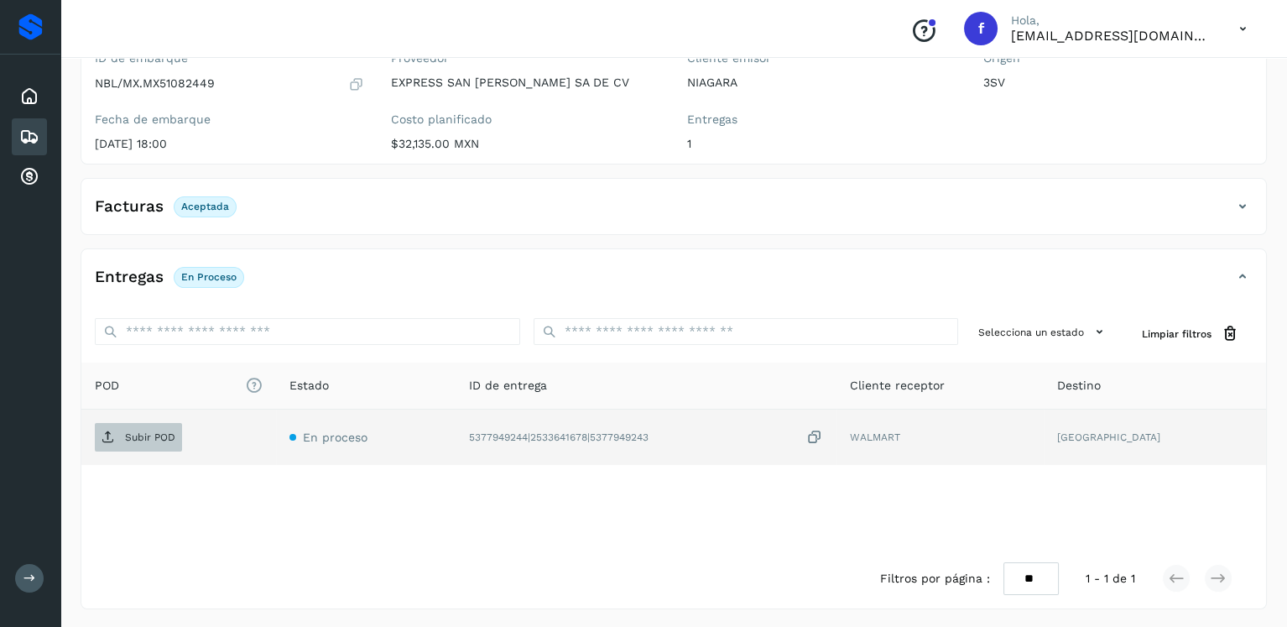
click at [165, 424] on span "Subir POD" at bounding box center [138, 437] width 87 height 27
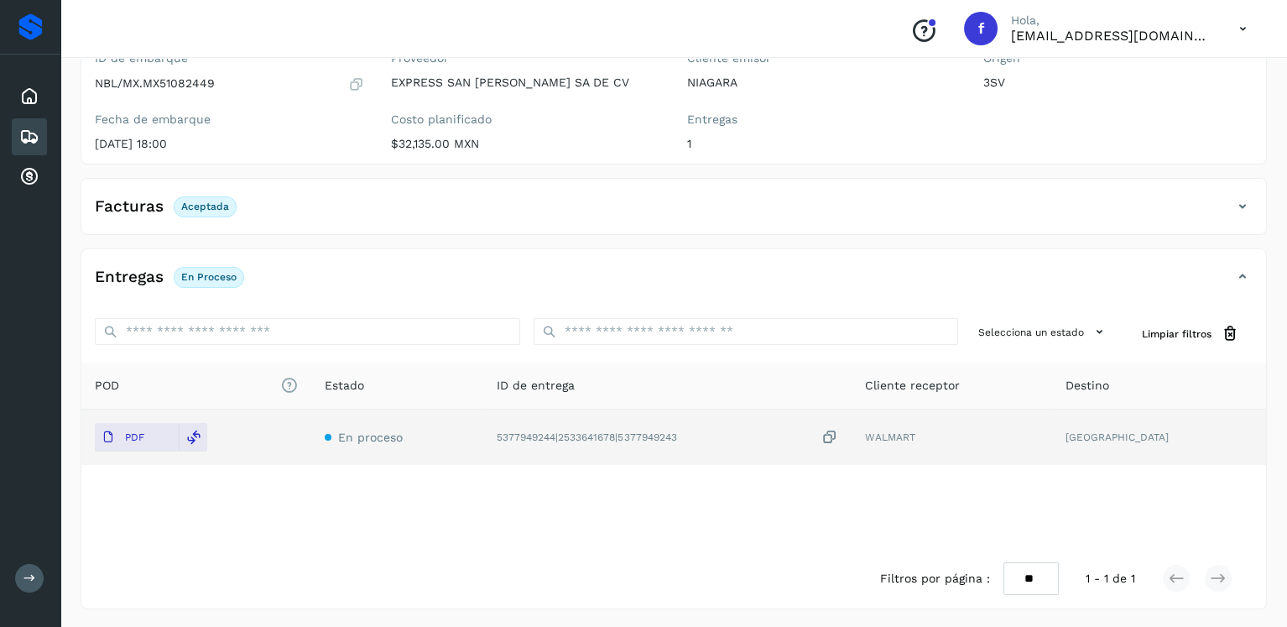
click at [17, 144] on div "Embarques" at bounding box center [29, 136] width 35 height 37
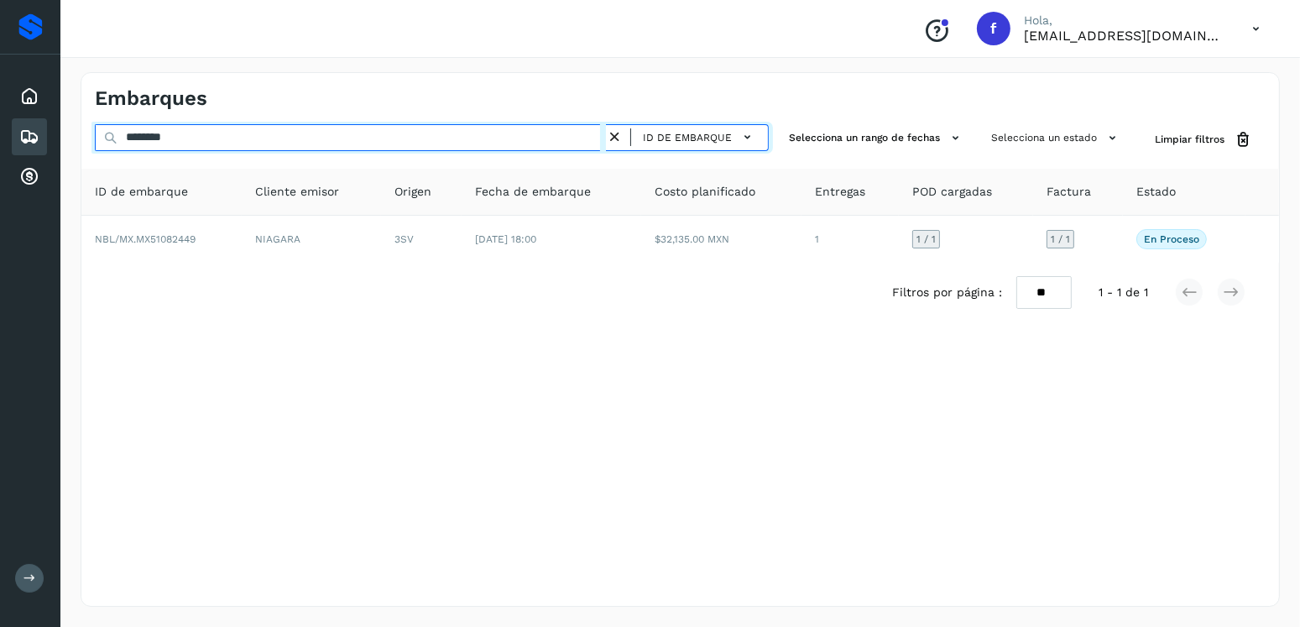
drag, startPoint x: 85, startPoint y: 146, endPoint x: 38, endPoint y: 146, distance: 47.0
click at [38, 146] on div "Proveedores Inicio Embarques Cuentas por cobrar Salir Conoce nuestros beneficio…" at bounding box center [650, 313] width 1300 height 627
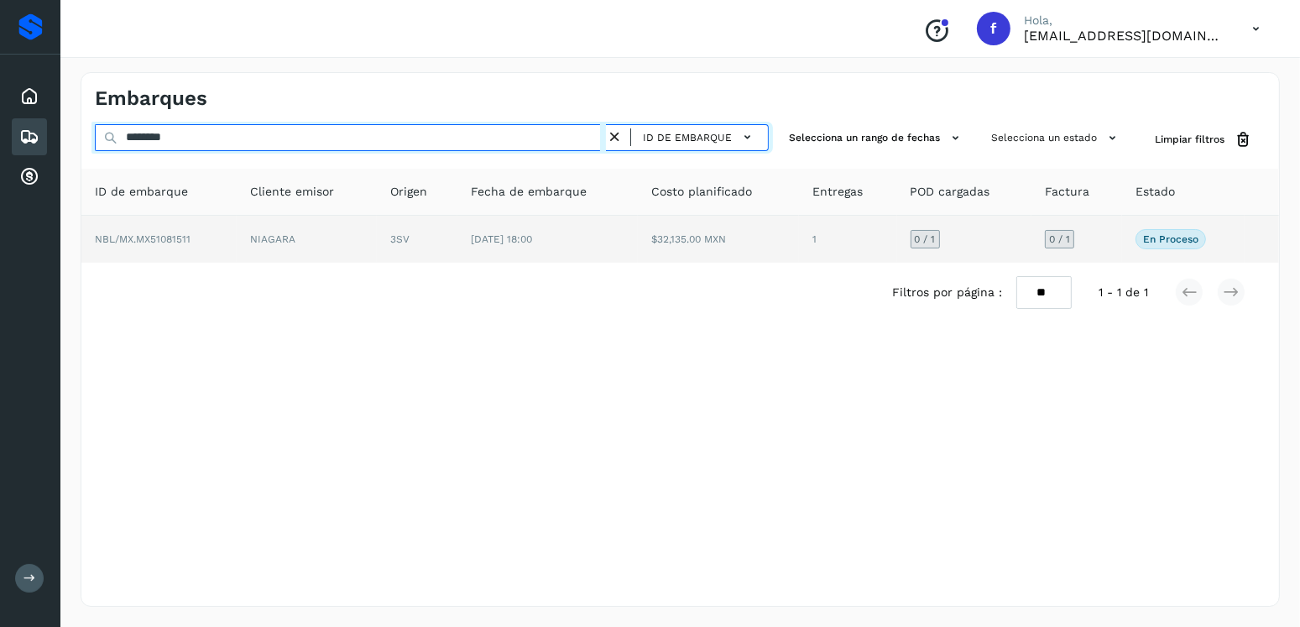
type input "********"
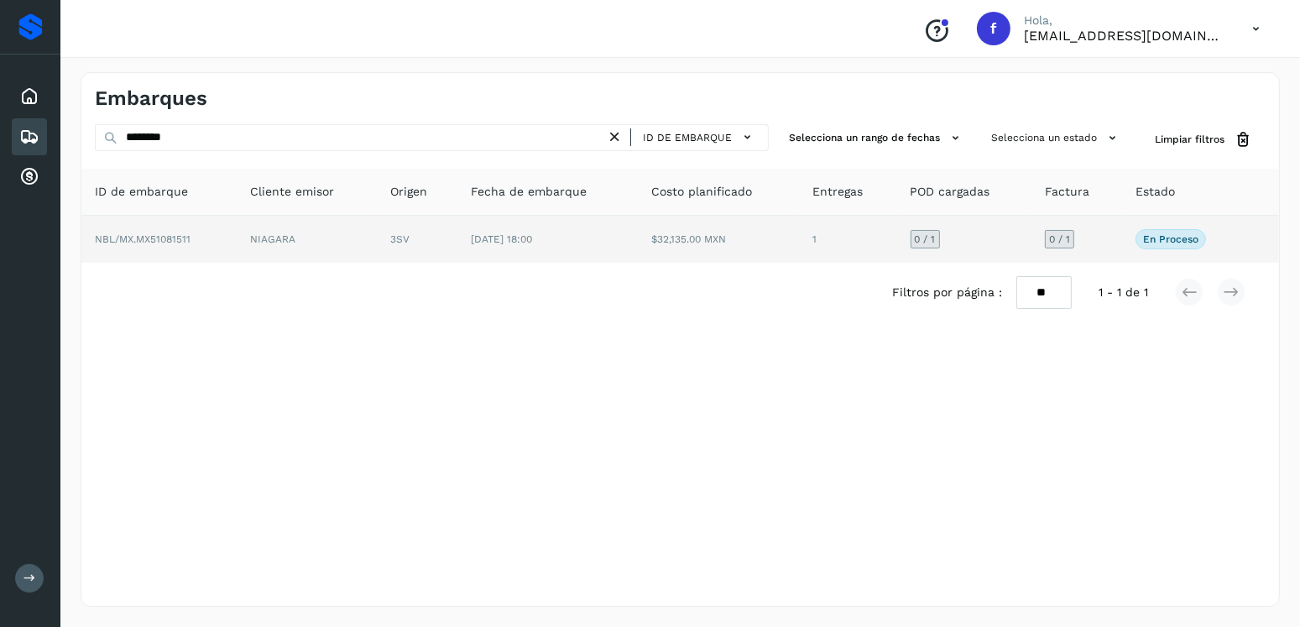
click at [742, 253] on td "$32,135.00 MXN" at bounding box center [718, 239] width 161 height 47
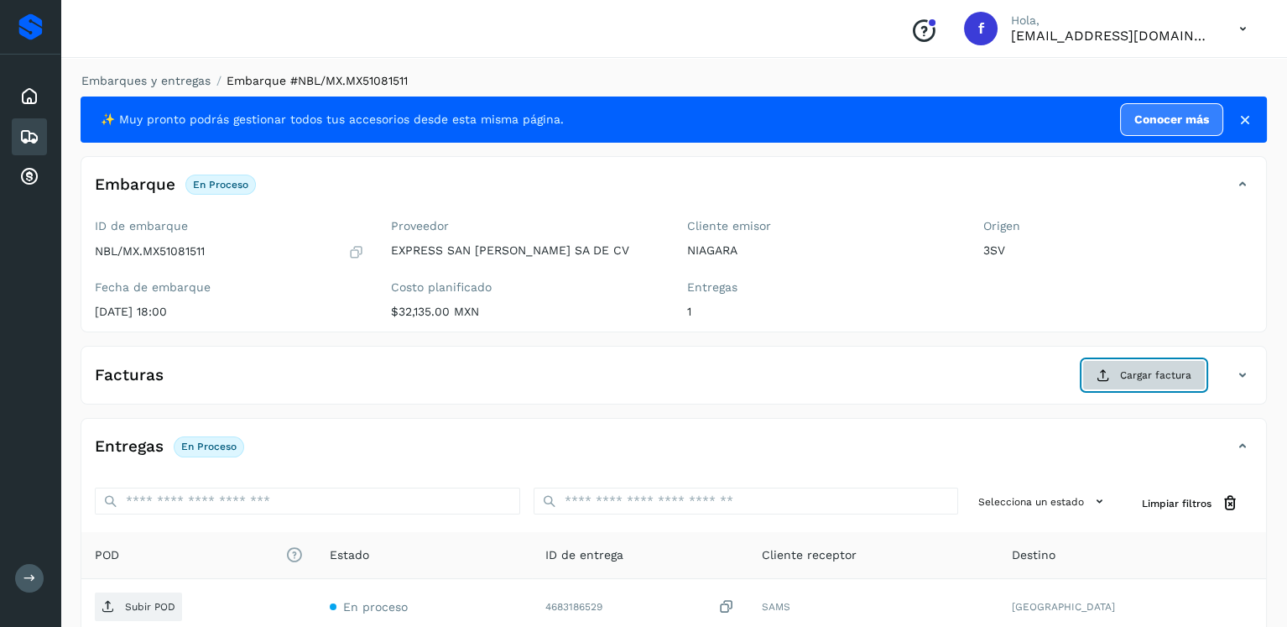
click at [1153, 363] on button "Cargar factura" at bounding box center [1143, 375] width 123 height 30
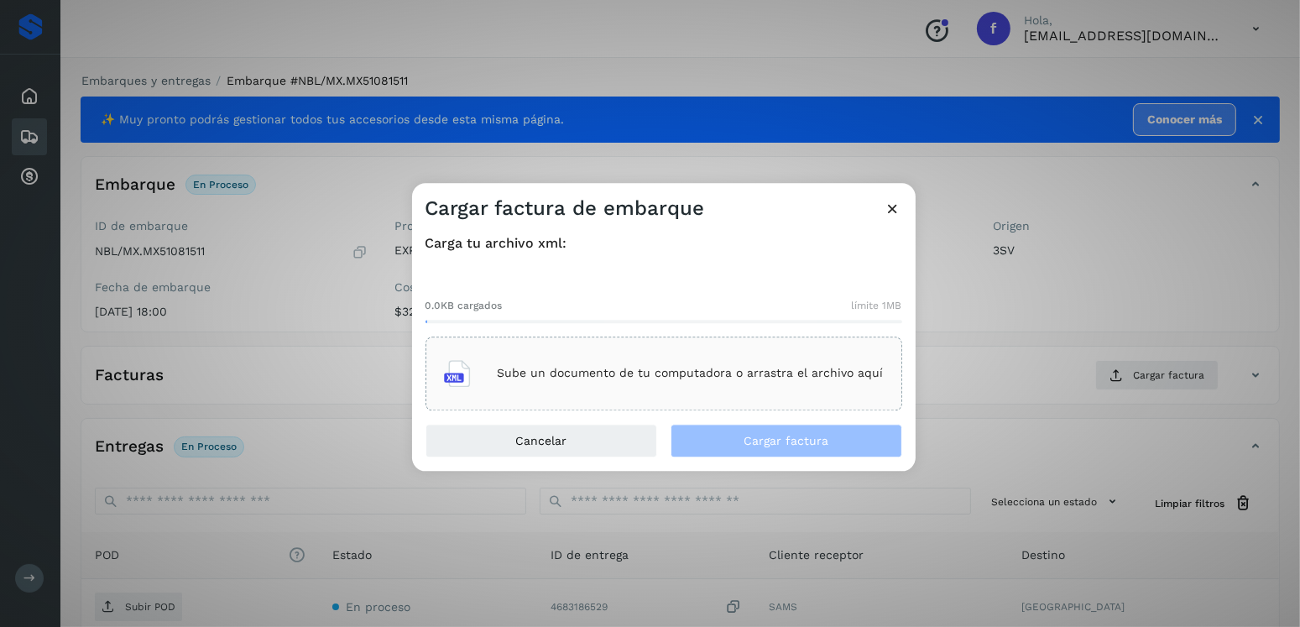
click at [893, 367] on div "Sube un documento de tu computadora o arrastra el archivo aquí" at bounding box center [663, 373] width 477 height 74
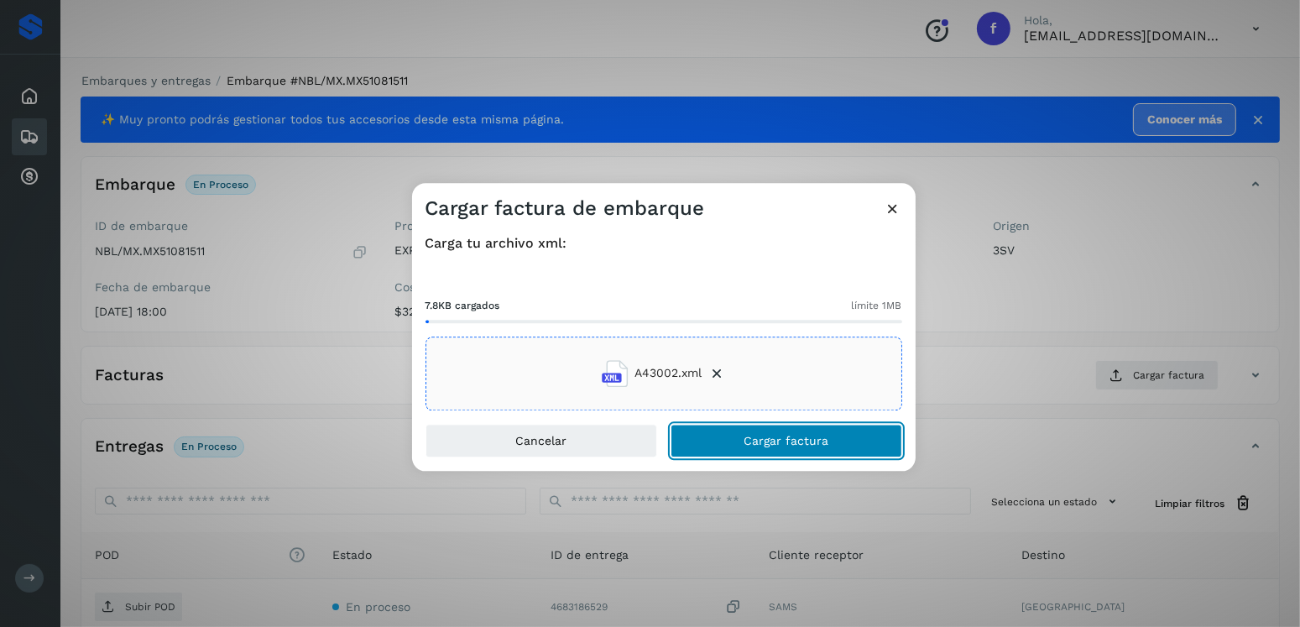
click at [774, 430] on button "Cargar factura" at bounding box center [786, 441] width 232 height 34
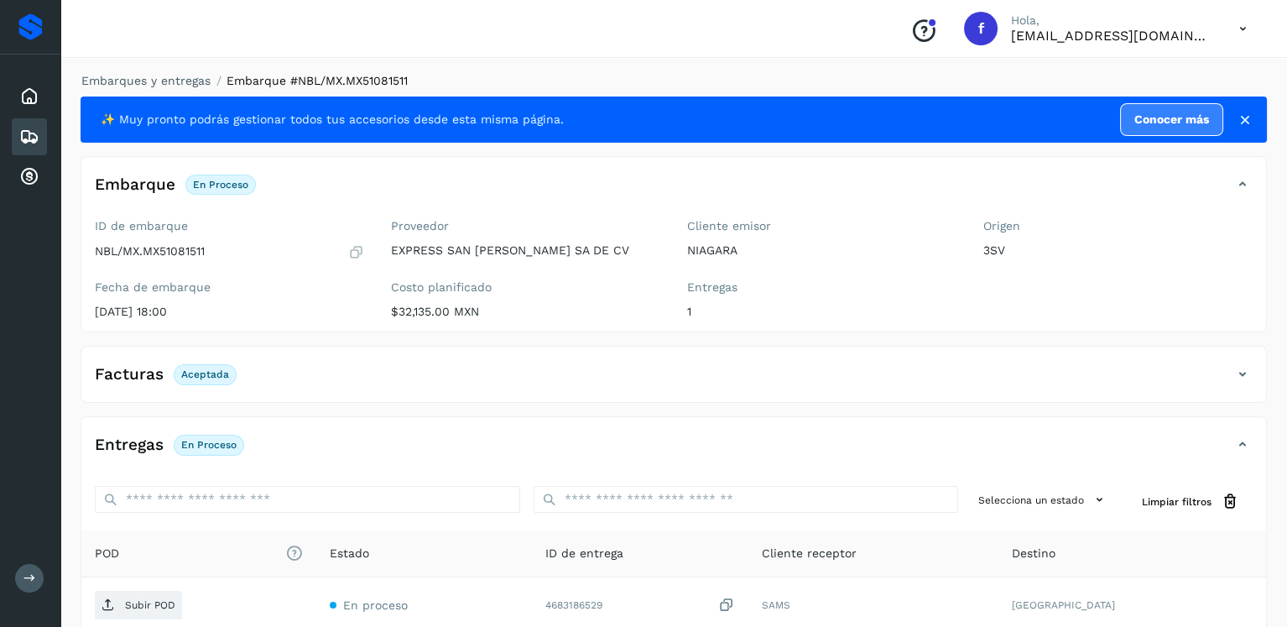
scroll to position [168, 0]
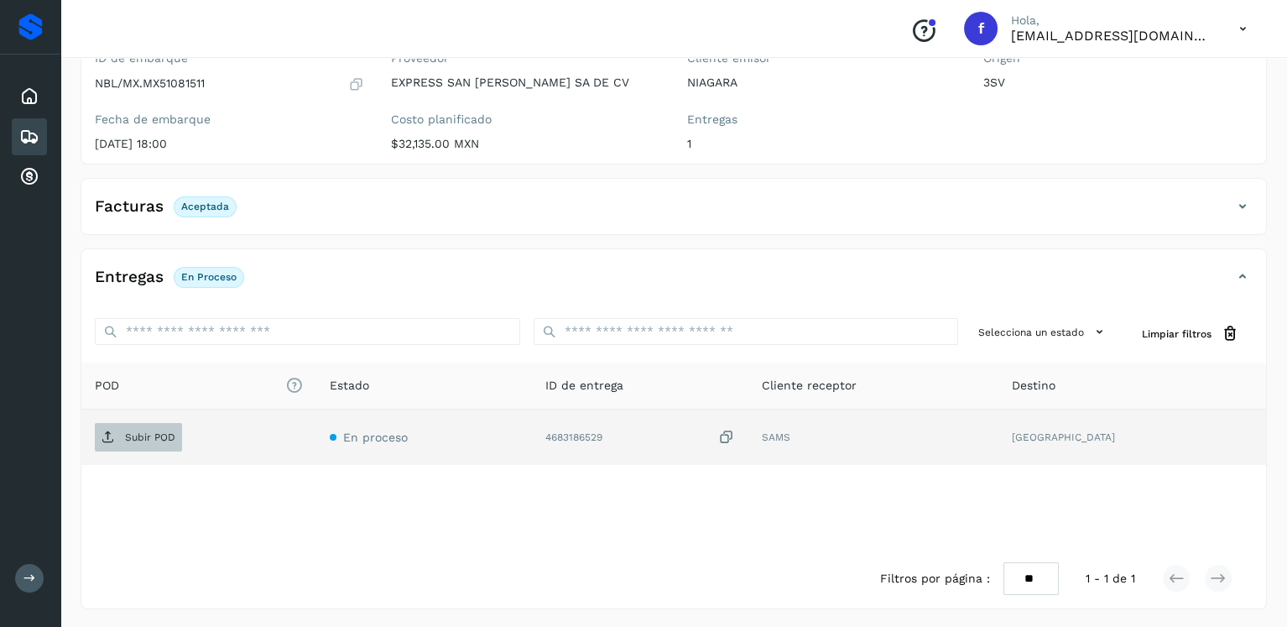
click at [128, 435] on p "Subir POD" at bounding box center [150, 437] width 50 height 12
